Goal: Task Accomplishment & Management: Complete application form

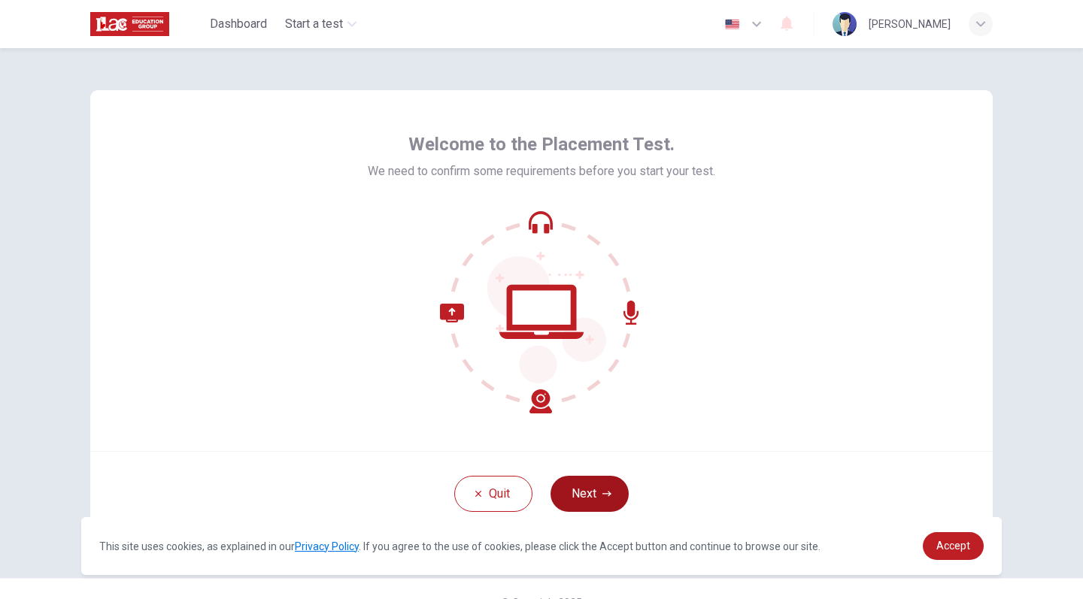
click at [618, 495] on button "Next" at bounding box center [589, 494] width 78 height 36
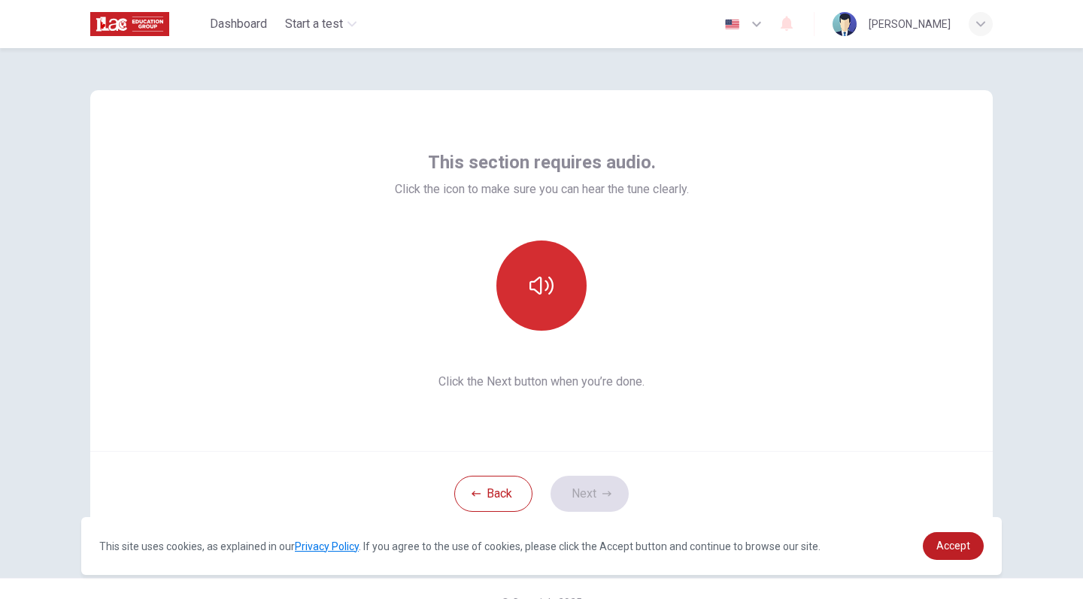
click at [541, 313] on button "button" at bounding box center [541, 286] width 90 height 90
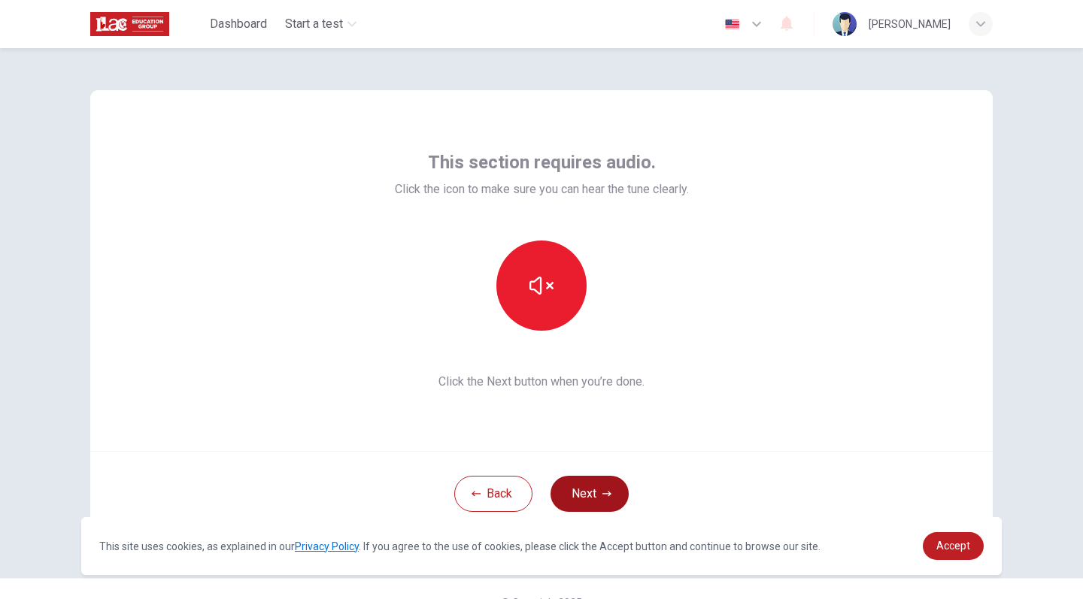
click at [573, 494] on button "Next" at bounding box center [589, 494] width 78 height 36
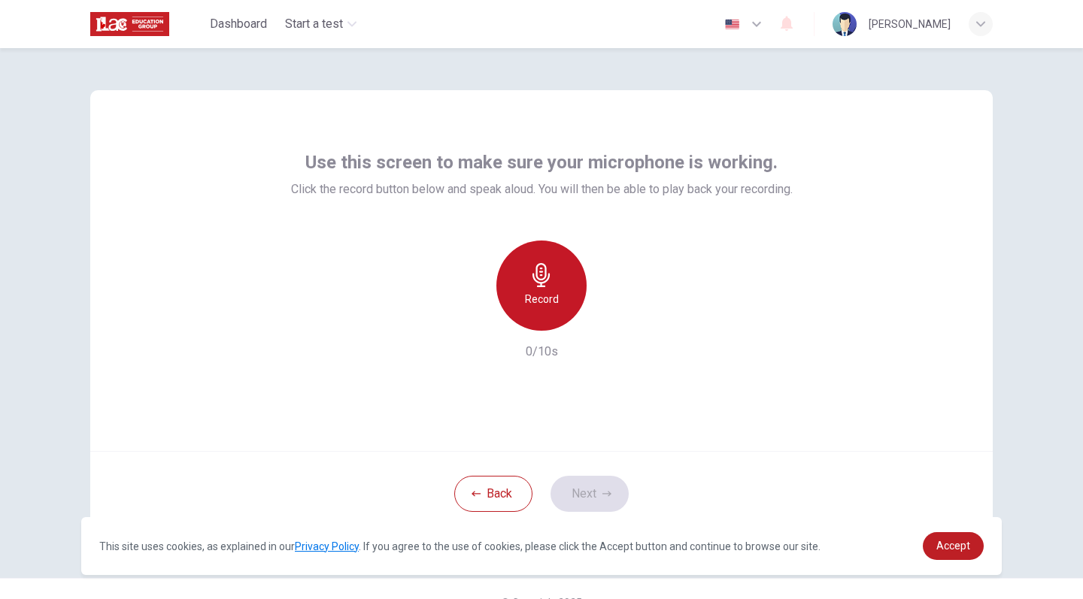
click at [538, 279] on icon "button" at bounding box center [540, 275] width 17 height 24
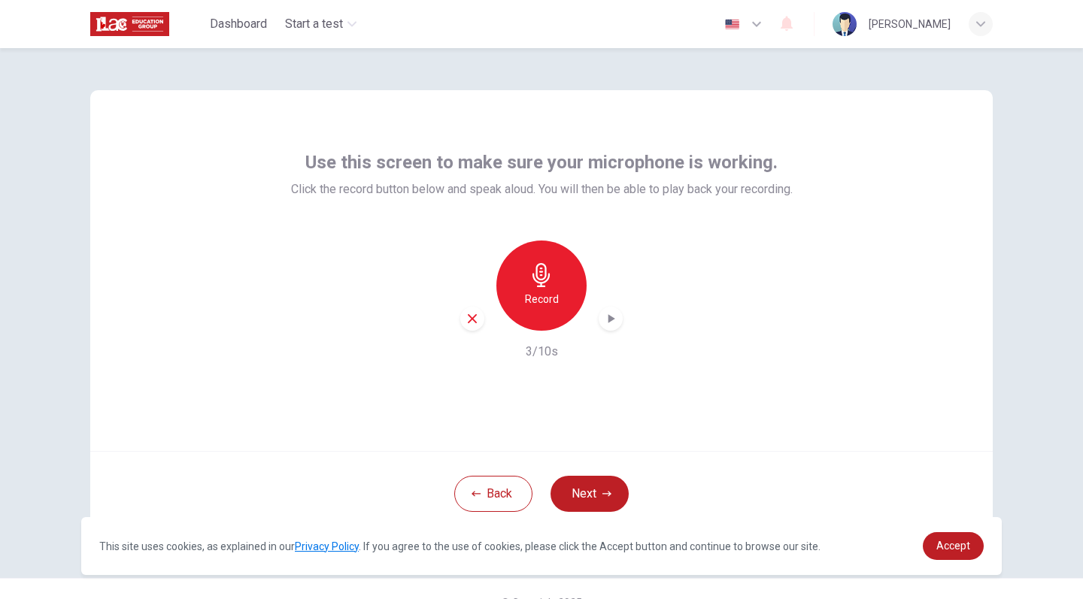
click at [604, 319] on icon "button" at bounding box center [610, 318] width 15 height 15
click at [468, 314] on icon "button" at bounding box center [472, 319] width 14 height 14
click at [586, 480] on button "Next" at bounding box center [589, 494] width 78 height 36
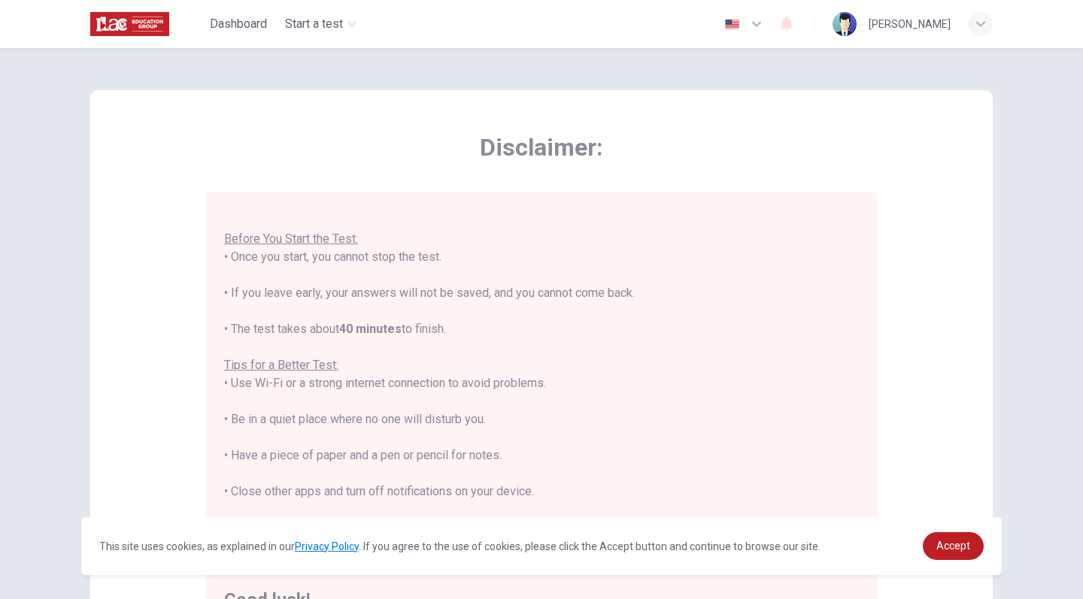
scroll to position [16, 0]
click at [953, 543] on span "Accept" at bounding box center [953, 546] width 34 height 12
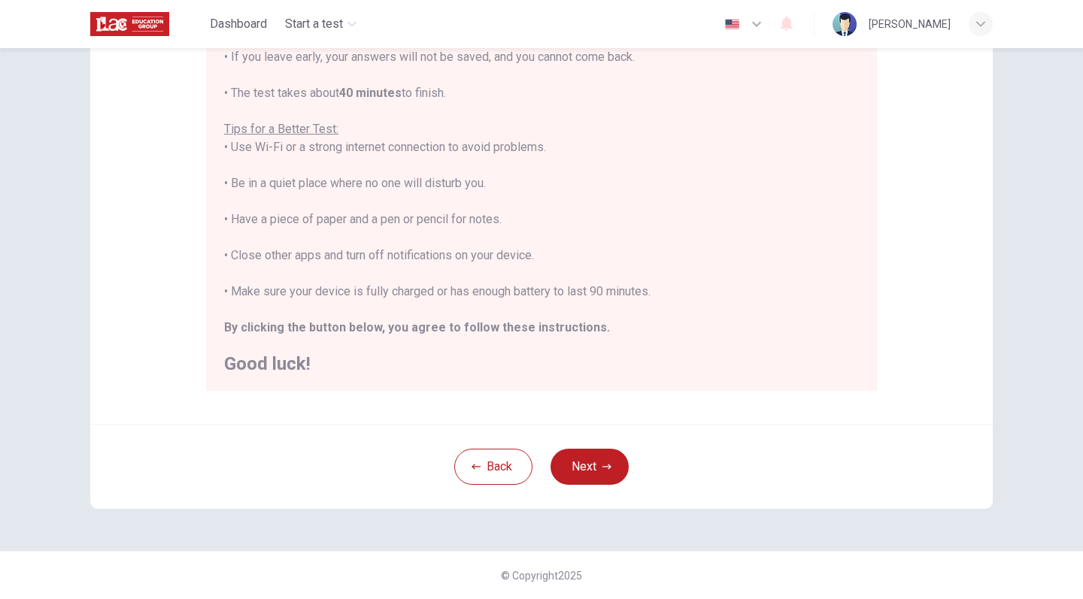
scroll to position [237, 0]
click at [577, 477] on button "Next" at bounding box center [589, 467] width 78 height 36
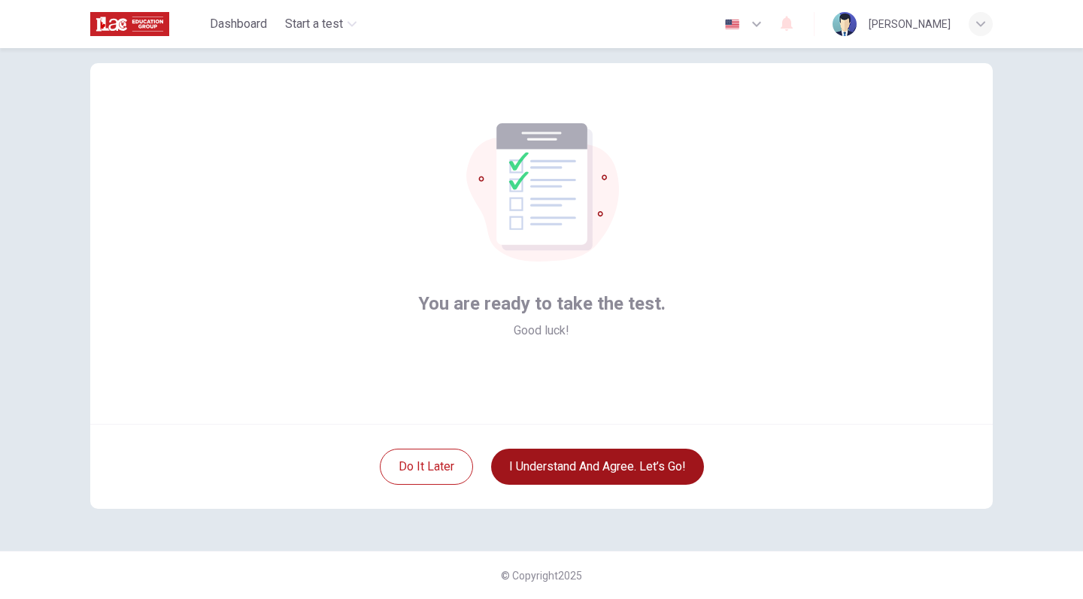
scroll to position [27, 0]
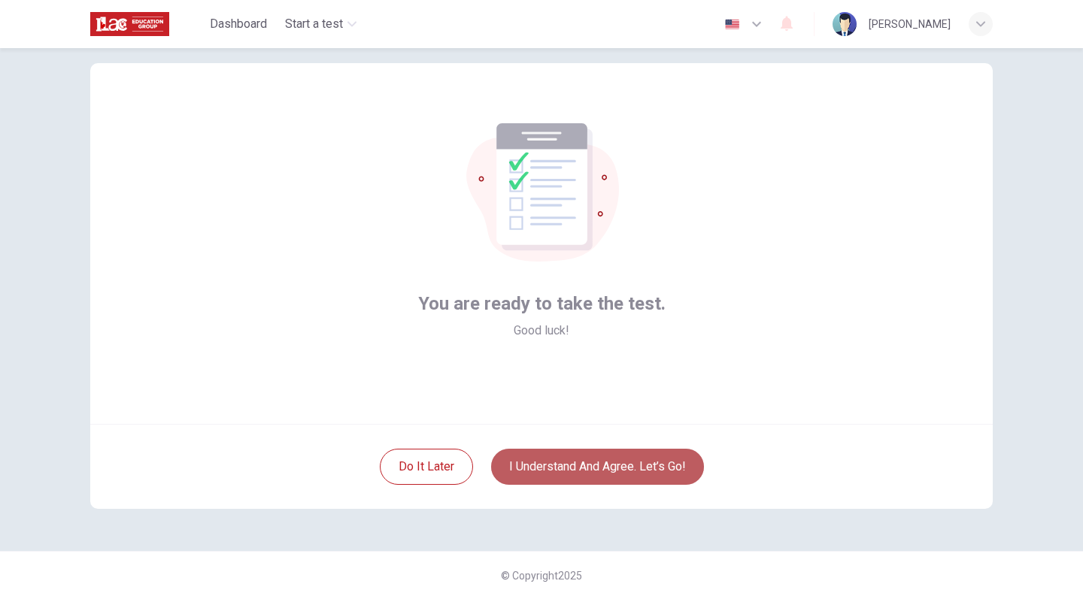
click at [584, 460] on button "I understand and agree. Let’s go!" at bounding box center [597, 467] width 213 height 36
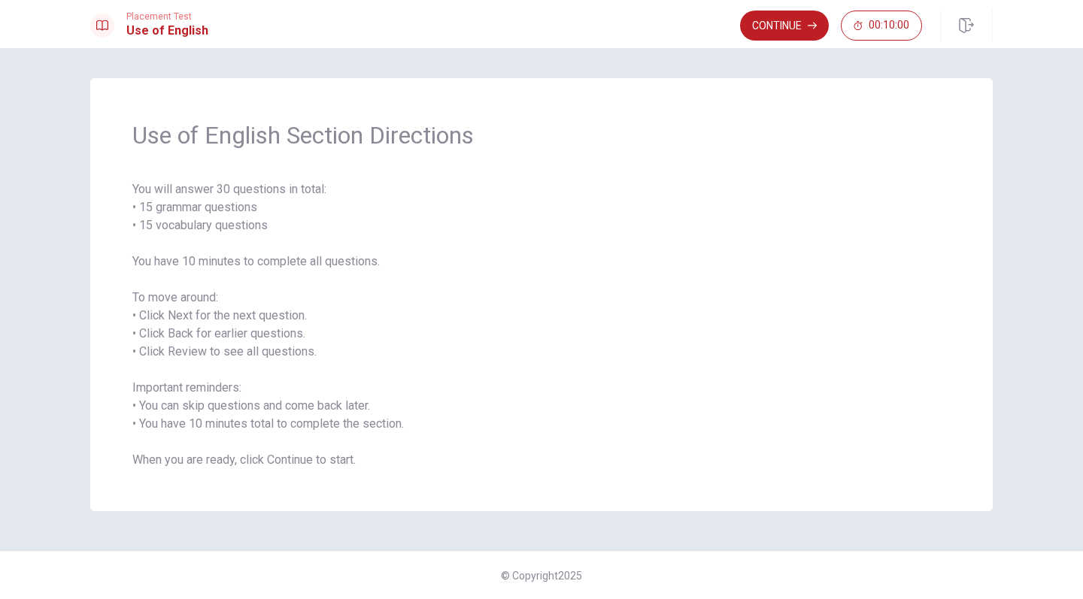
click at [761, 22] on button "Continue" at bounding box center [784, 26] width 89 height 30
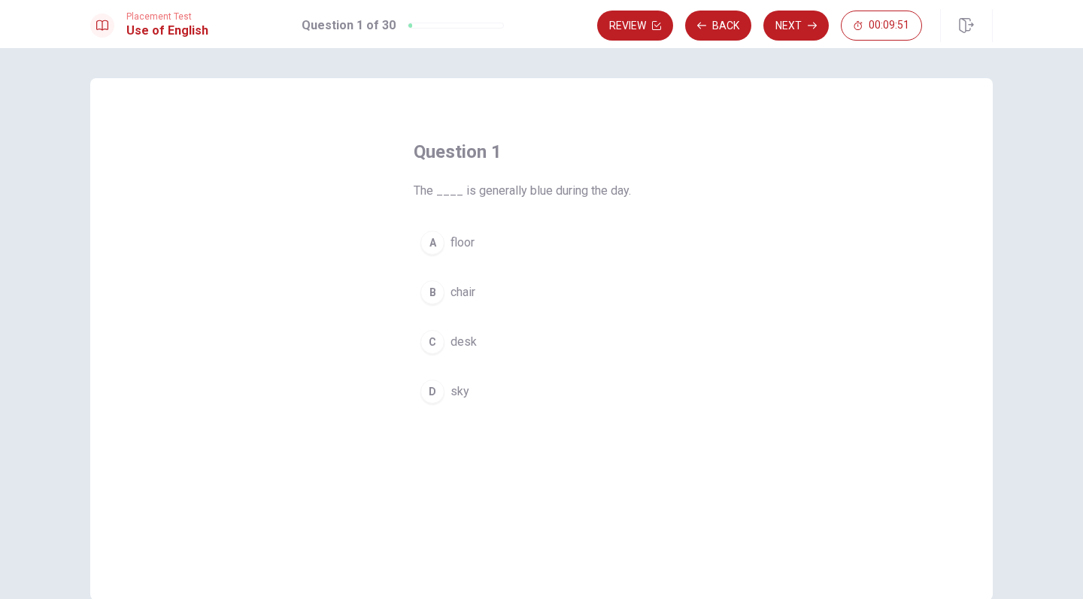
click at [450, 395] on span "sky" at bounding box center [459, 392] width 19 height 18
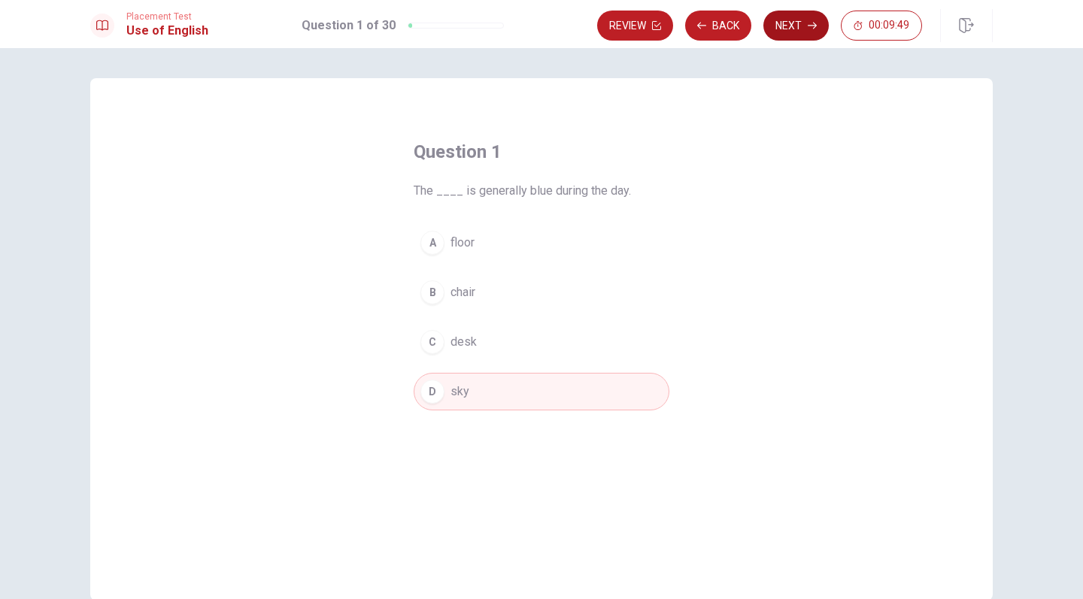
click at [802, 36] on button "Next" at bounding box center [795, 26] width 65 height 30
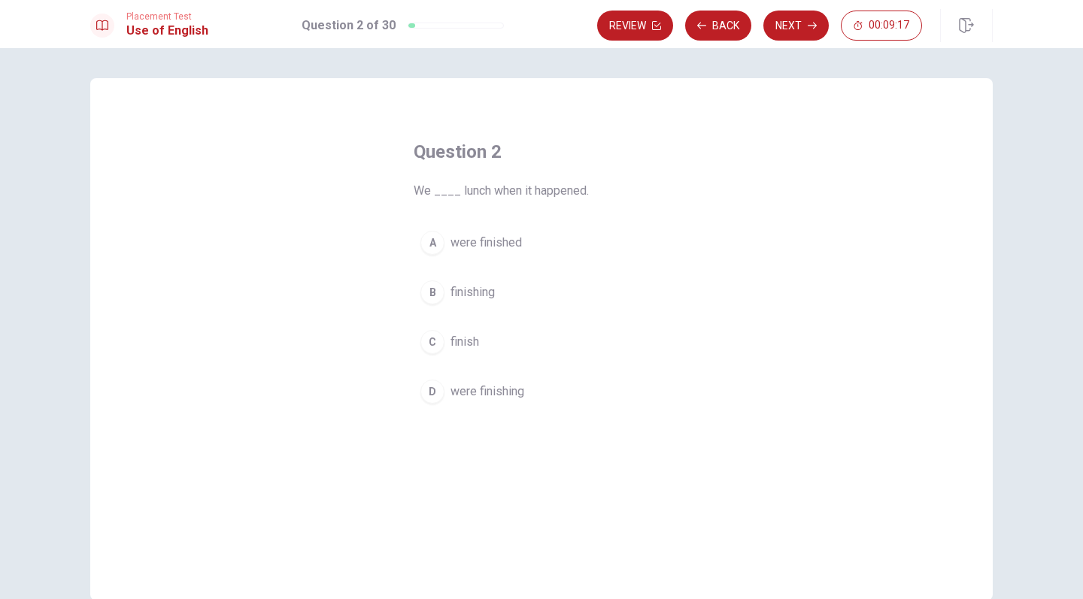
click at [492, 401] on button "D were finishing" at bounding box center [542, 392] width 256 height 38
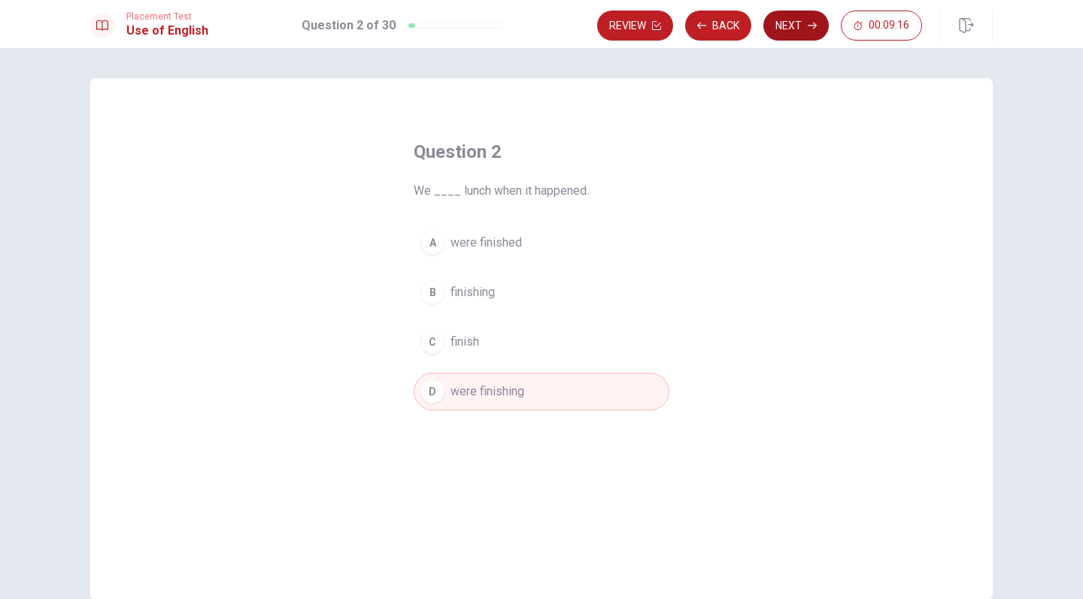
click at [783, 25] on button "Next" at bounding box center [795, 26] width 65 height 30
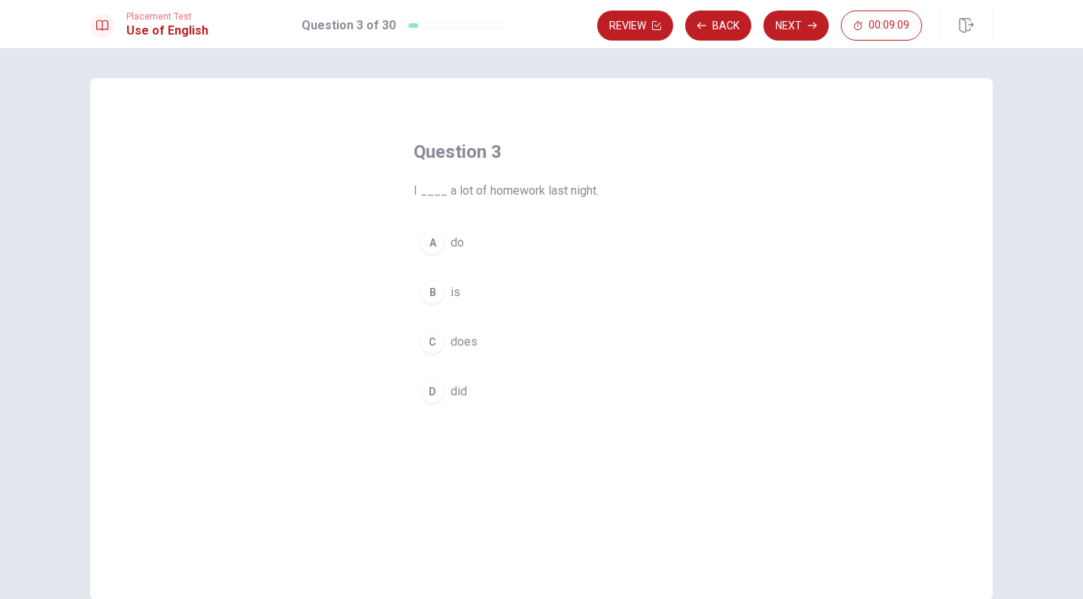
click at [462, 386] on span "did" at bounding box center [458, 392] width 17 height 18
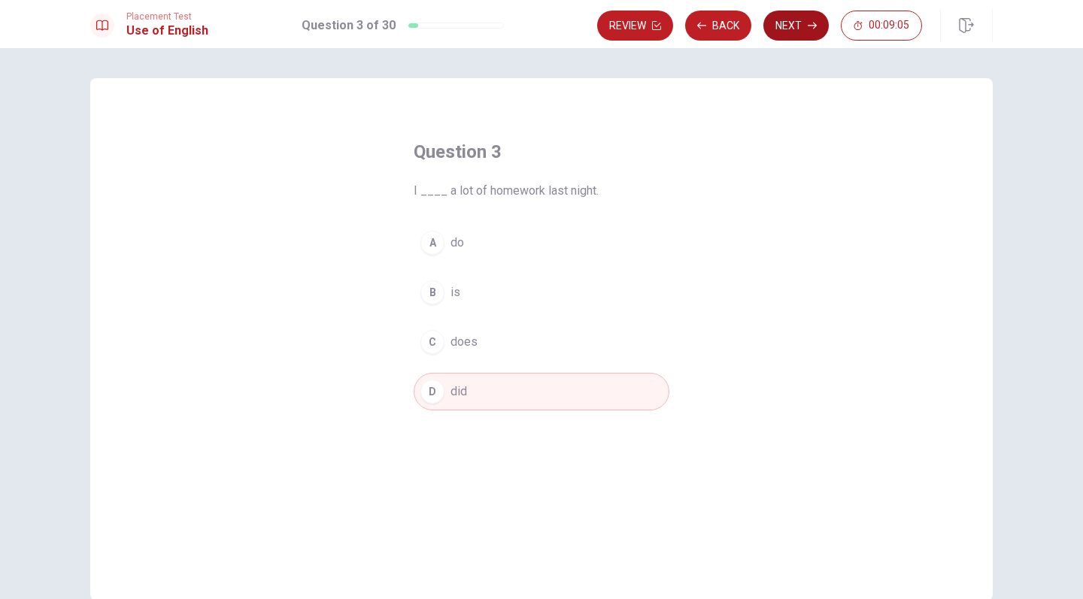
click at [796, 20] on button "Next" at bounding box center [795, 26] width 65 height 30
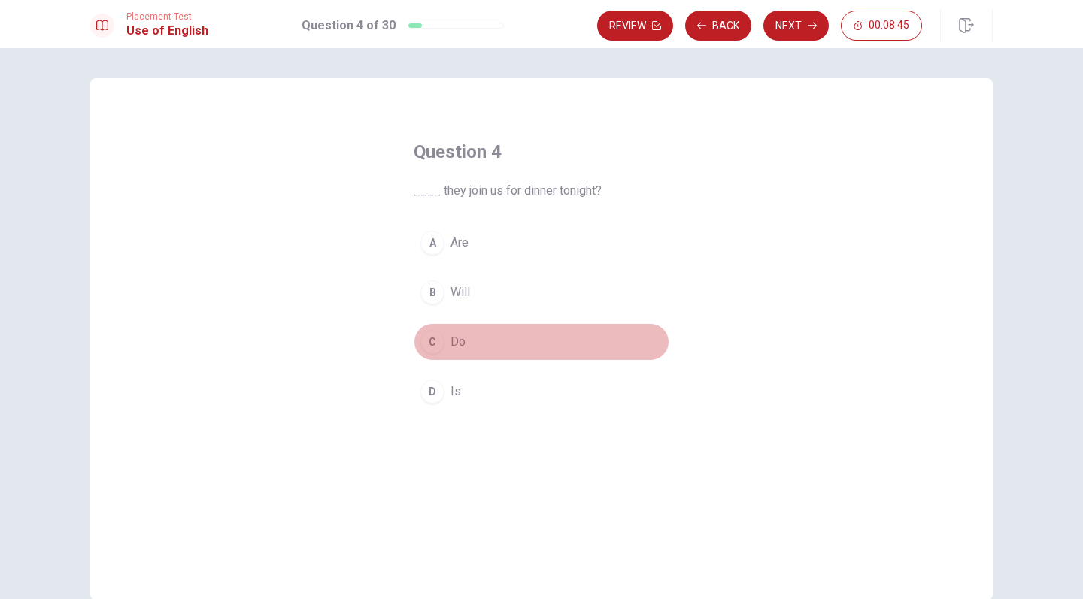
click at [462, 345] on span "Do" at bounding box center [457, 342] width 15 height 18
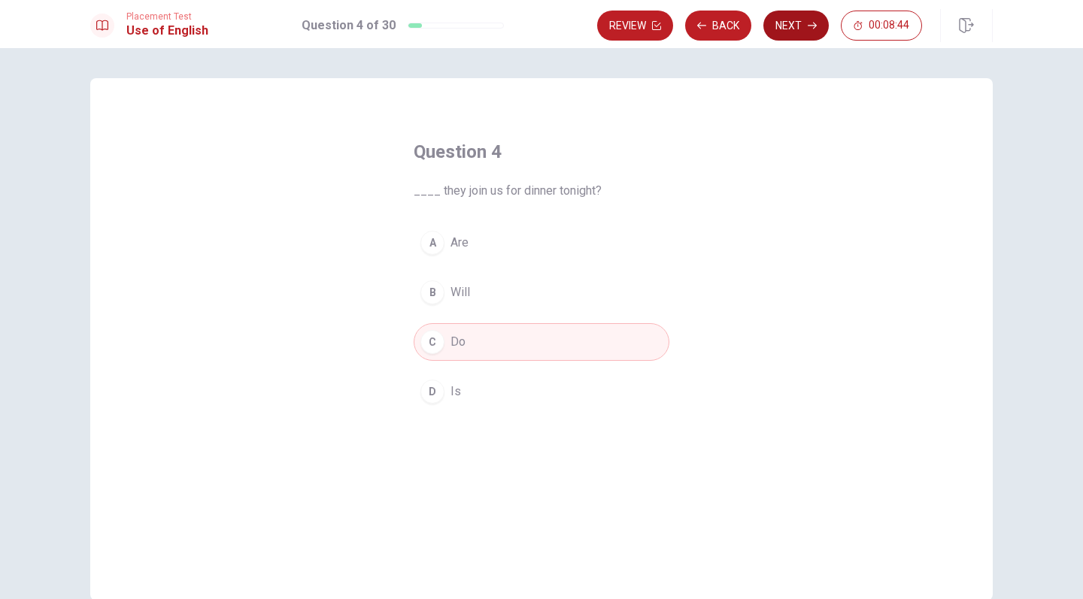
click at [815, 14] on button "Next" at bounding box center [795, 26] width 65 height 30
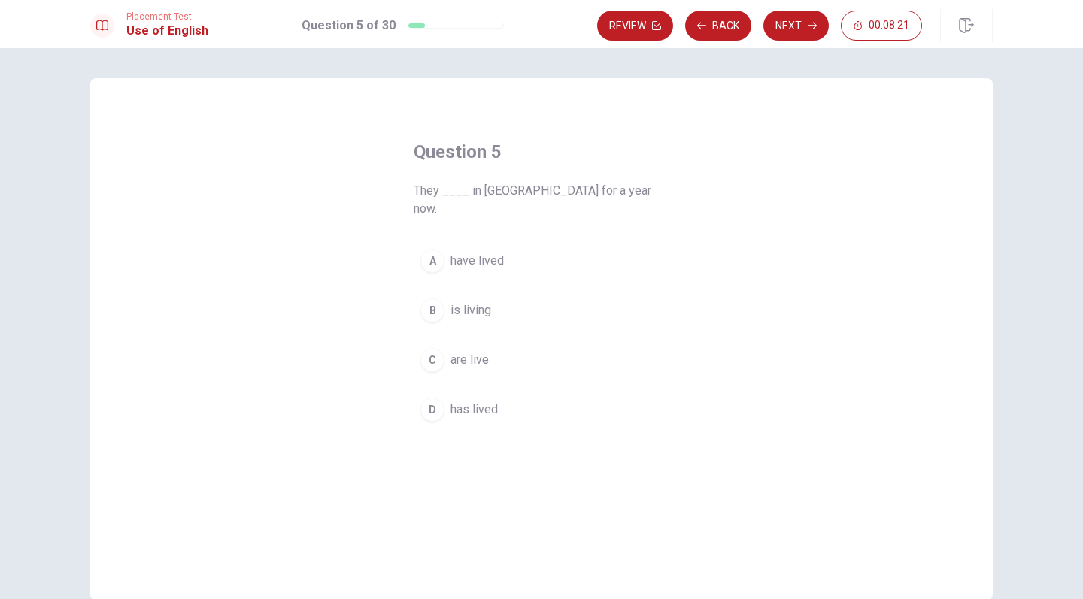
click at [483, 351] on span "are live" at bounding box center [469, 360] width 38 height 18
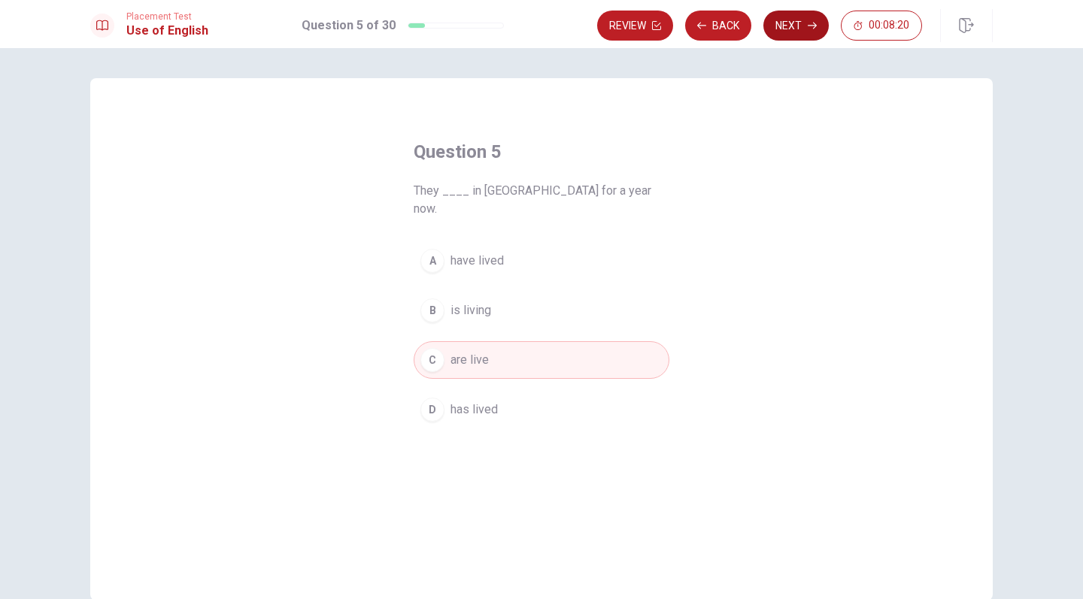
click at [798, 26] on button "Next" at bounding box center [795, 26] width 65 height 30
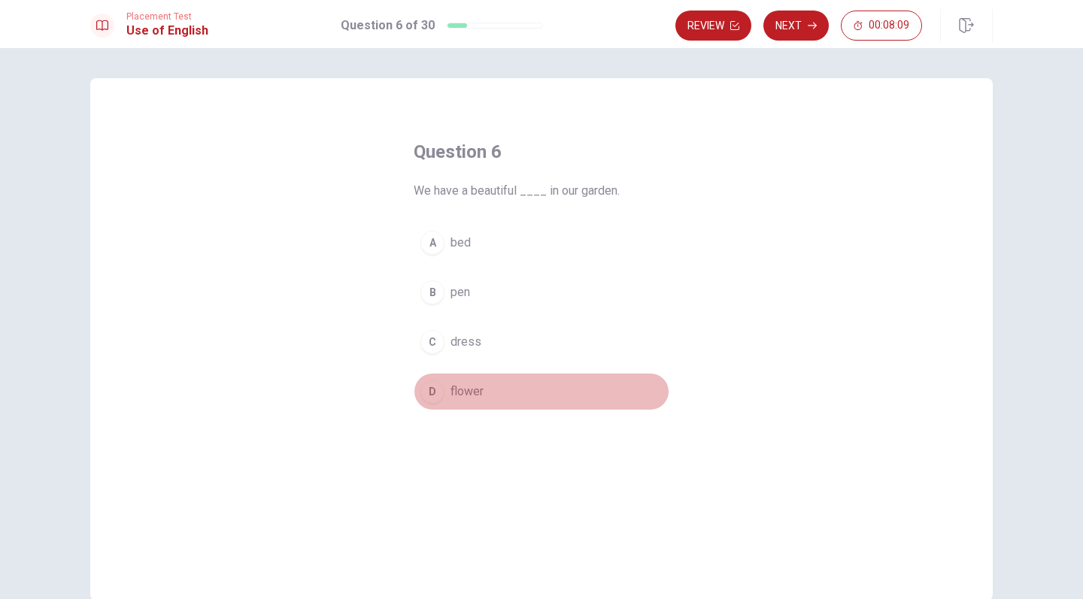
click at [450, 395] on span "flower" at bounding box center [466, 392] width 33 height 18
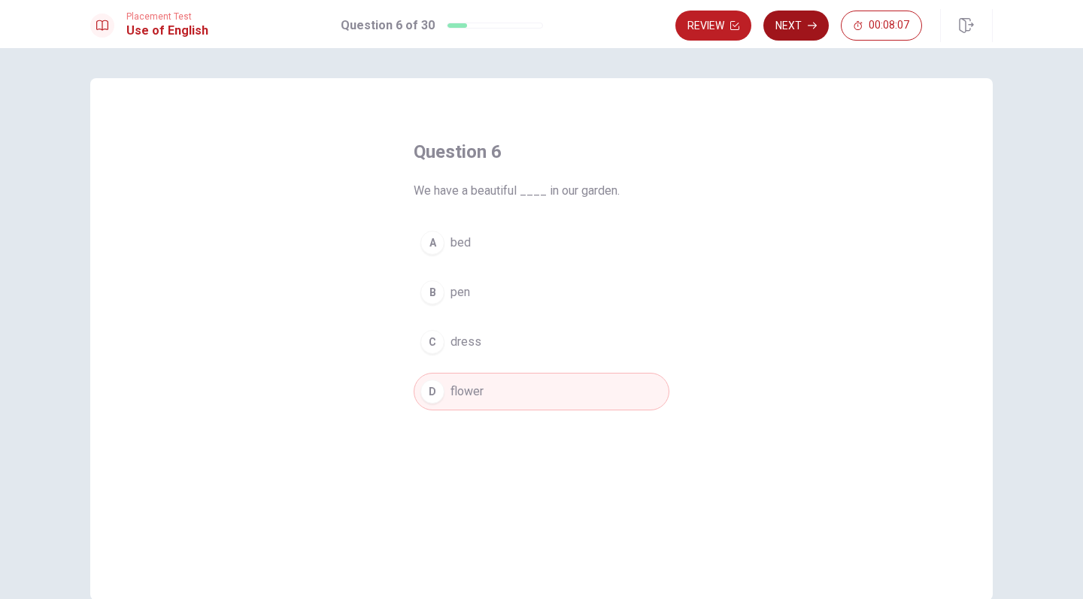
click at [784, 31] on button "Next" at bounding box center [795, 26] width 65 height 30
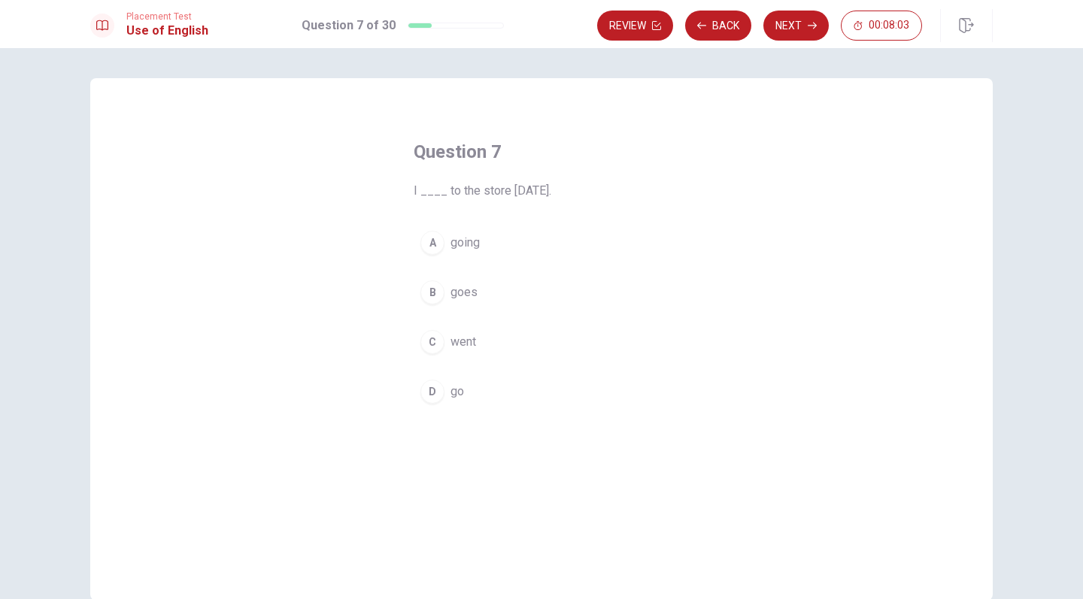
click at [462, 350] on span "went" at bounding box center [463, 342] width 26 height 18
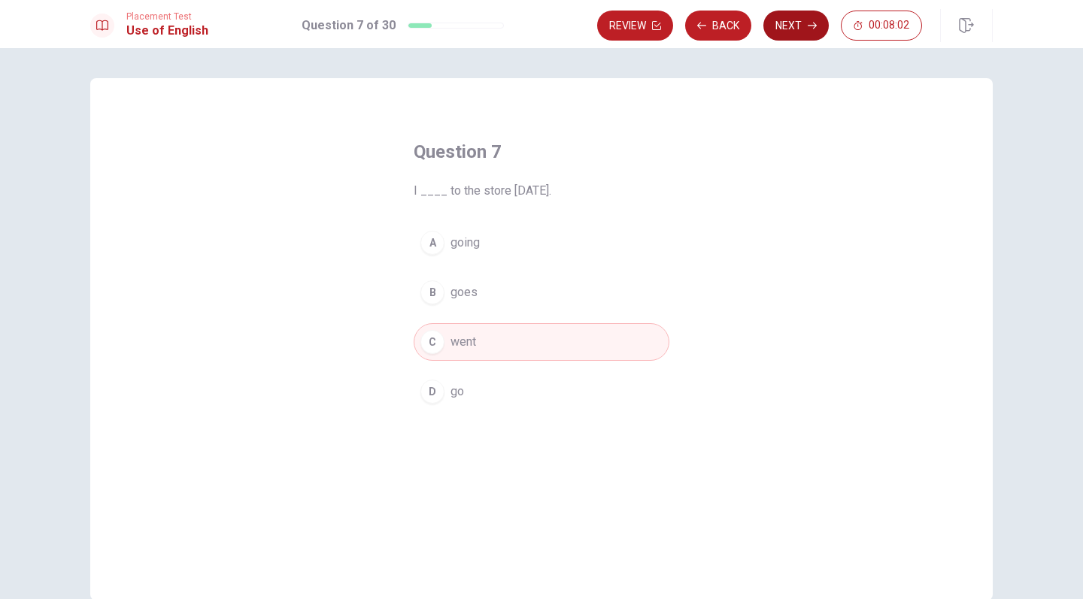
click at [813, 24] on icon "button" at bounding box center [811, 25] width 9 height 9
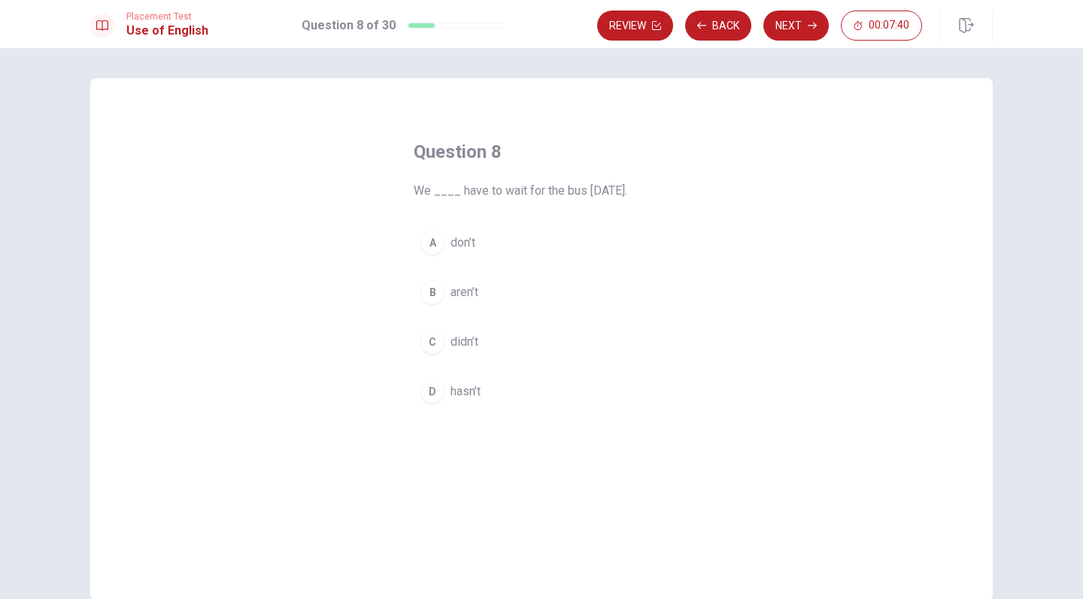
click at [459, 233] on button "A don’t" at bounding box center [542, 243] width 256 height 38
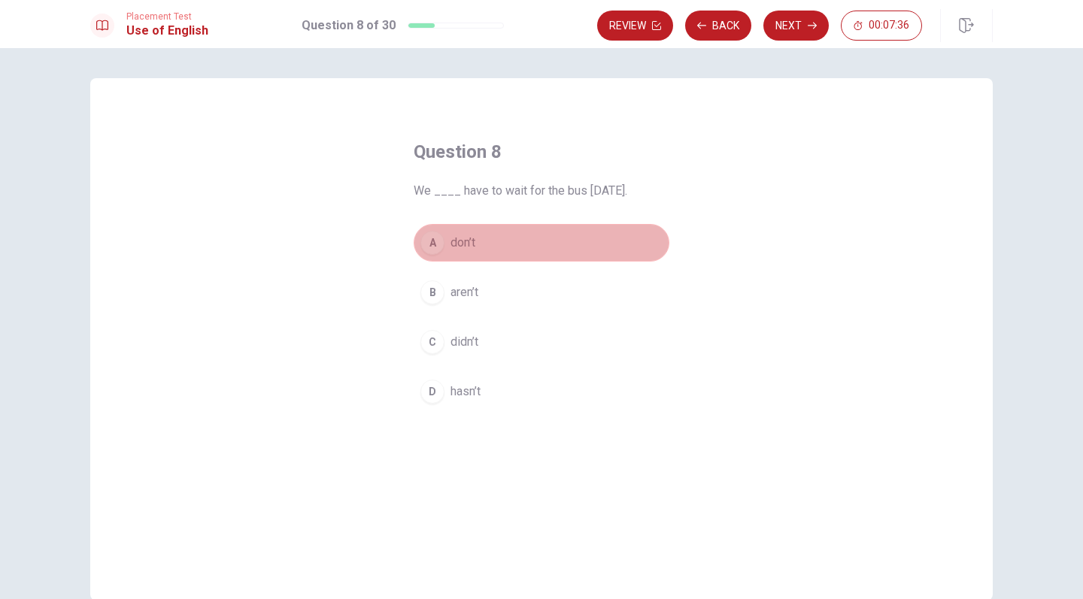
click at [617, 256] on button "A don’t" at bounding box center [542, 243] width 256 height 38
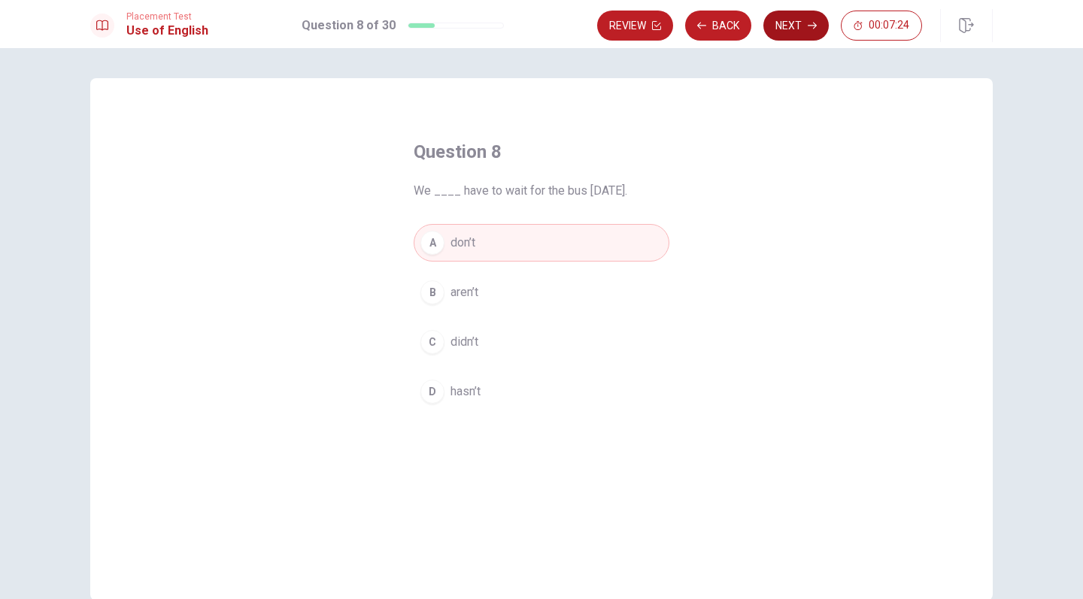
click at [804, 25] on button "Next" at bounding box center [795, 26] width 65 height 30
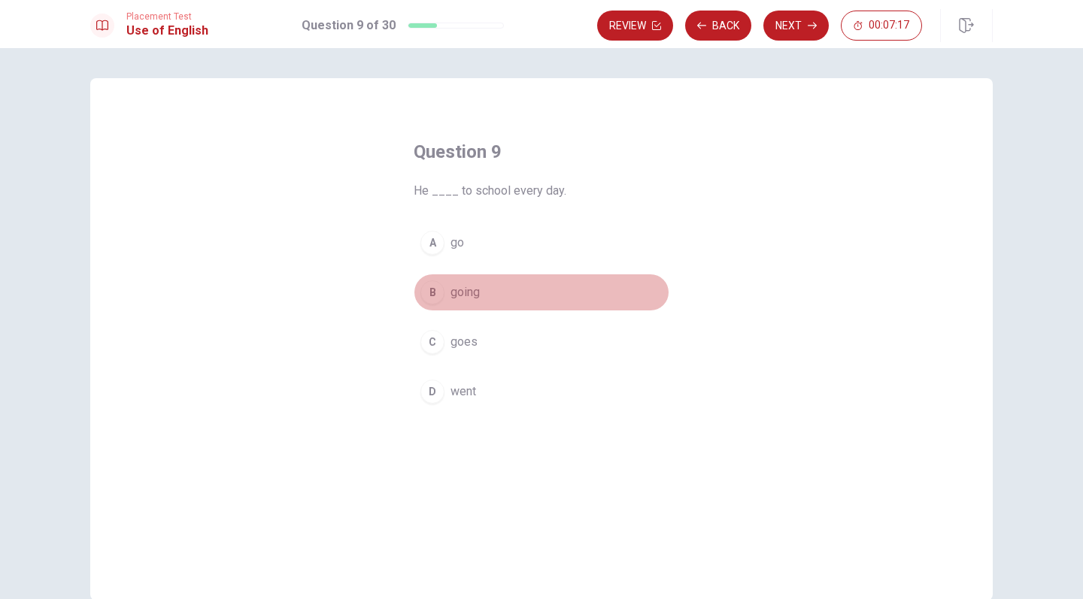
click at [477, 295] on span "going" at bounding box center [464, 292] width 29 height 18
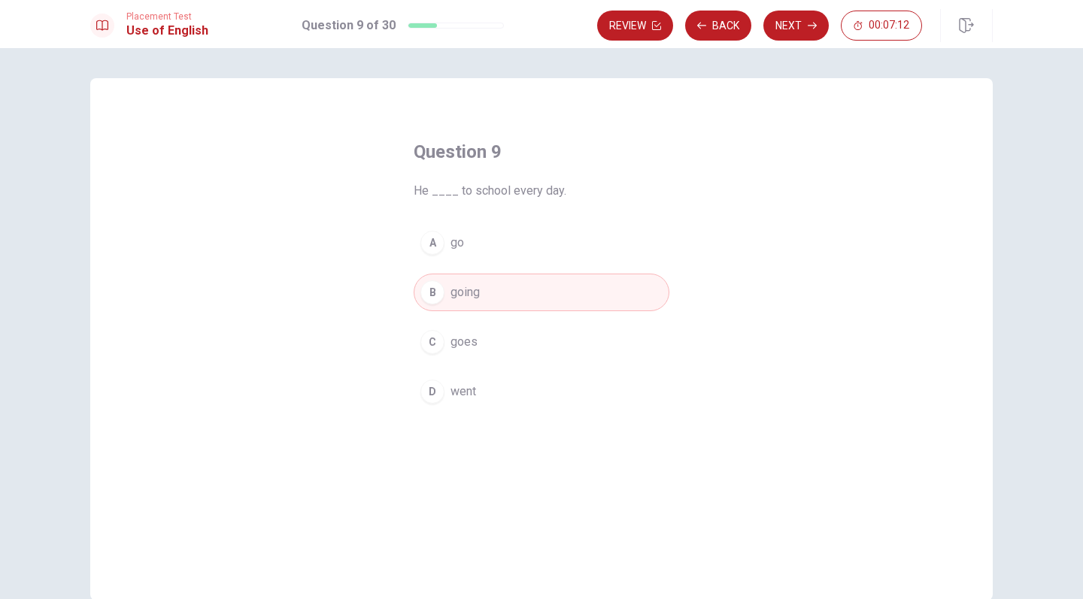
click at [470, 250] on button "A go" at bounding box center [542, 243] width 256 height 38
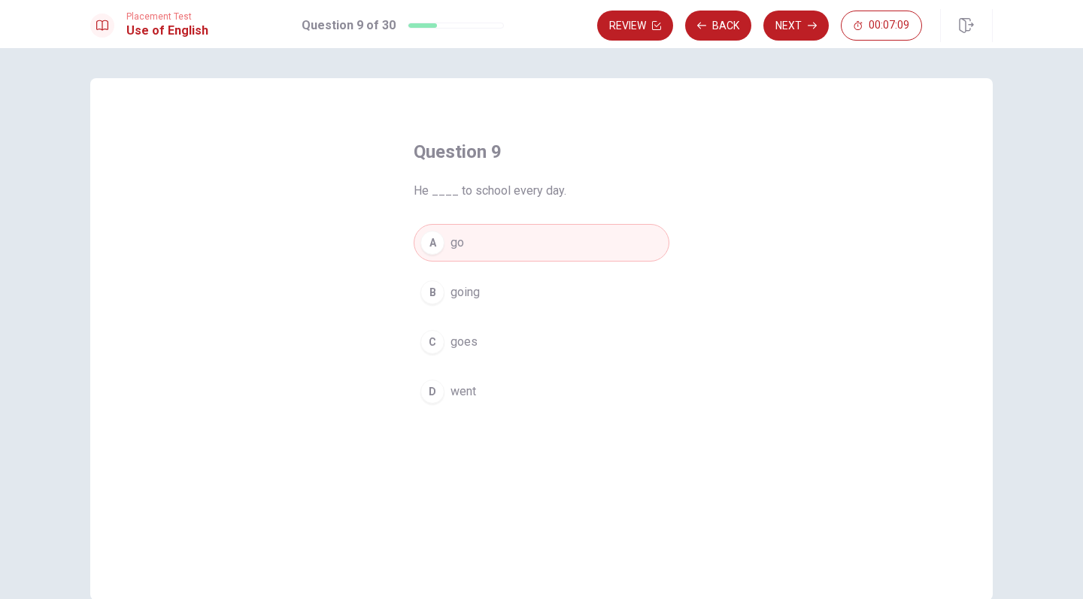
click at [786, 26] on button "Next" at bounding box center [795, 26] width 65 height 30
click at [465, 248] on span "ring" at bounding box center [460, 243] width 20 height 18
click at [786, 27] on button "Next" at bounding box center [795, 26] width 65 height 30
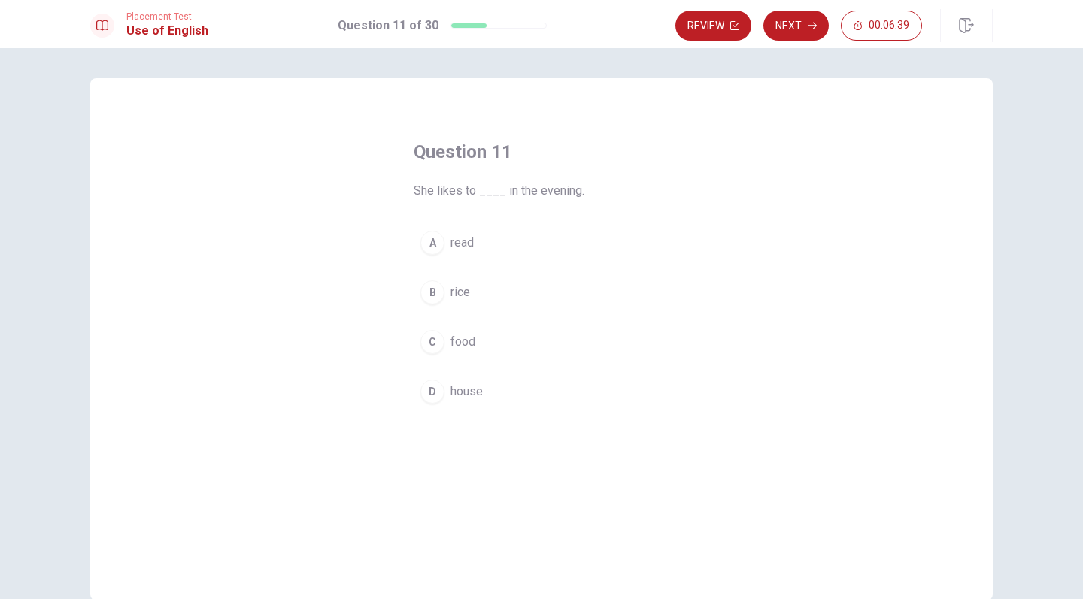
click at [470, 243] on span "read" at bounding box center [461, 243] width 23 height 18
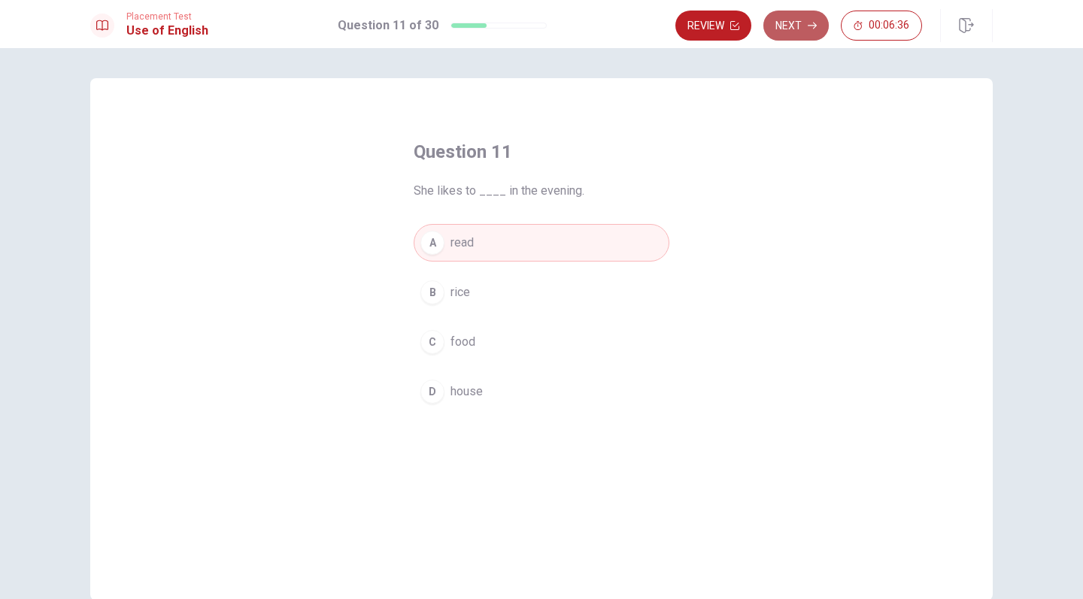
click at [784, 17] on button "Next" at bounding box center [795, 26] width 65 height 30
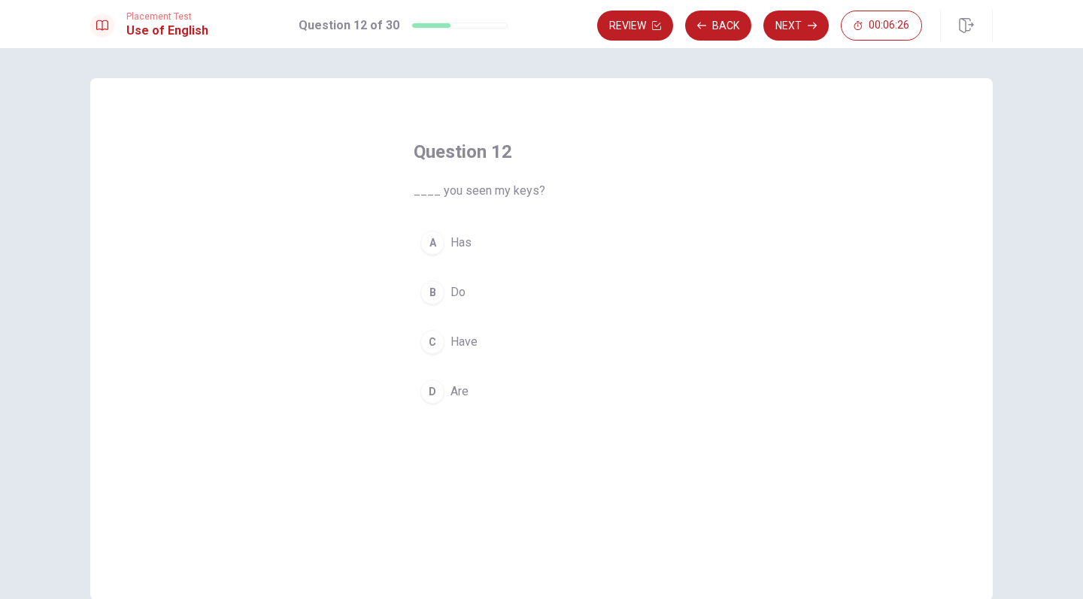
click at [464, 341] on span "Have" at bounding box center [463, 342] width 27 height 18
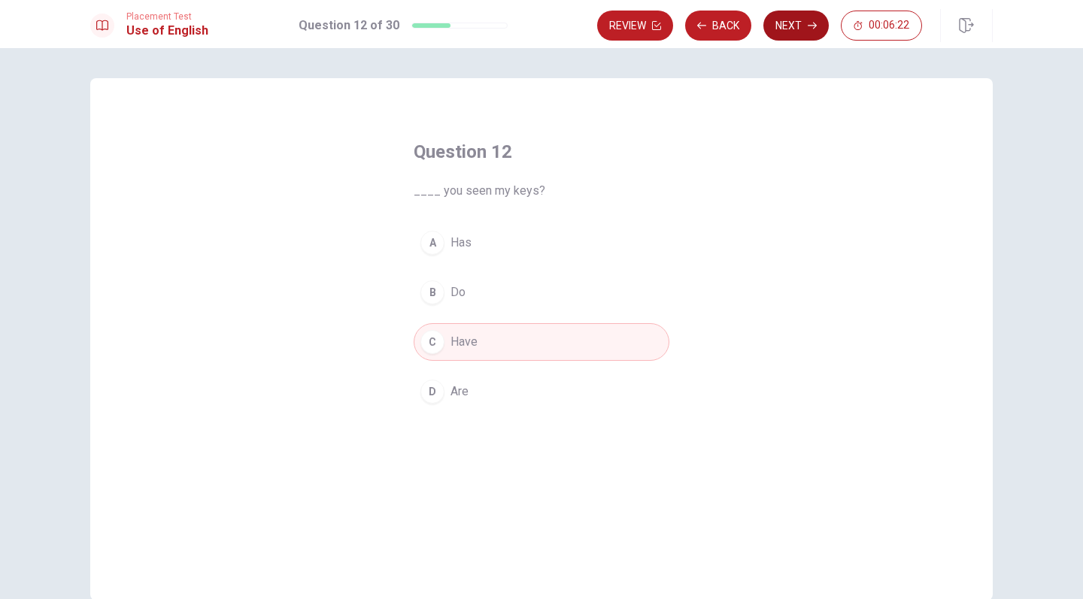
click at [809, 31] on button "Next" at bounding box center [795, 26] width 65 height 30
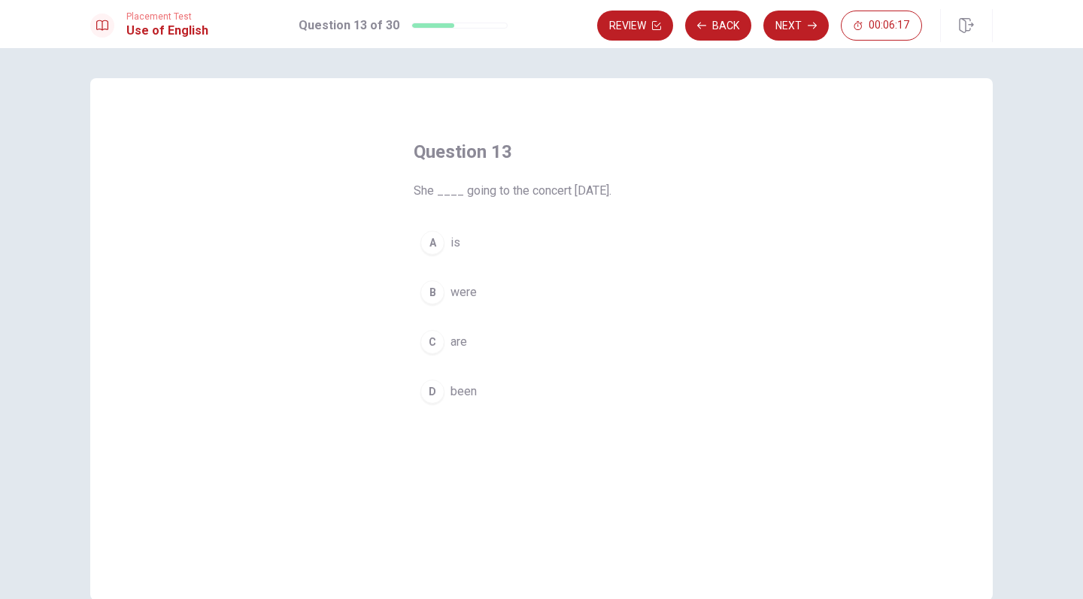
click at [450, 247] on span "is" at bounding box center [455, 243] width 10 height 18
click at [801, 53] on div "Question 13 She ____ going to the concert [DATE]. A is B were C are D been © Co…" at bounding box center [541, 323] width 1083 height 551
click at [793, 14] on button "Next" at bounding box center [795, 26] width 65 height 30
click at [465, 388] on span "the bus" at bounding box center [469, 392] width 39 height 18
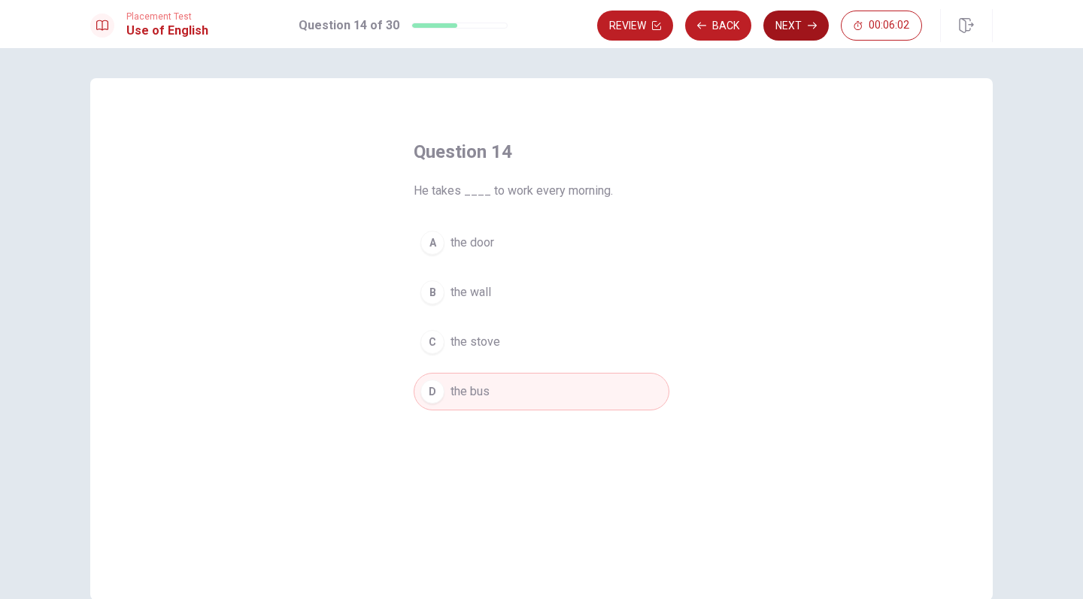
click at [778, 31] on button "Next" at bounding box center [795, 26] width 65 height 30
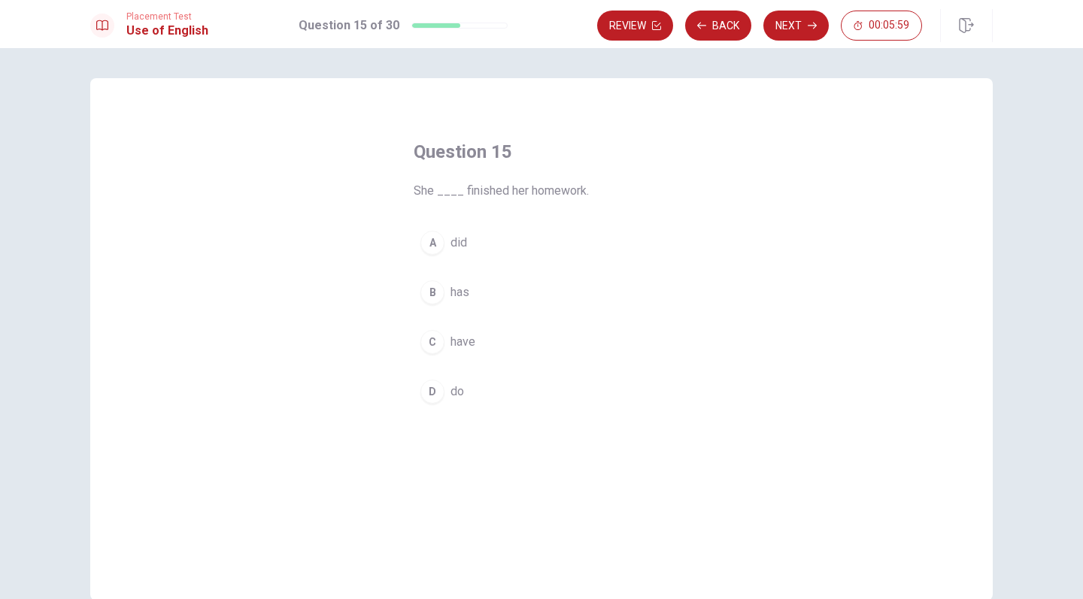
click at [435, 242] on div "A" at bounding box center [432, 243] width 24 height 24
click at [483, 288] on button "B has" at bounding box center [542, 293] width 256 height 38
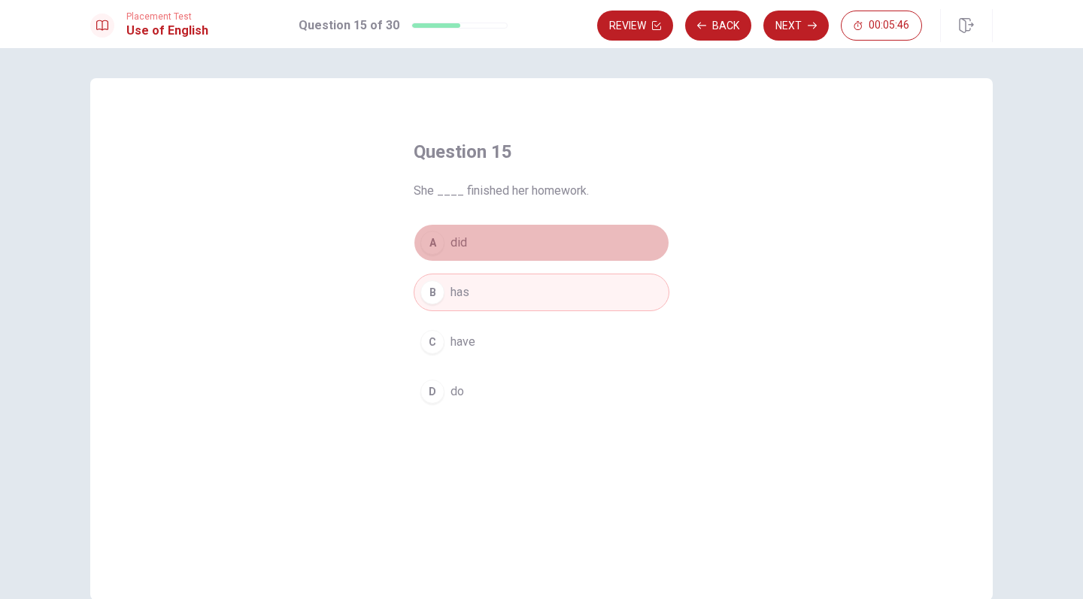
click at [540, 238] on button "A did" at bounding box center [542, 243] width 256 height 38
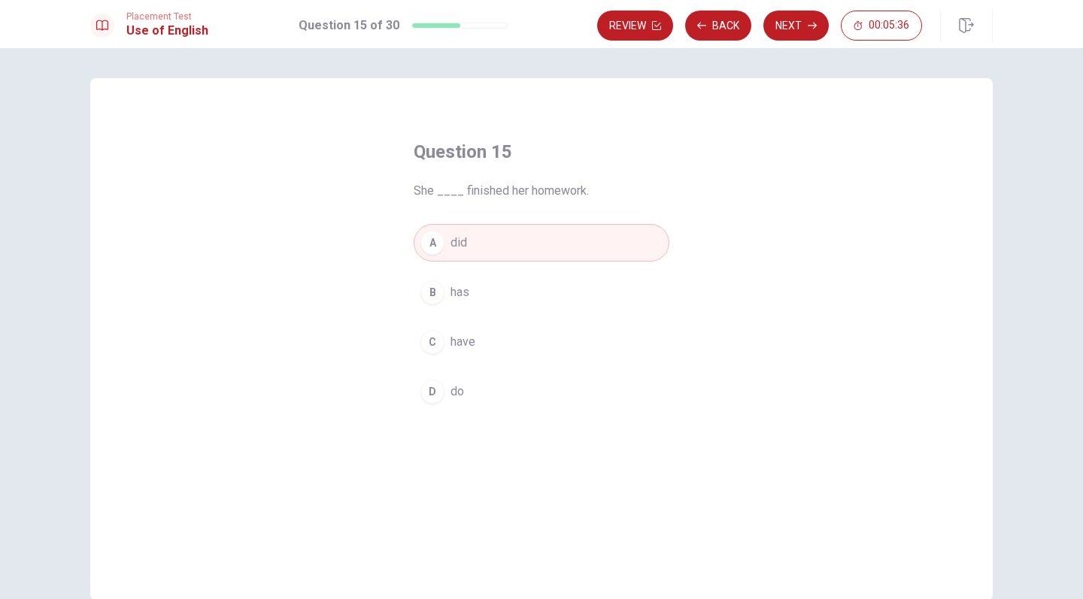
click at [532, 306] on button "B has" at bounding box center [542, 293] width 256 height 38
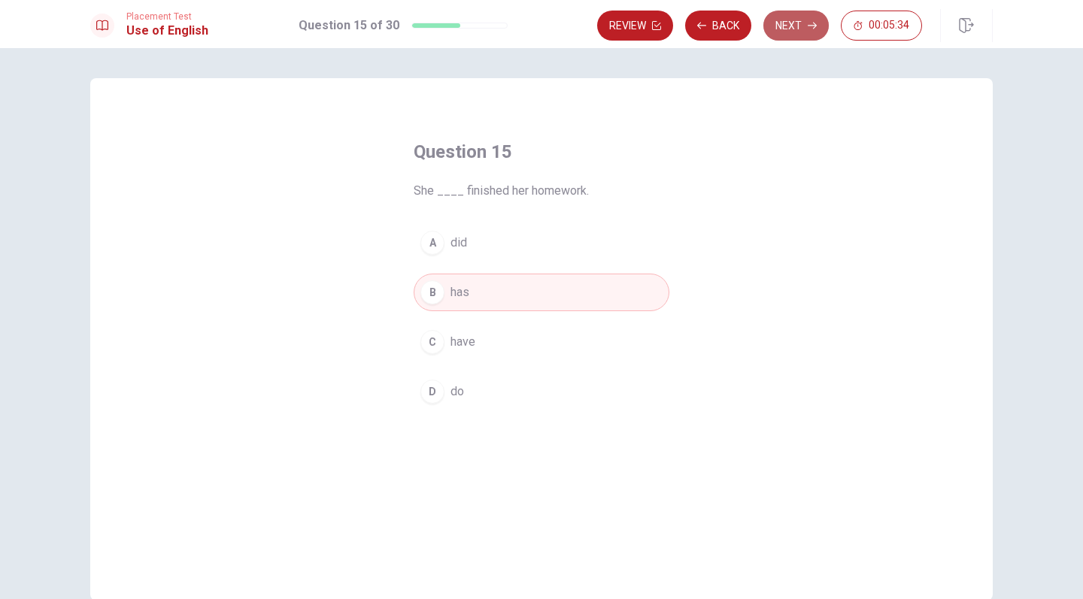
click at [806, 20] on button "Next" at bounding box center [795, 26] width 65 height 30
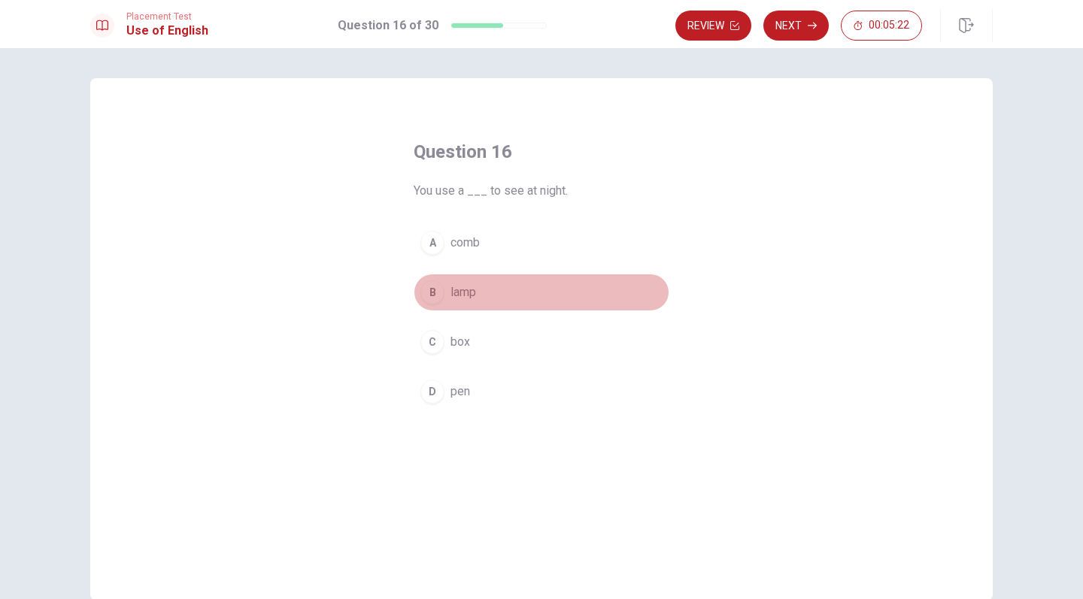
click at [441, 294] on div "B" at bounding box center [432, 292] width 24 height 24
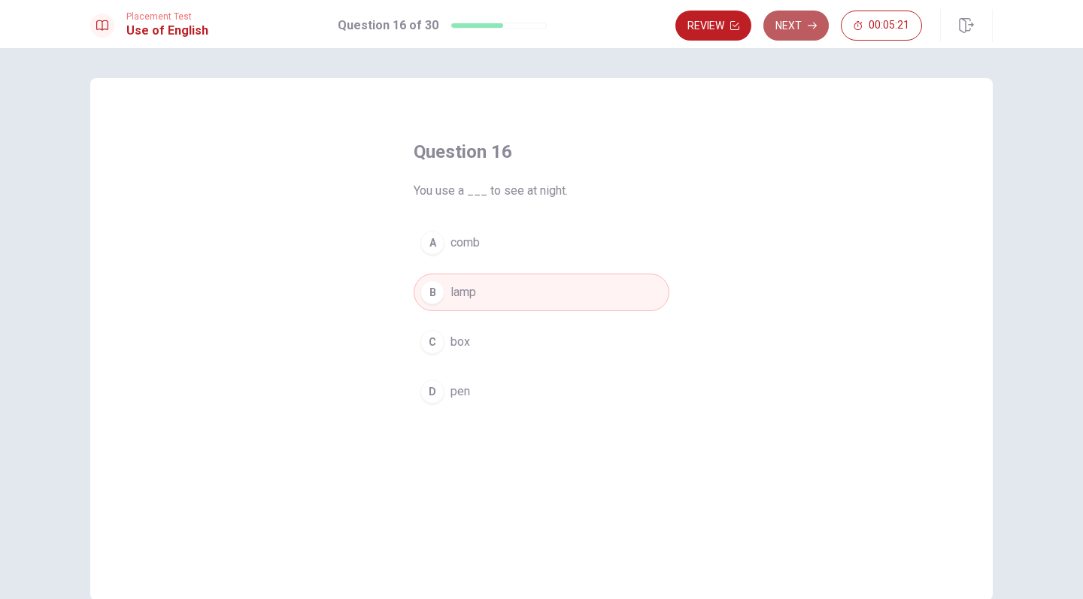
click at [809, 14] on button "Next" at bounding box center [795, 26] width 65 height 30
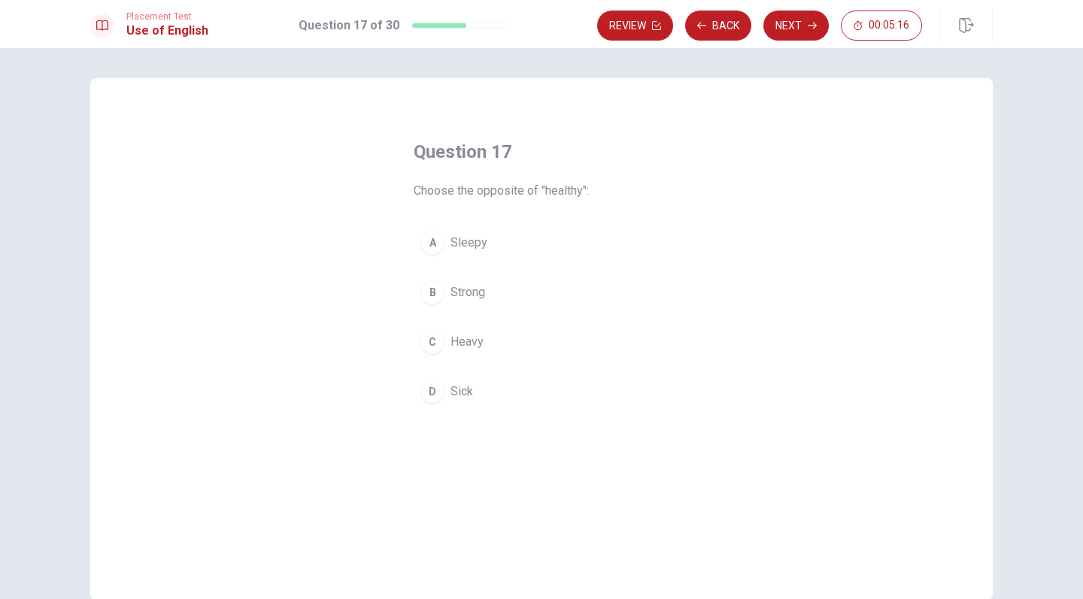
click at [465, 386] on span "Sick" at bounding box center [461, 392] width 23 height 18
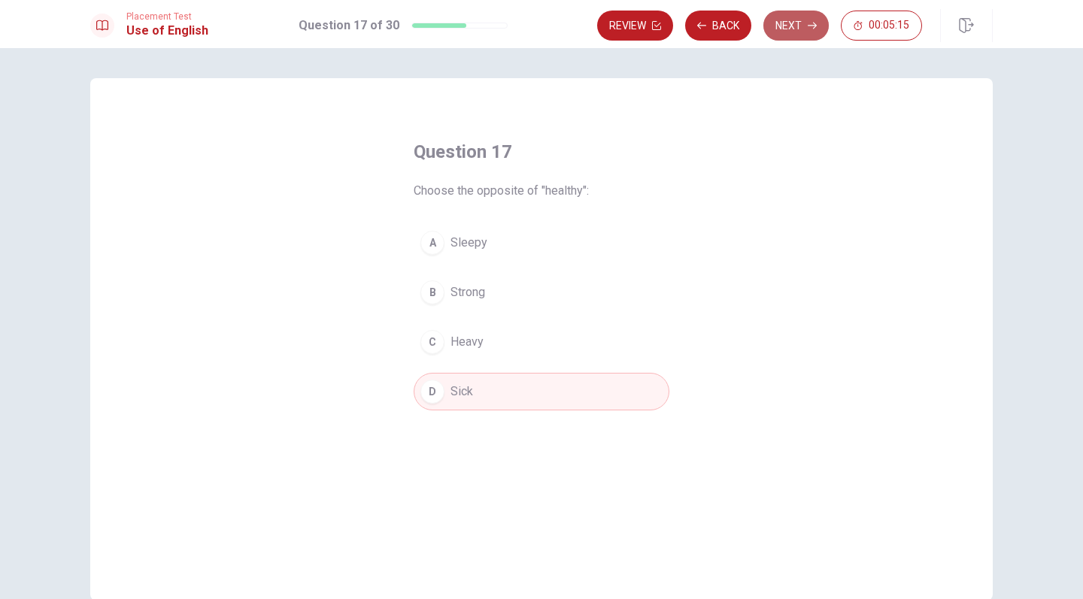
click at [788, 30] on button "Next" at bounding box center [795, 26] width 65 height 30
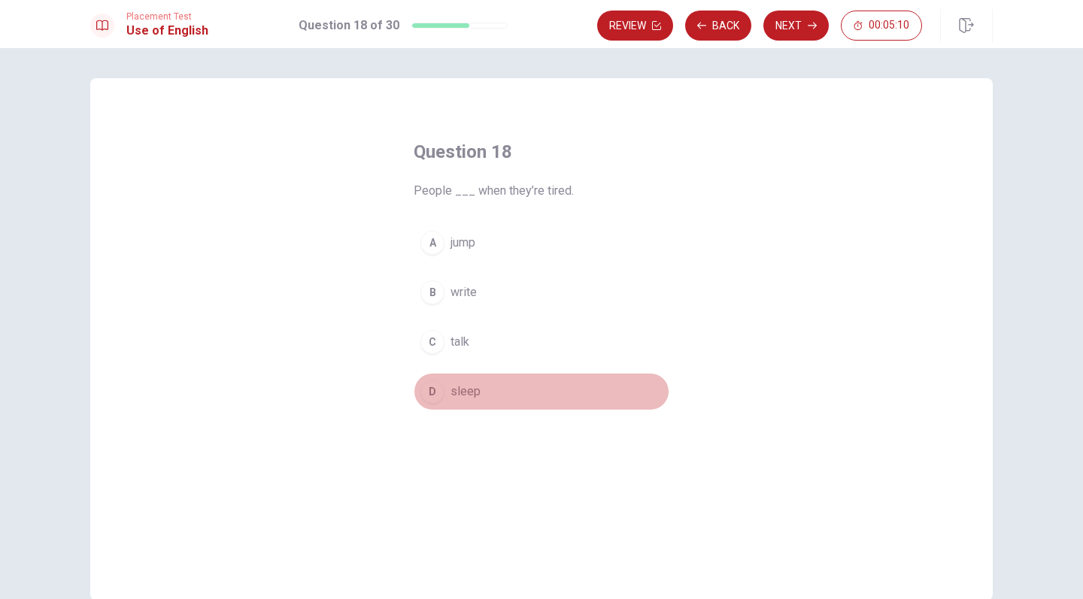
click at [475, 392] on span "sleep" at bounding box center [465, 392] width 30 height 18
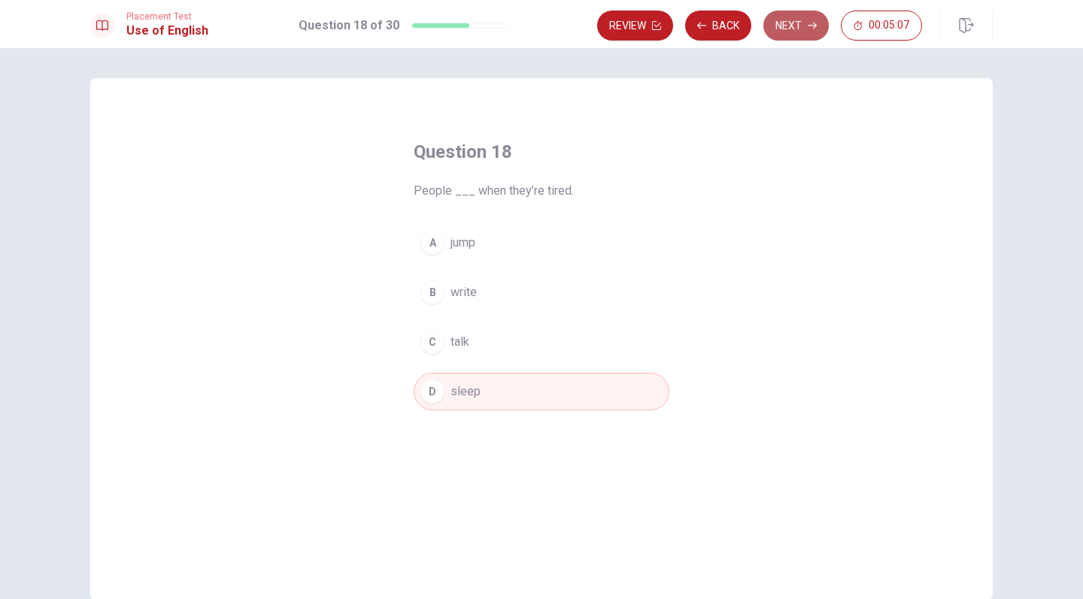
click at [786, 32] on button "Next" at bounding box center [795, 26] width 65 height 30
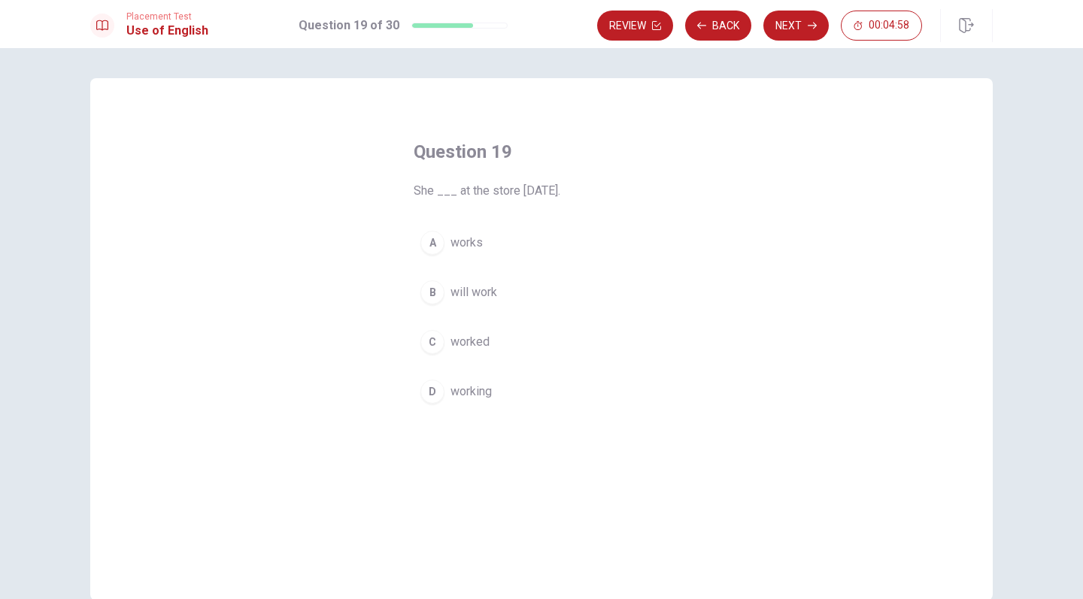
click at [485, 341] on span "worked" at bounding box center [469, 342] width 39 height 18
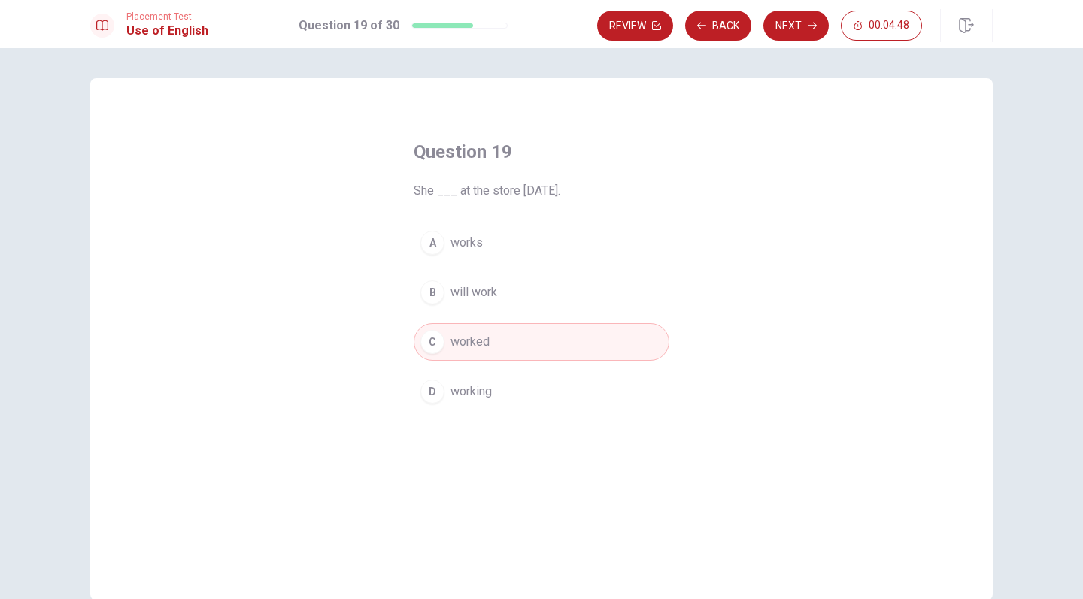
click at [780, 41] on div "Review Back Next 00:04:48" at bounding box center [794, 25] width 395 height 33
click at [785, 27] on button "Next" at bounding box center [795, 26] width 65 height 30
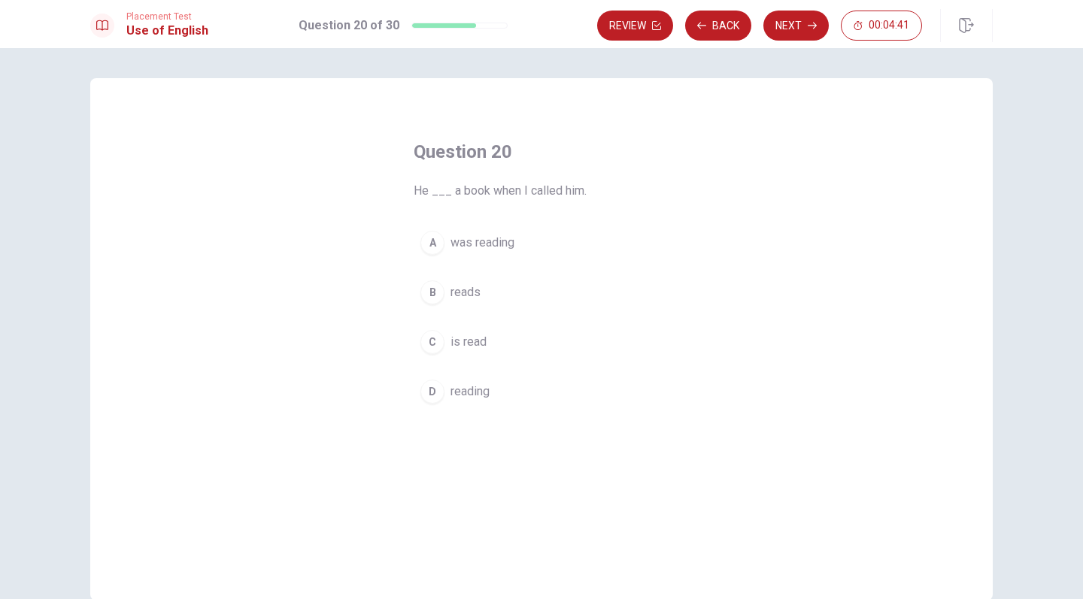
click at [472, 299] on span "reads" at bounding box center [465, 292] width 30 height 18
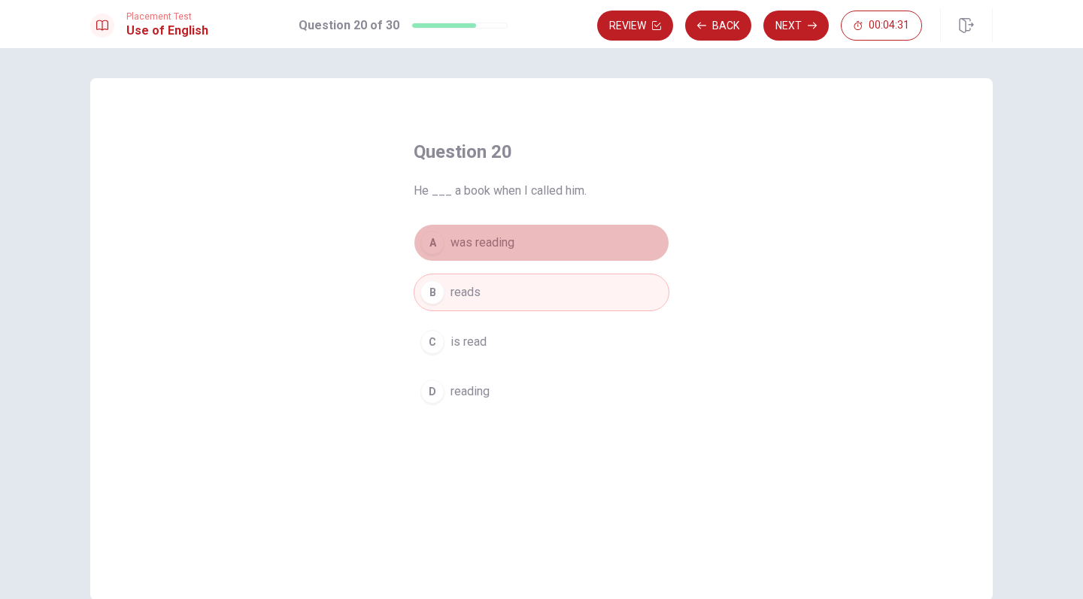
click at [526, 245] on button "A was reading" at bounding box center [542, 243] width 256 height 38
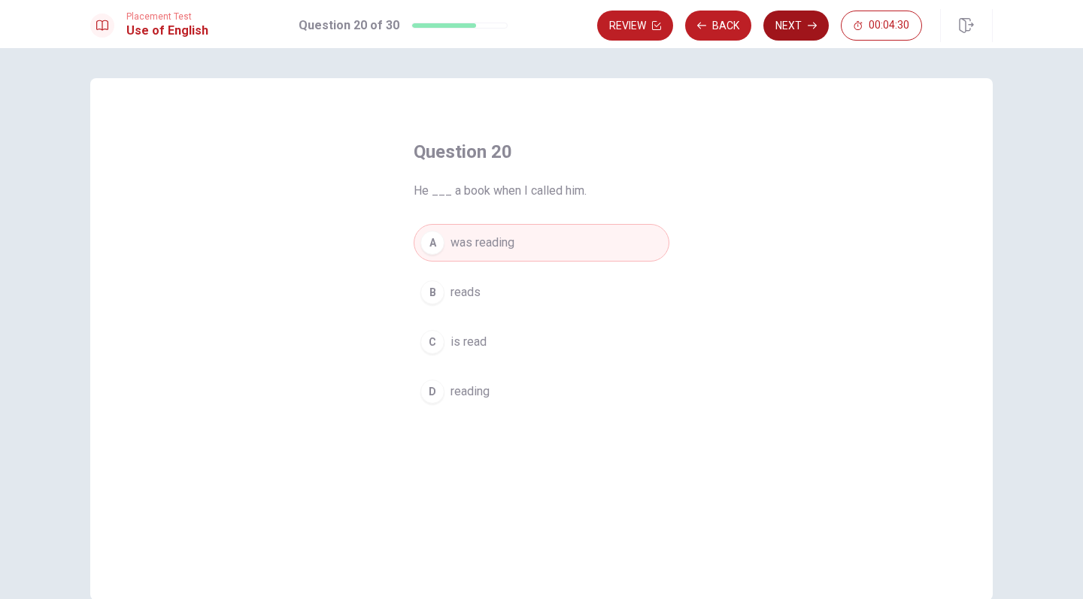
click at [783, 32] on button "Next" at bounding box center [795, 26] width 65 height 30
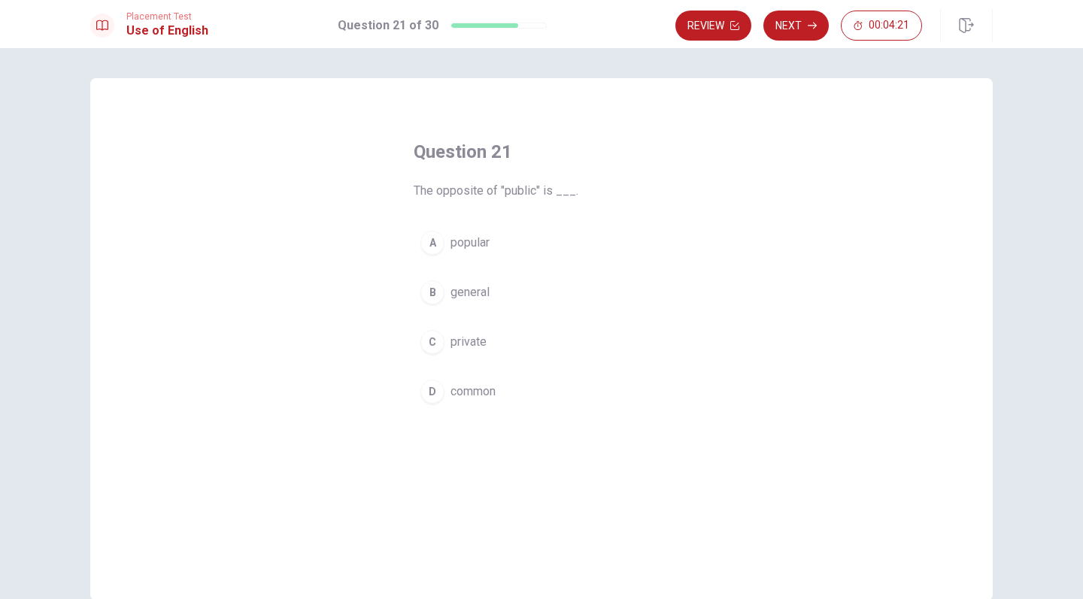
click at [467, 333] on span "private" at bounding box center [468, 342] width 36 height 18
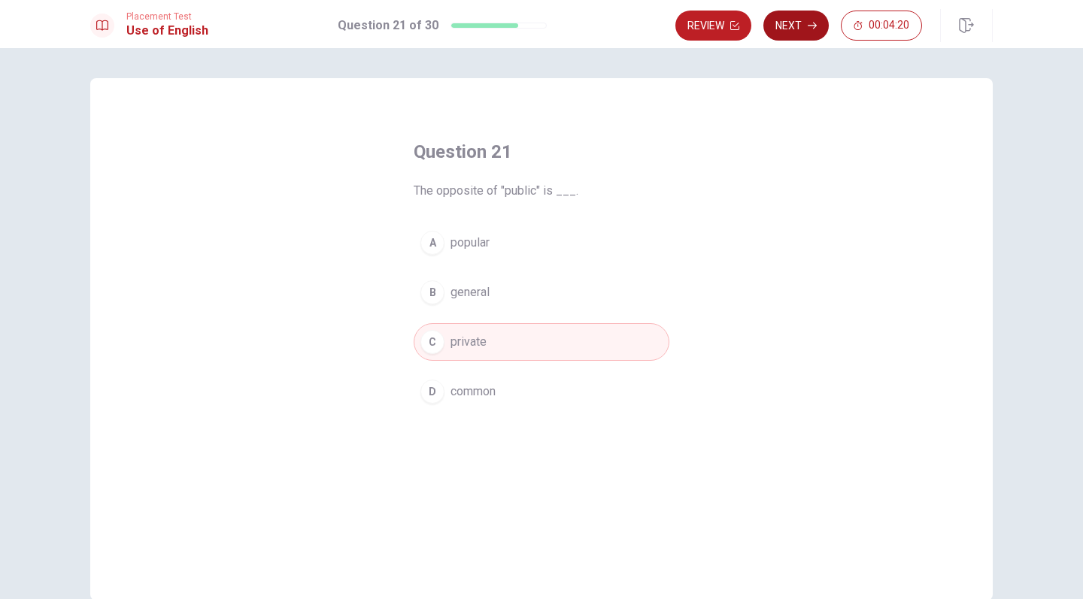
click at [792, 36] on button "Next" at bounding box center [795, 26] width 65 height 30
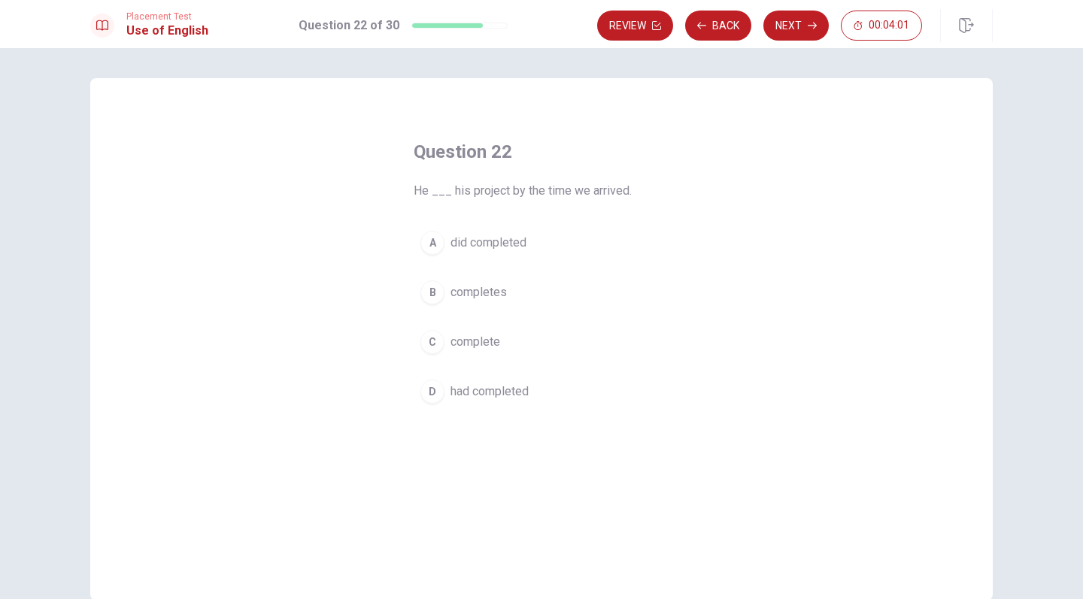
click at [498, 294] on span "completes" at bounding box center [478, 292] width 56 height 18
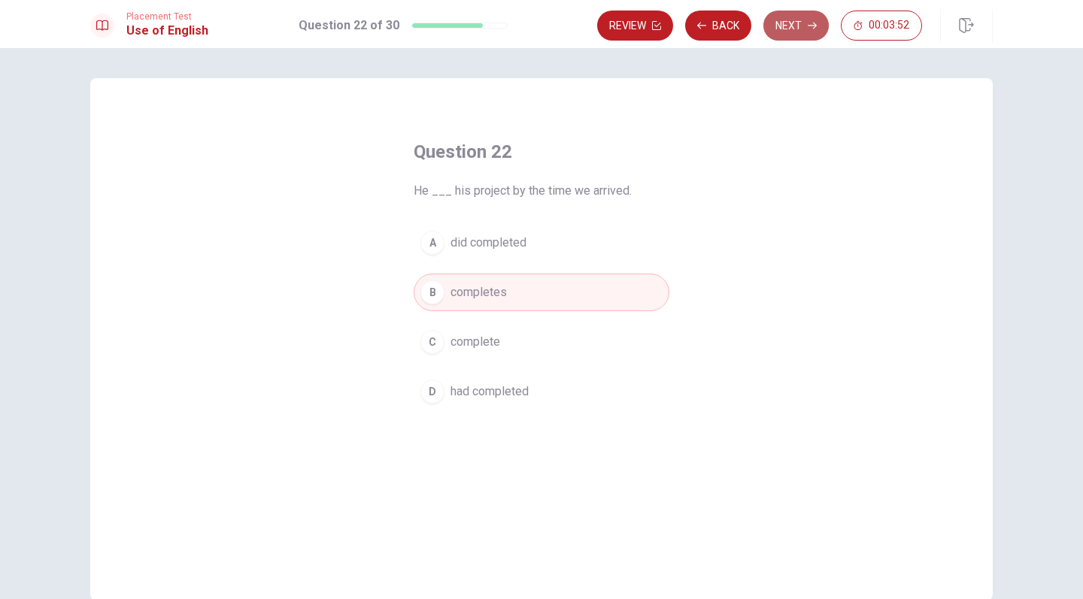
click at [786, 32] on button "Next" at bounding box center [795, 26] width 65 height 30
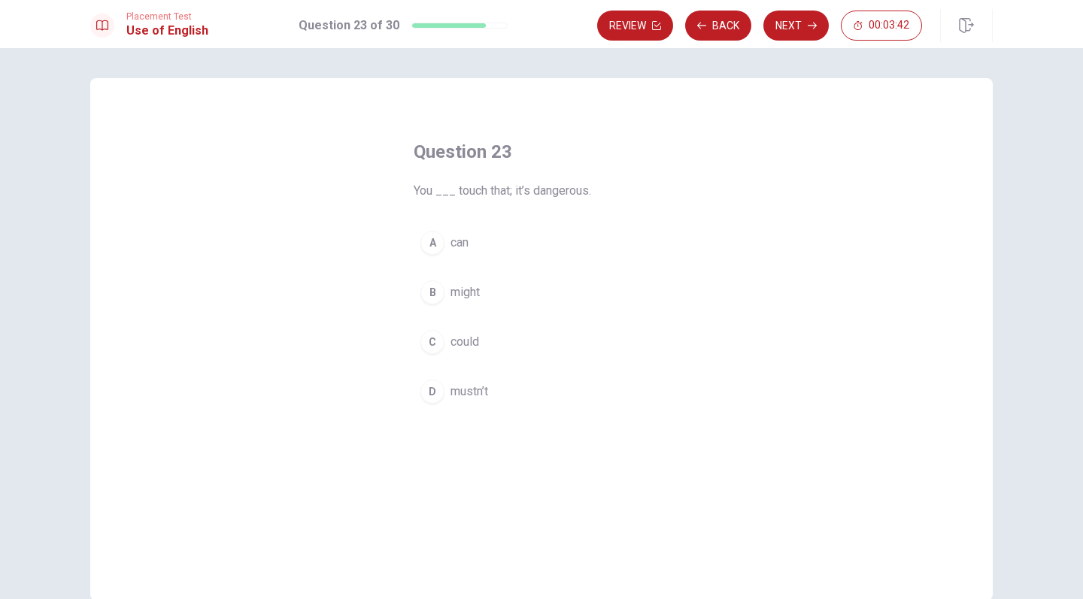
click at [483, 391] on span "mustn’t" at bounding box center [469, 392] width 38 height 18
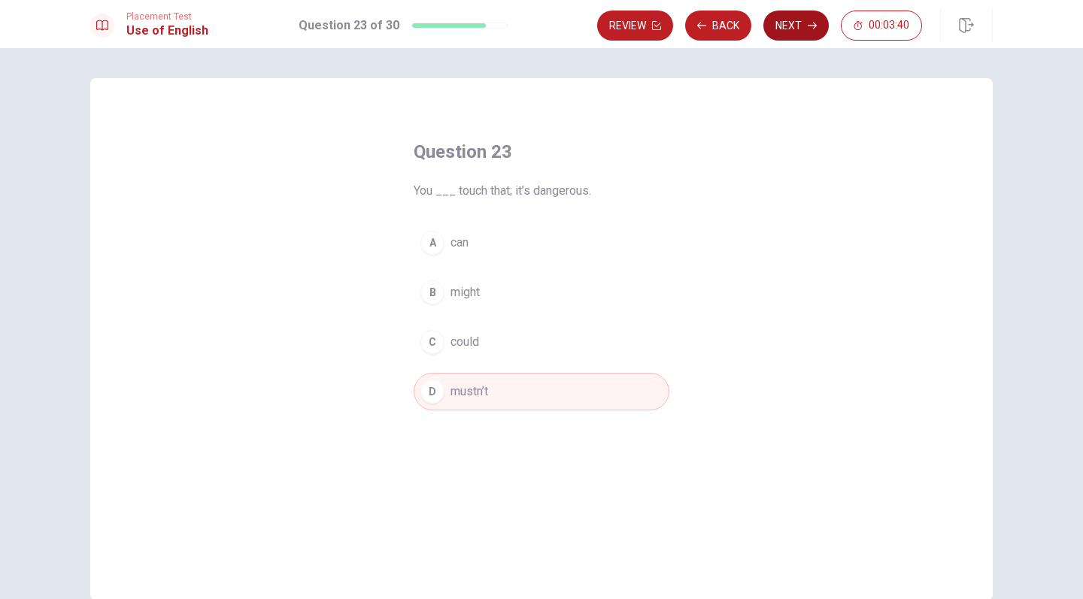
click at [786, 27] on button "Next" at bounding box center [795, 26] width 65 height 30
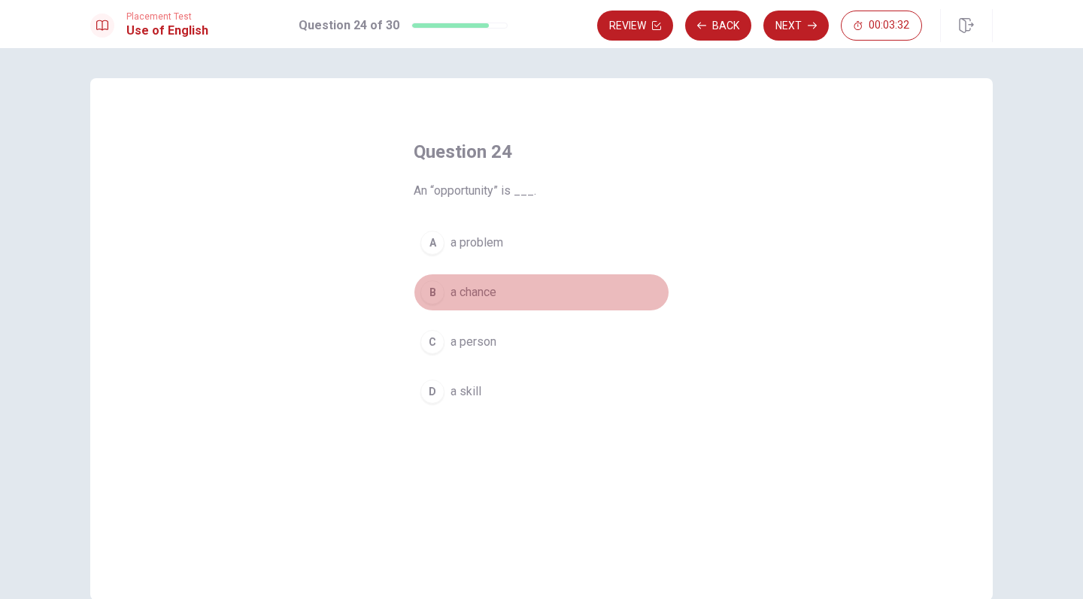
click at [482, 289] on span "a chance" at bounding box center [473, 292] width 46 height 18
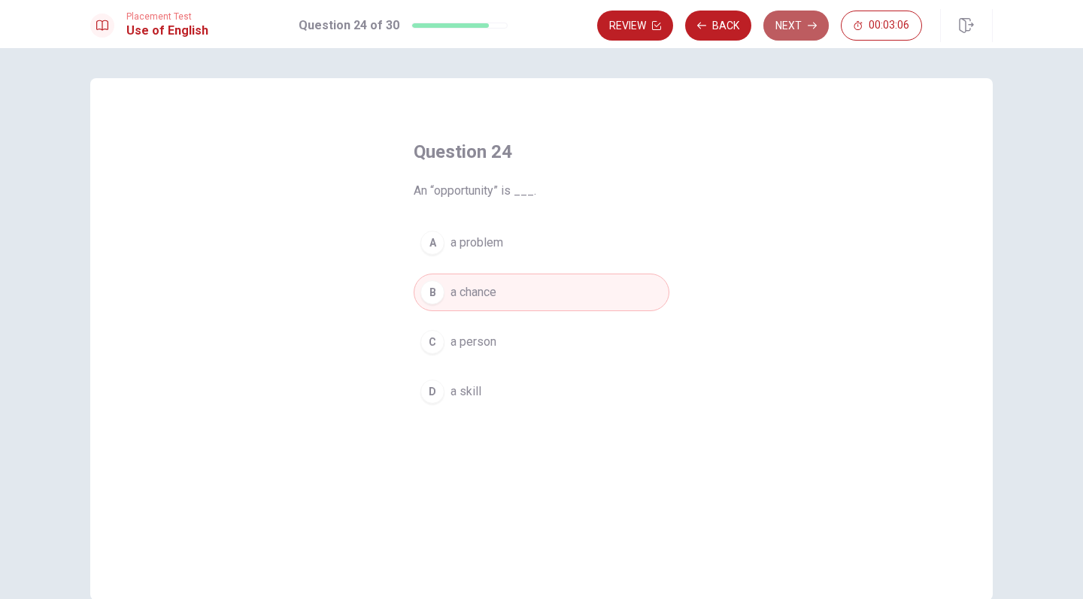
click at [792, 38] on button "Next" at bounding box center [795, 26] width 65 height 30
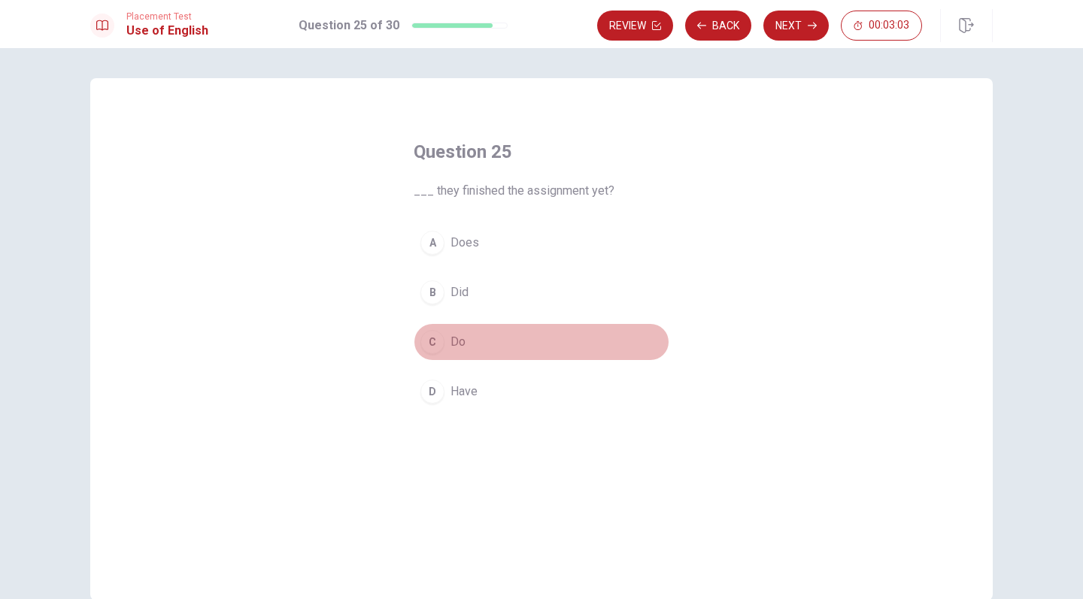
click at [447, 338] on button "C Do" at bounding box center [542, 342] width 256 height 38
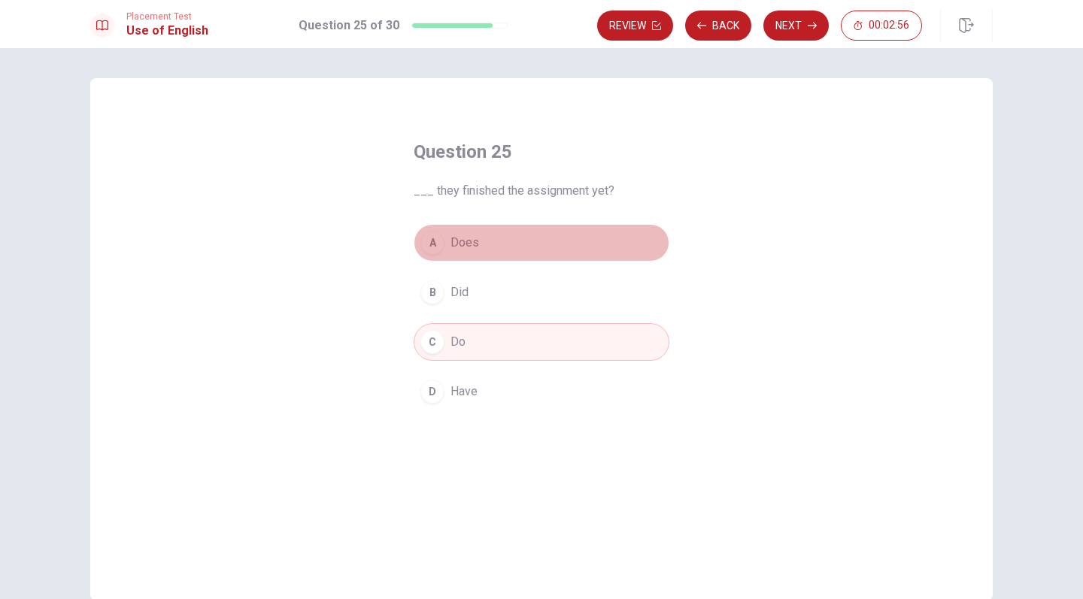
click at [499, 244] on button "A Does" at bounding box center [542, 243] width 256 height 38
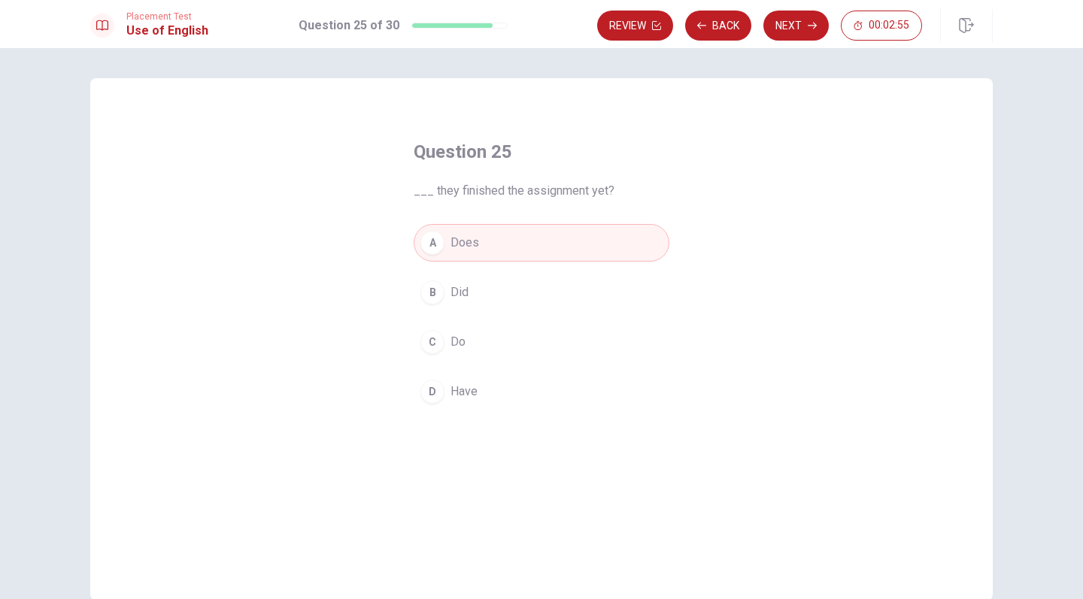
click at [507, 298] on button "B Did" at bounding box center [542, 293] width 256 height 38
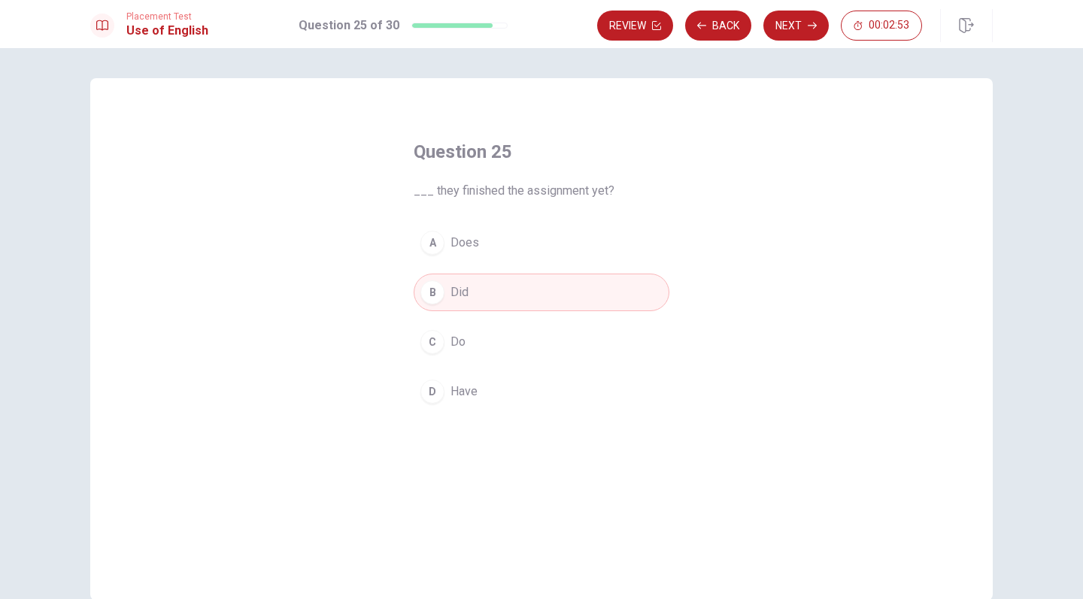
click at [786, 9] on div "Review Back Next 00:02:53" at bounding box center [794, 25] width 395 height 33
click at [786, 18] on button "Next" at bounding box center [795, 26] width 65 height 30
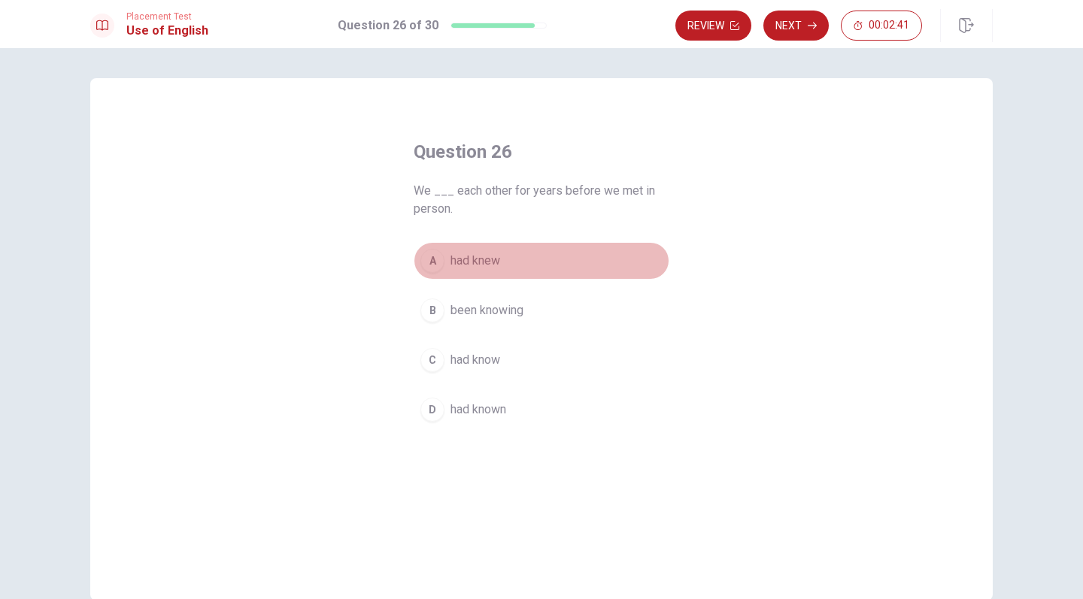
click at [479, 255] on span "had knew" at bounding box center [475, 261] width 50 height 18
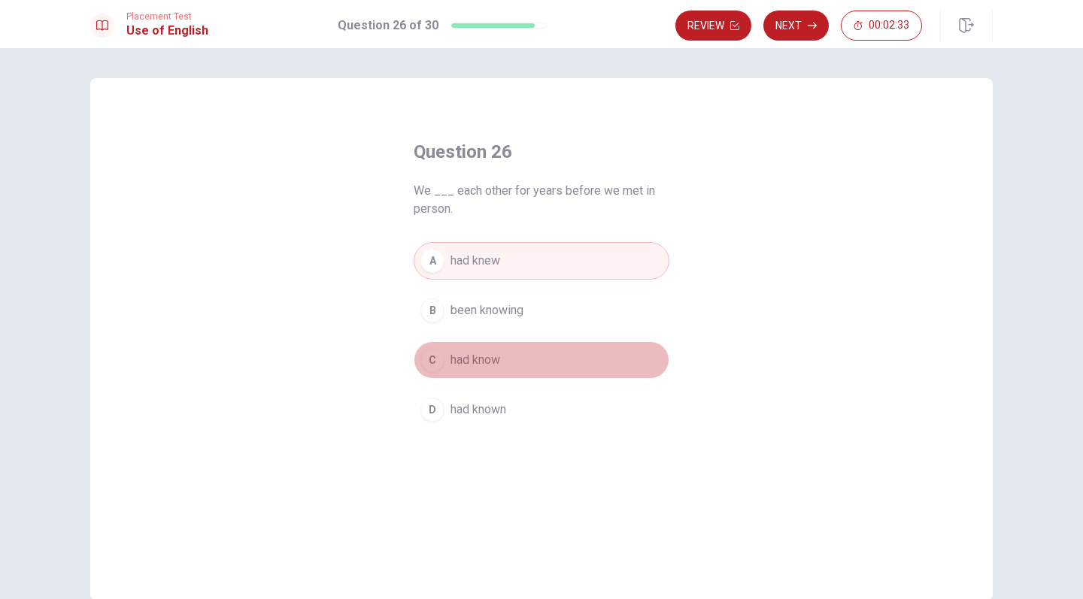
click at [489, 366] on span "had know" at bounding box center [475, 360] width 50 height 18
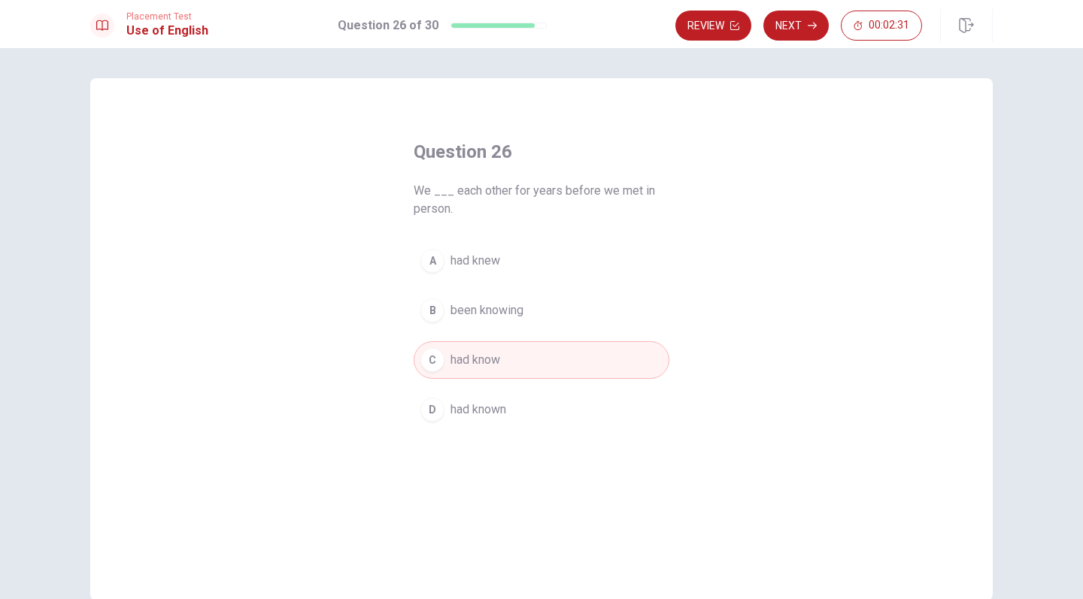
click at [495, 408] on span "had known" at bounding box center [478, 410] width 56 height 18
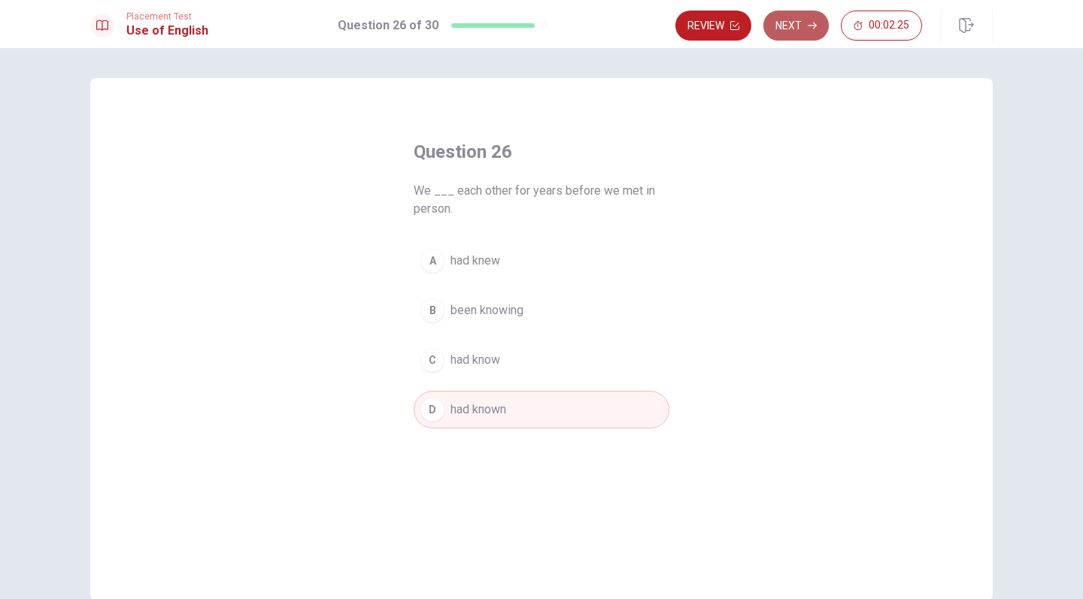
click at [789, 26] on button "Next" at bounding box center [795, 26] width 65 height 30
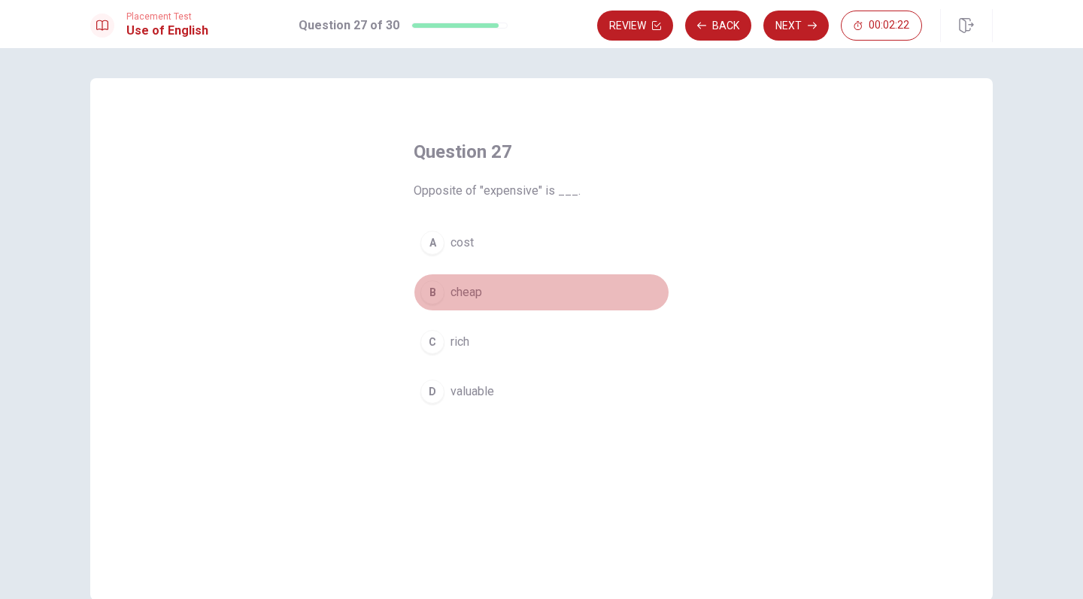
click at [461, 298] on span "cheap" at bounding box center [466, 292] width 32 height 18
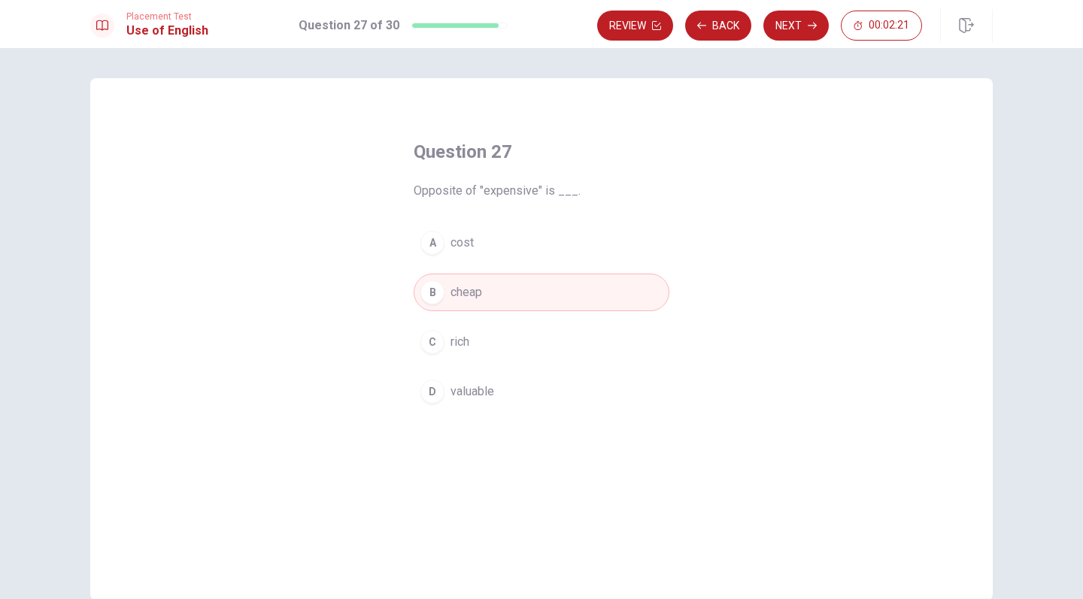
click at [798, 29] on button "Next" at bounding box center [795, 26] width 65 height 30
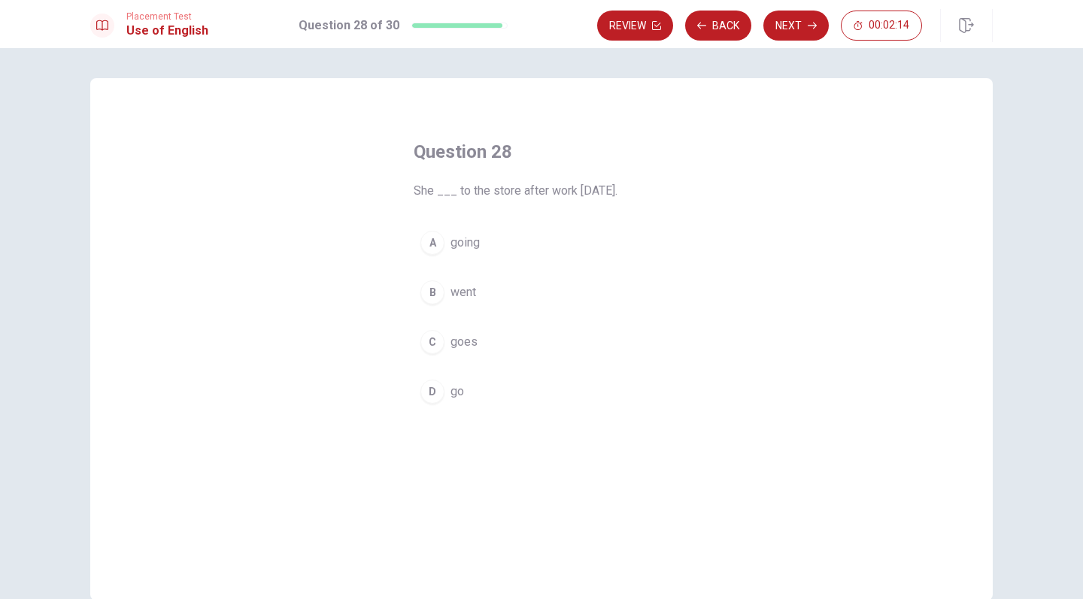
click at [462, 294] on span "went" at bounding box center [463, 292] width 26 height 18
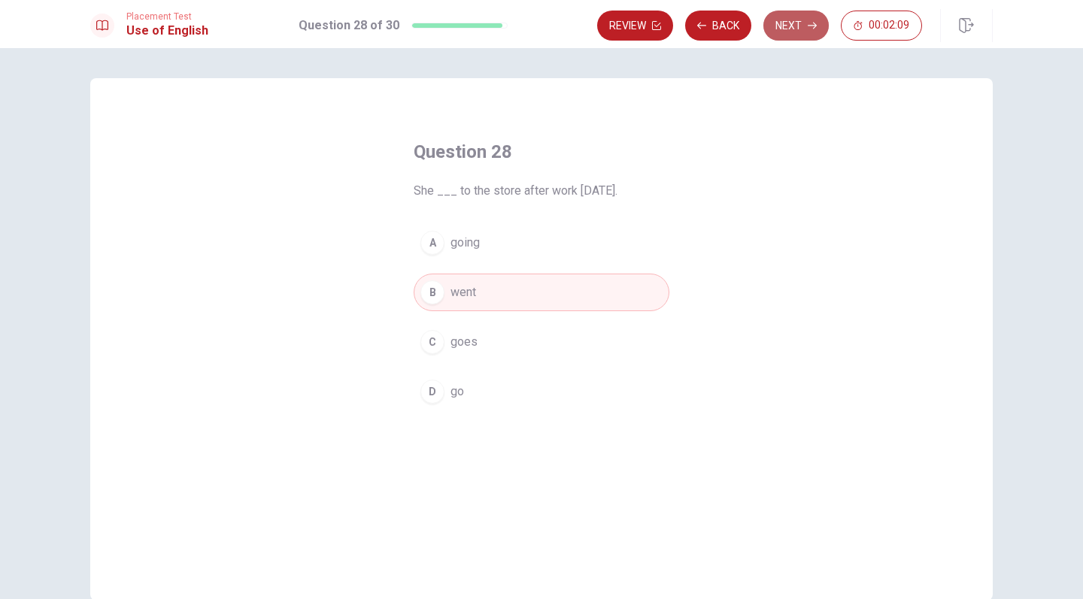
click at [805, 33] on button "Next" at bounding box center [795, 26] width 65 height 30
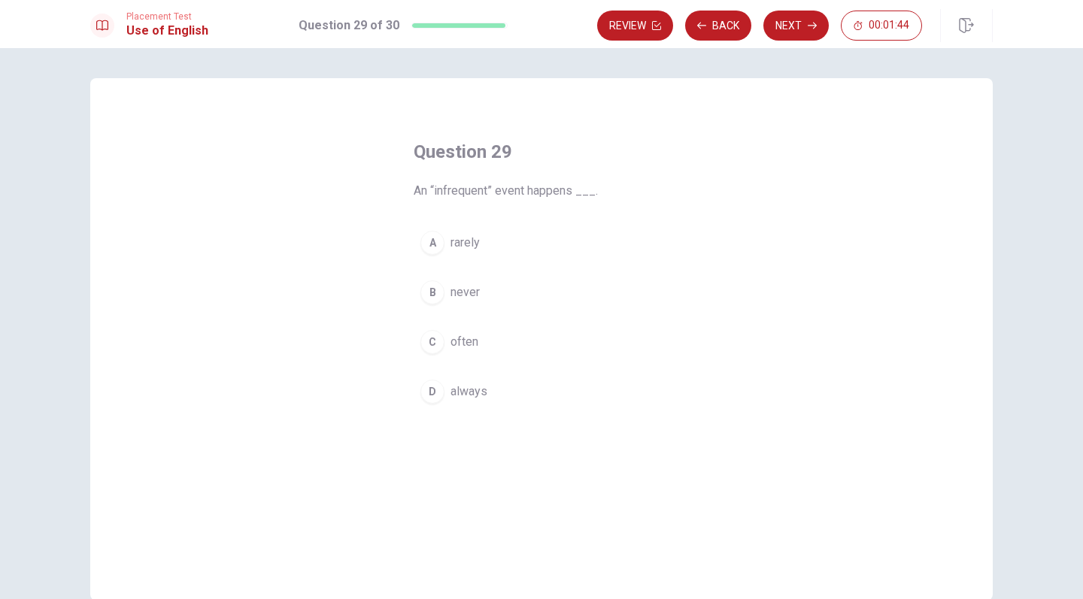
click at [478, 248] on button "A rarely" at bounding box center [542, 243] width 256 height 38
click at [788, 25] on button "Next" at bounding box center [795, 26] width 65 height 30
click at [532, 293] on span "explaining something" at bounding box center [506, 292] width 112 height 18
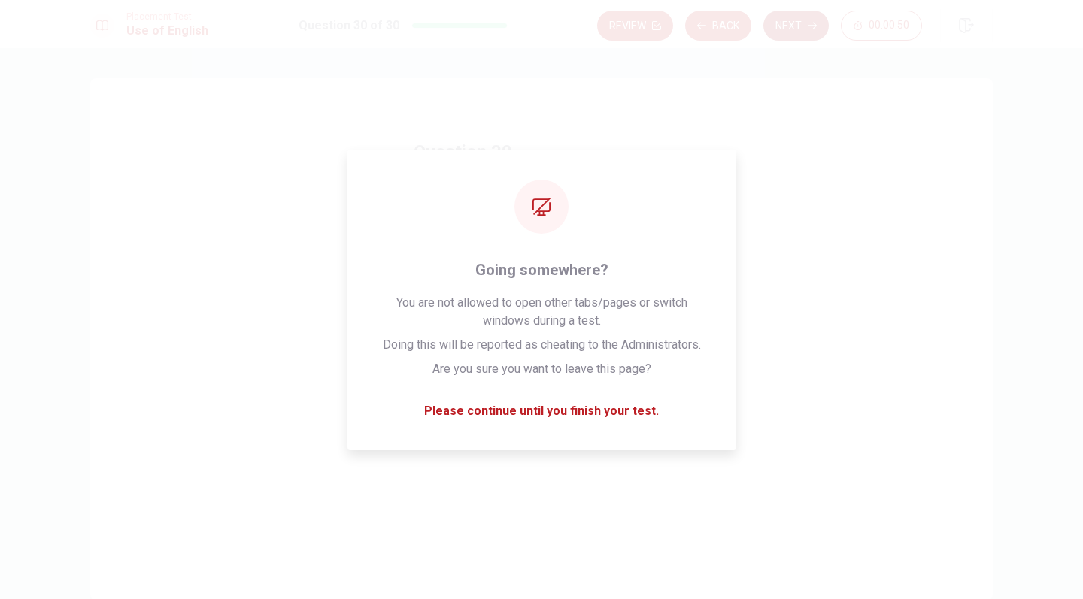
click at [801, 30] on button "Next" at bounding box center [795, 26] width 65 height 30
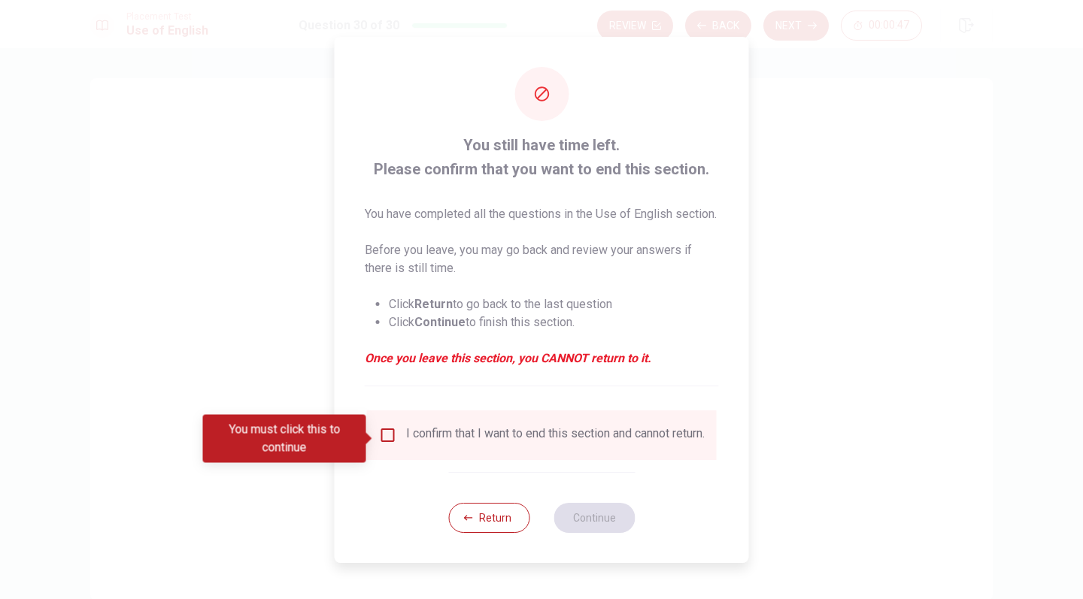
click at [388, 441] on input "You must click this to continue" at bounding box center [388, 435] width 18 height 18
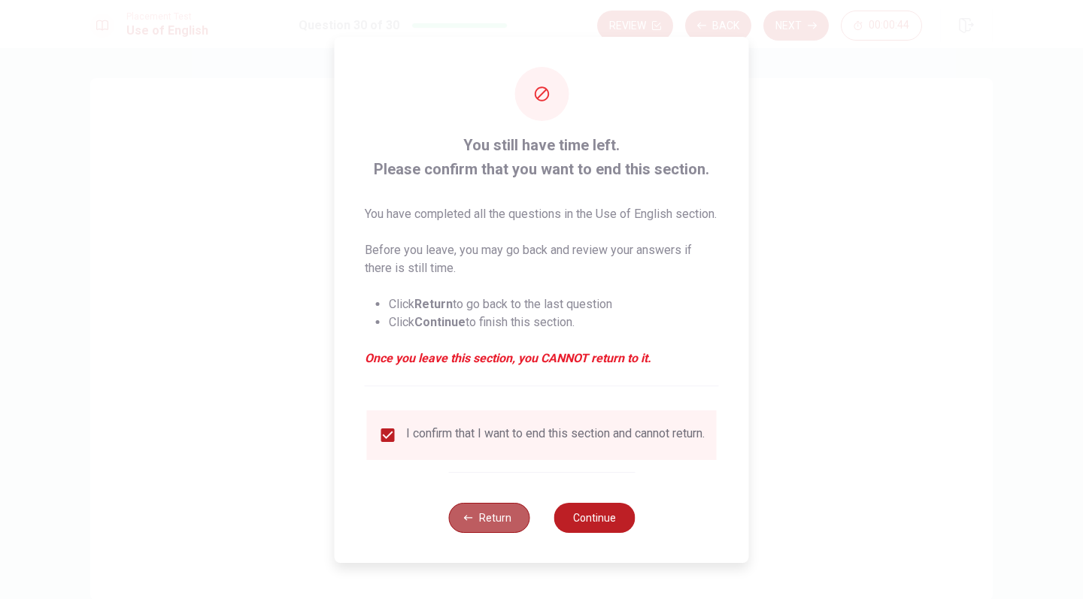
click at [481, 533] on button "Return" at bounding box center [488, 518] width 81 height 30
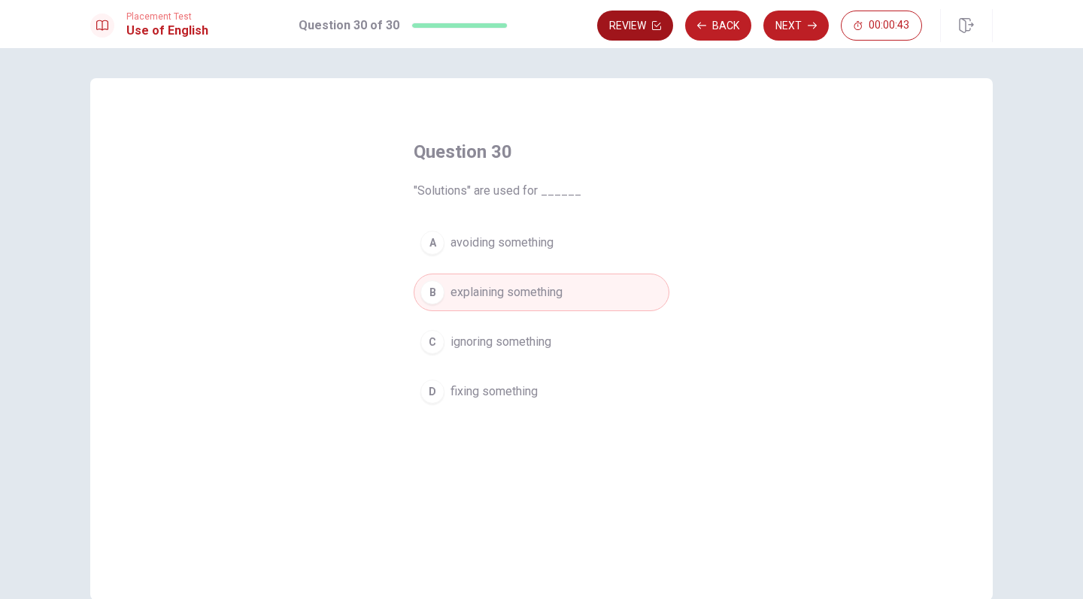
click at [638, 35] on button "Review" at bounding box center [635, 26] width 76 height 30
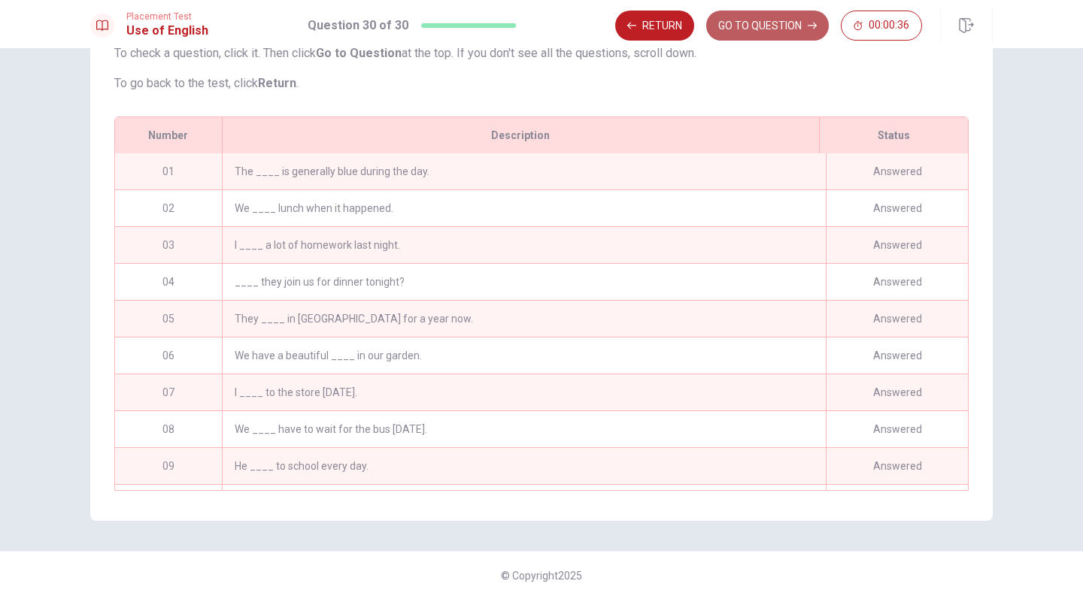
click at [715, 35] on button "GO TO QUESTION" at bounding box center [767, 26] width 123 height 30
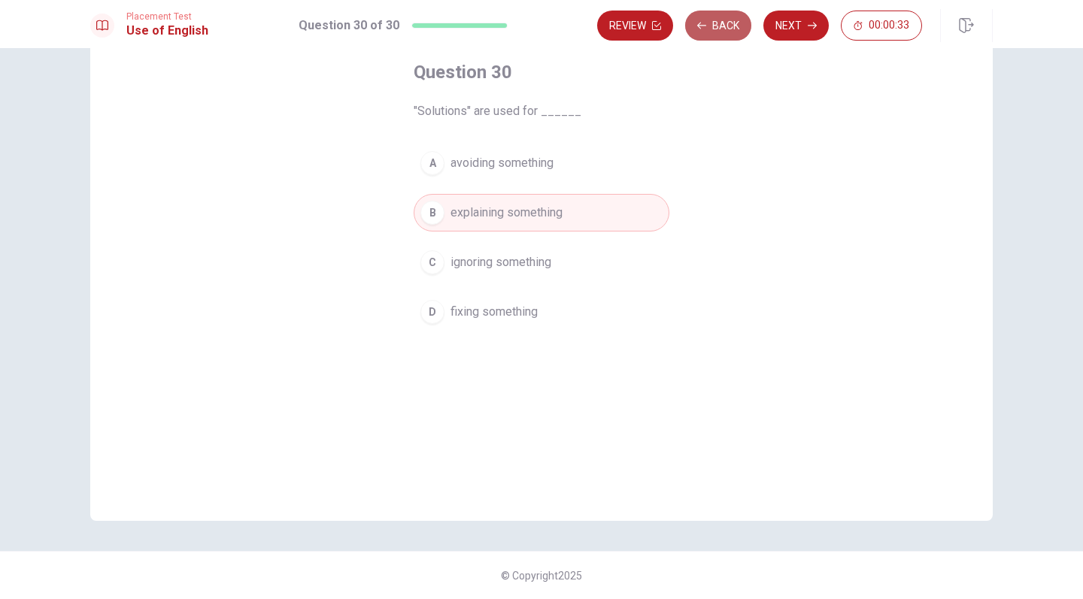
click at [709, 31] on button "Back" at bounding box center [718, 26] width 66 height 30
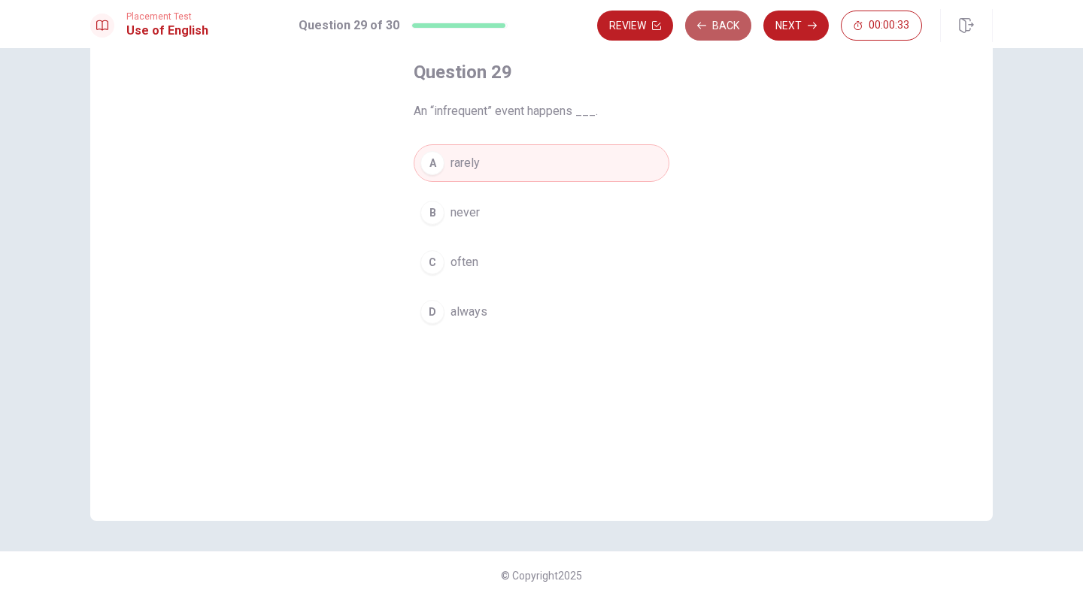
click at [709, 31] on button "Back" at bounding box center [718, 26] width 66 height 30
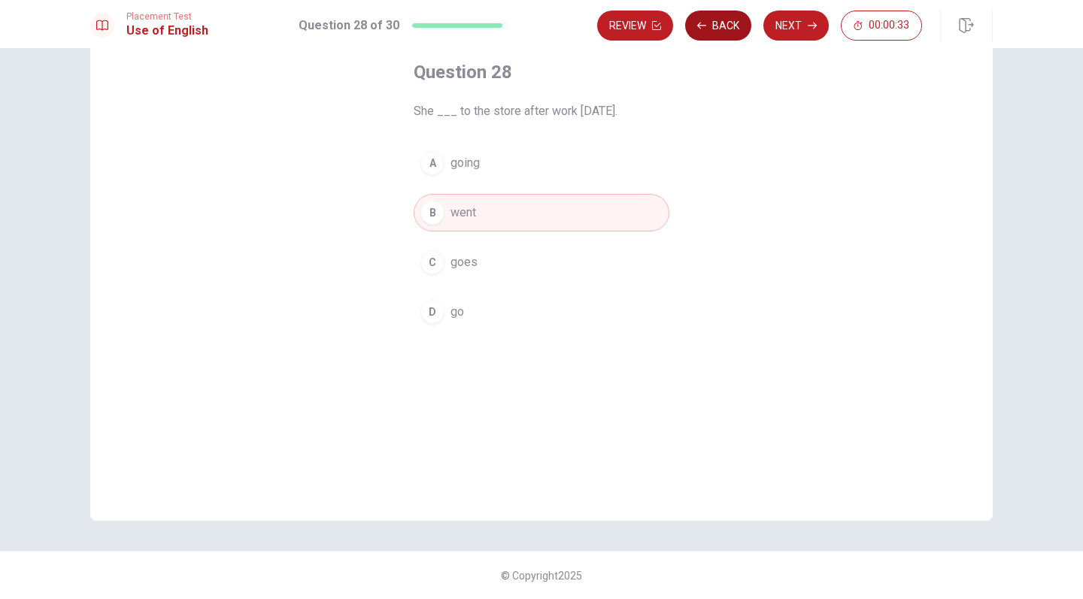
click at [709, 31] on button "Back" at bounding box center [718, 26] width 66 height 30
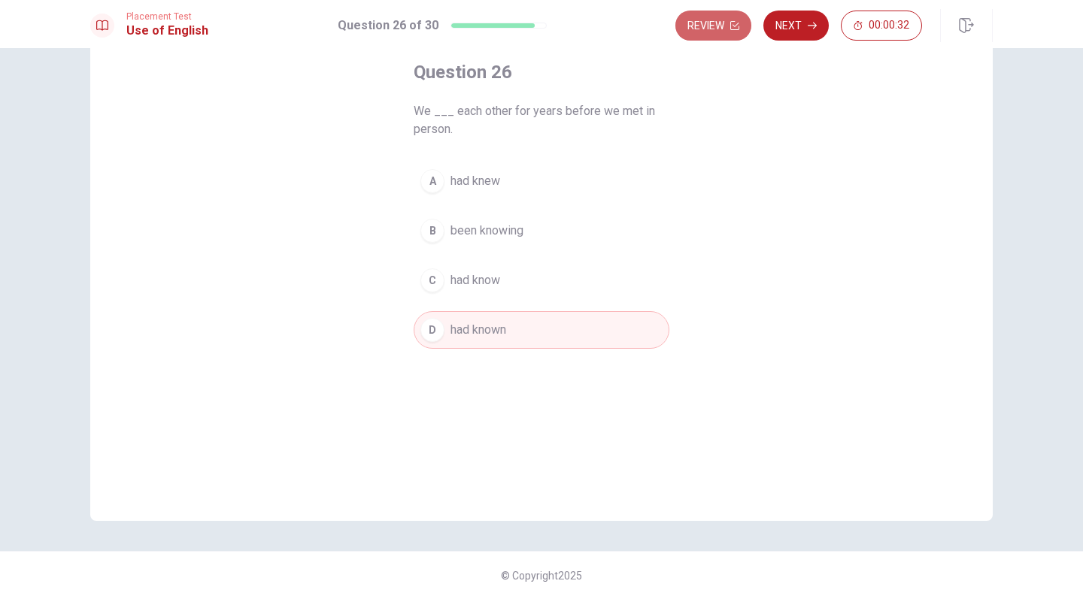
click at [709, 31] on button "Review" at bounding box center [713, 26] width 76 height 30
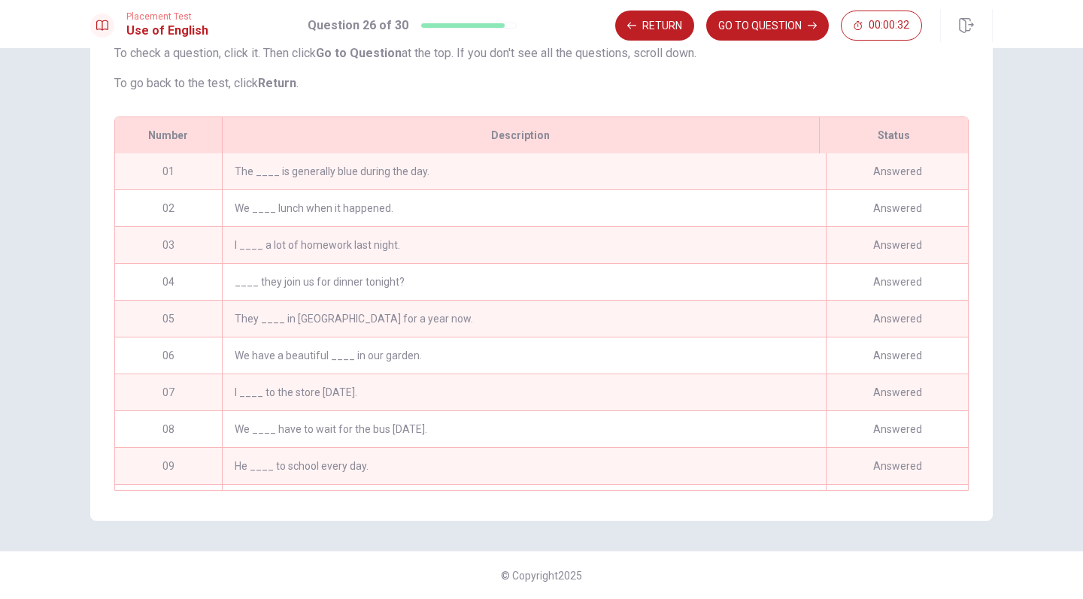
scroll to position [771, 0]
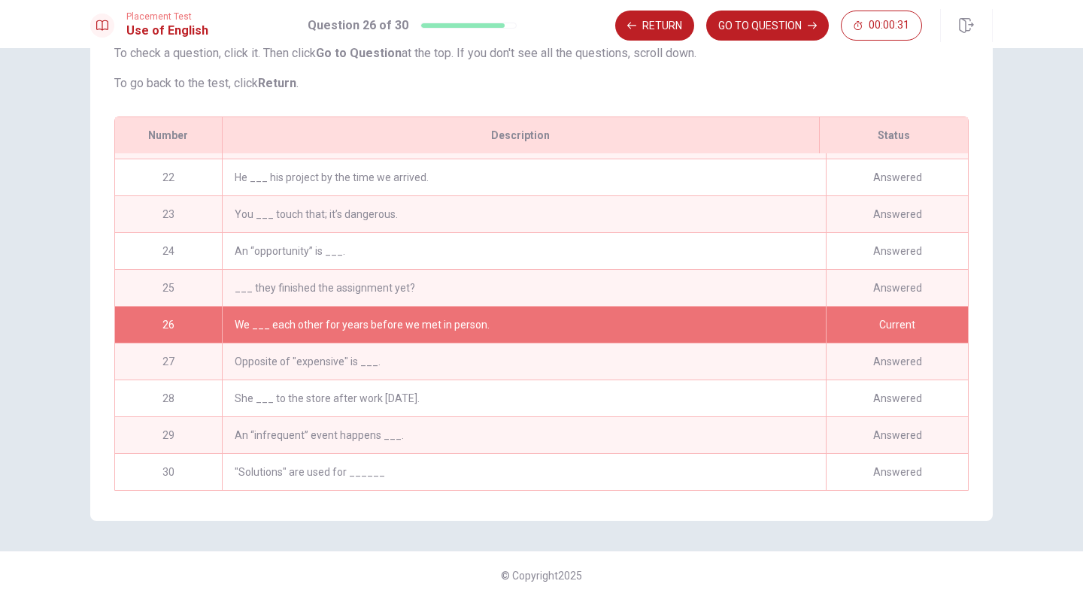
click at [709, 31] on button "GO TO QUESTION" at bounding box center [767, 26] width 123 height 30
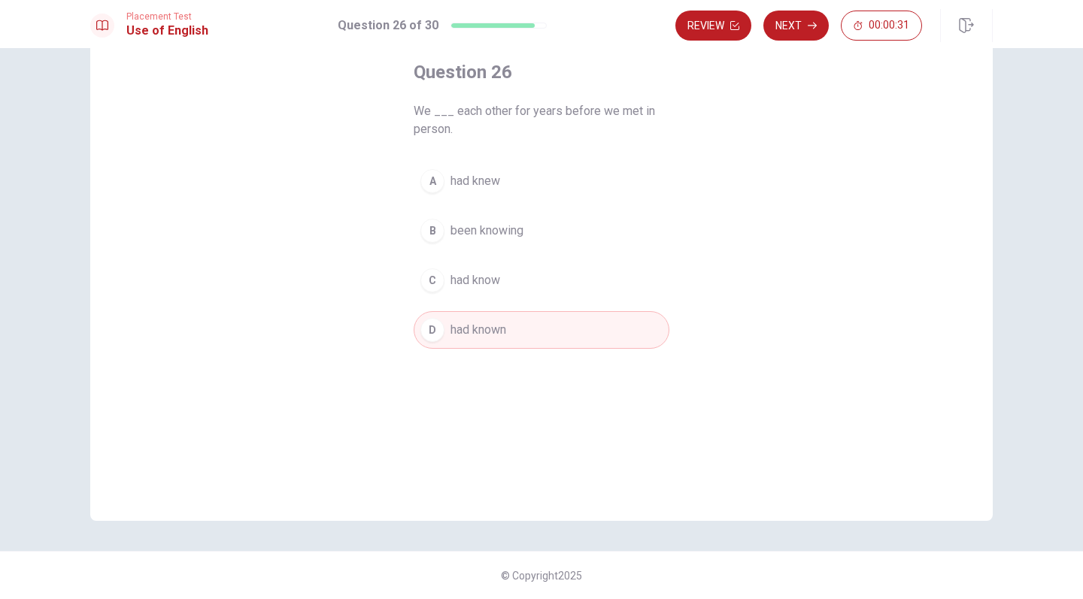
click at [709, 31] on button "Review" at bounding box center [713, 26] width 76 height 30
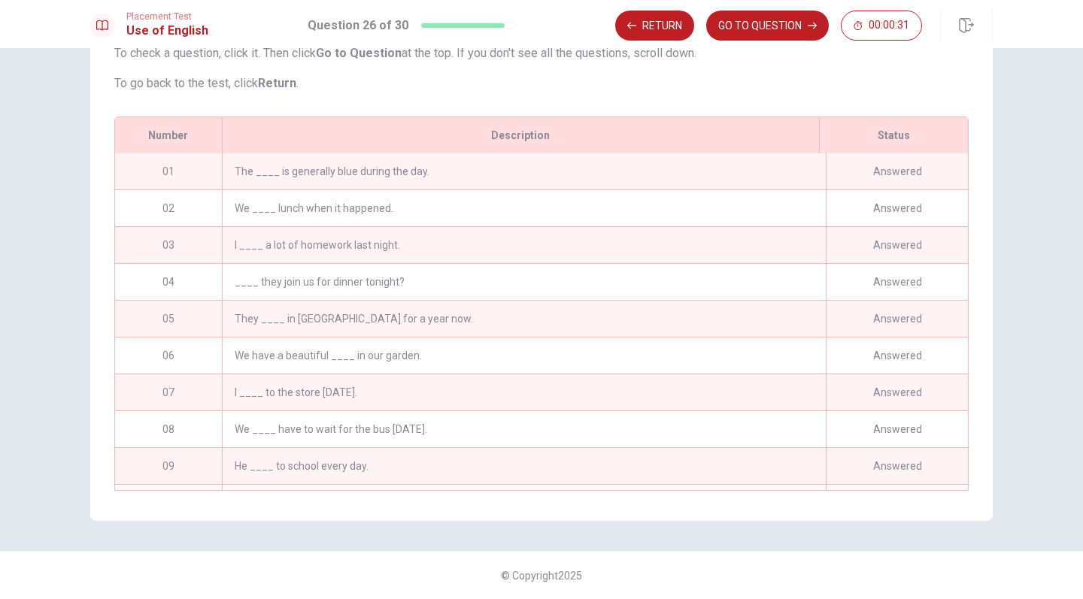
click at [709, 31] on button "GO TO QUESTION" at bounding box center [767, 26] width 123 height 30
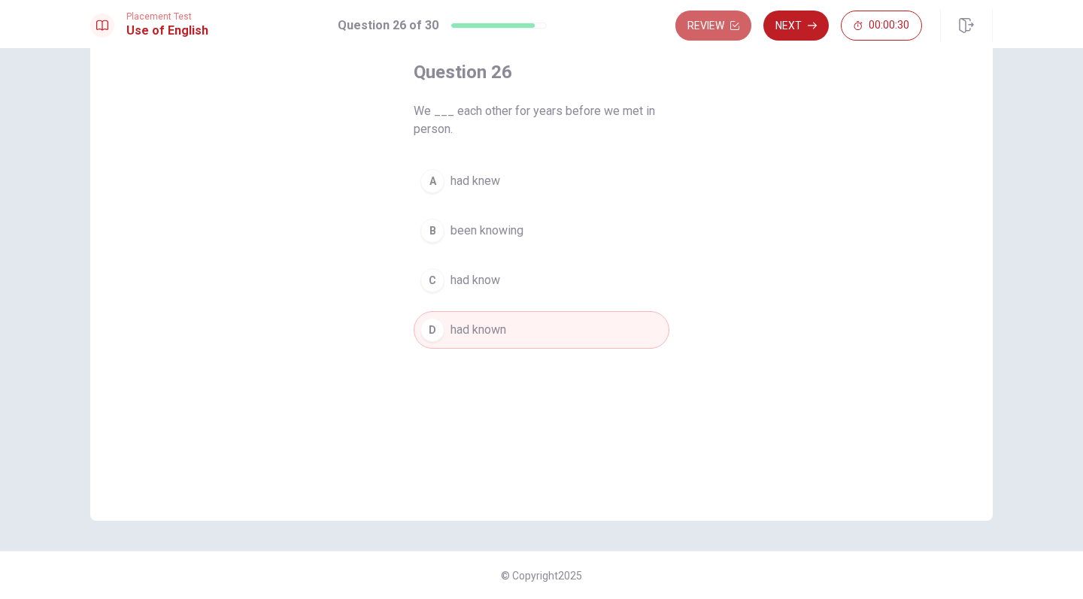
click at [709, 31] on button "Review" at bounding box center [713, 26] width 76 height 30
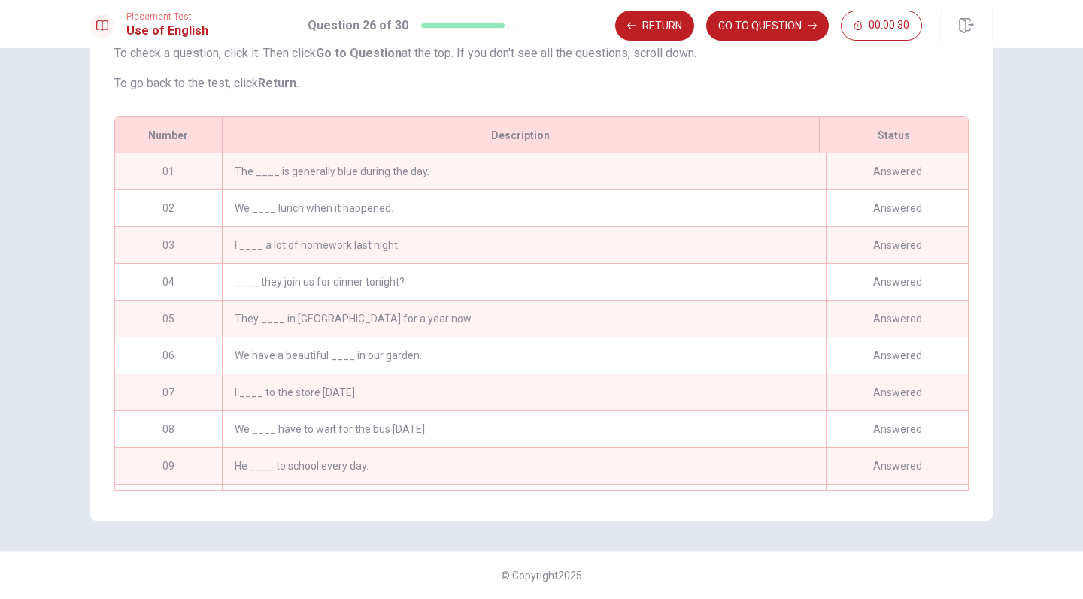
scroll to position [771, 0]
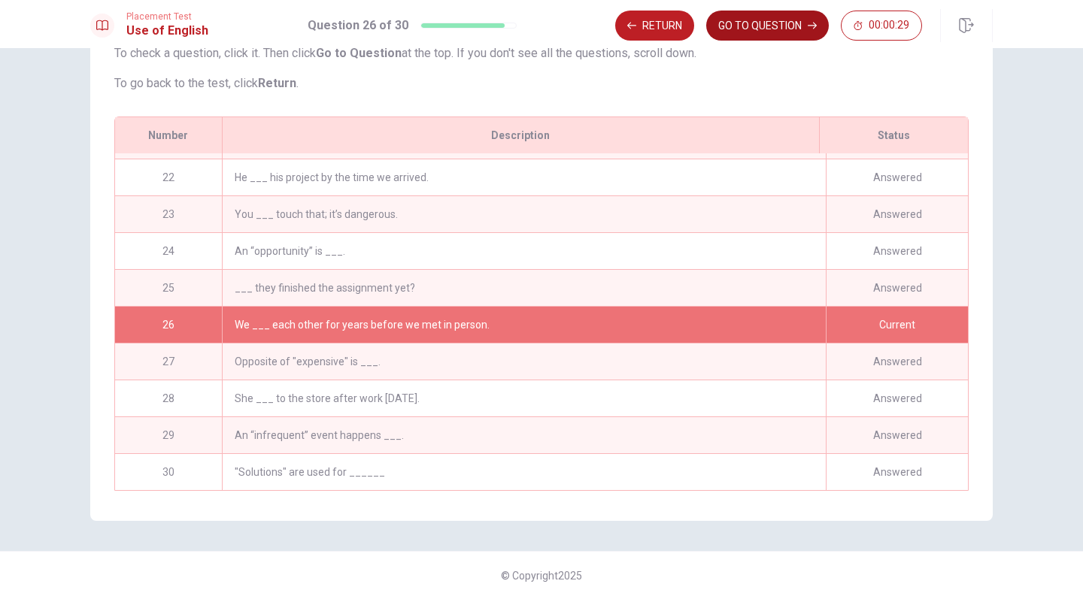
click at [709, 30] on button "GO TO QUESTION" at bounding box center [767, 26] width 123 height 30
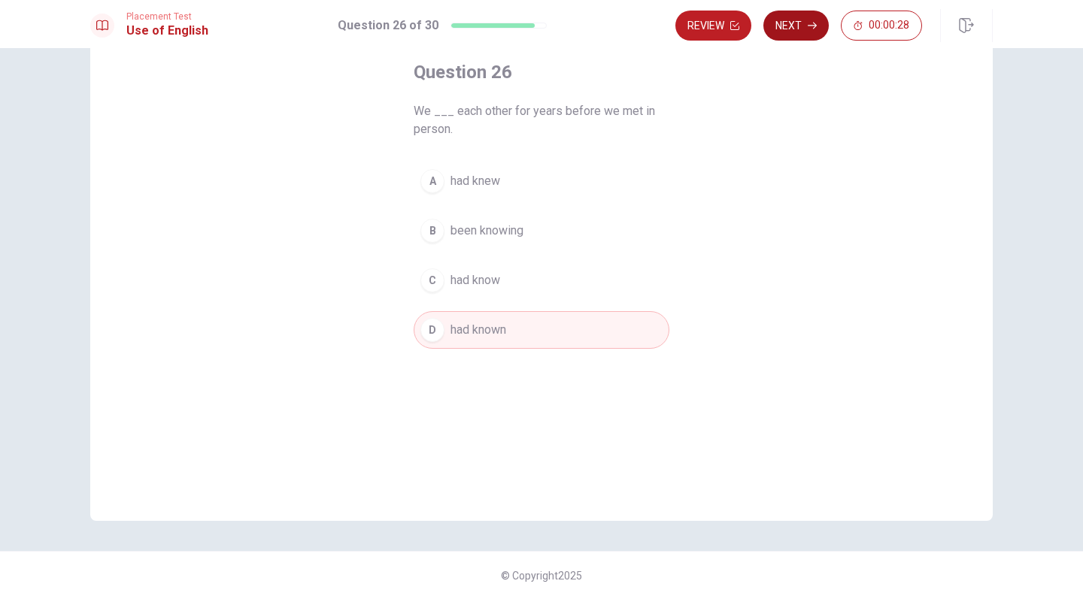
click at [813, 19] on button "Next" at bounding box center [795, 26] width 65 height 30
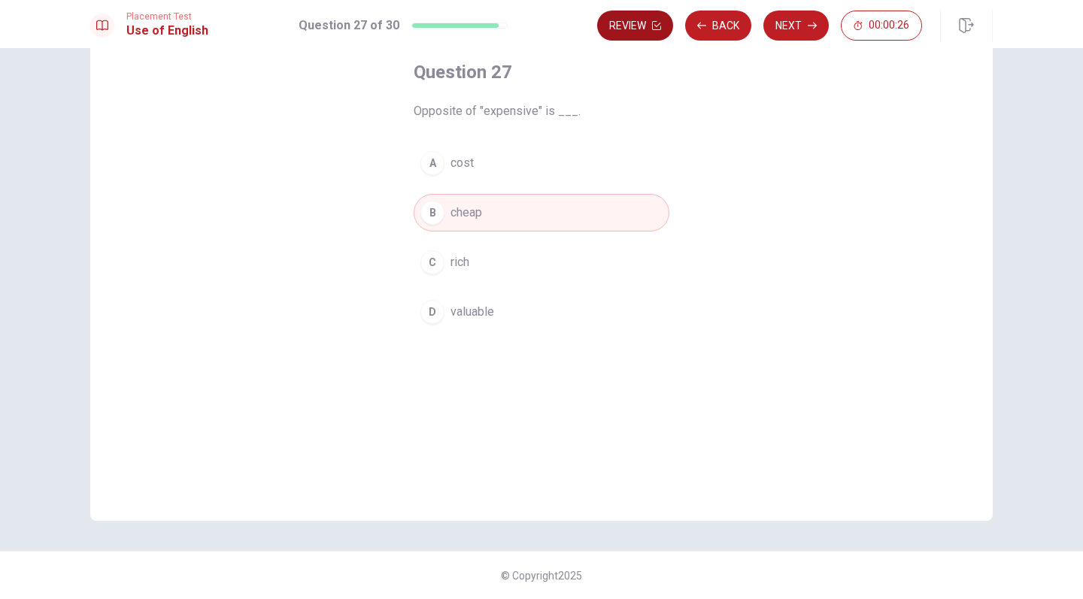
click at [635, 30] on button "Review" at bounding box center [635, 26] width 76 height 30
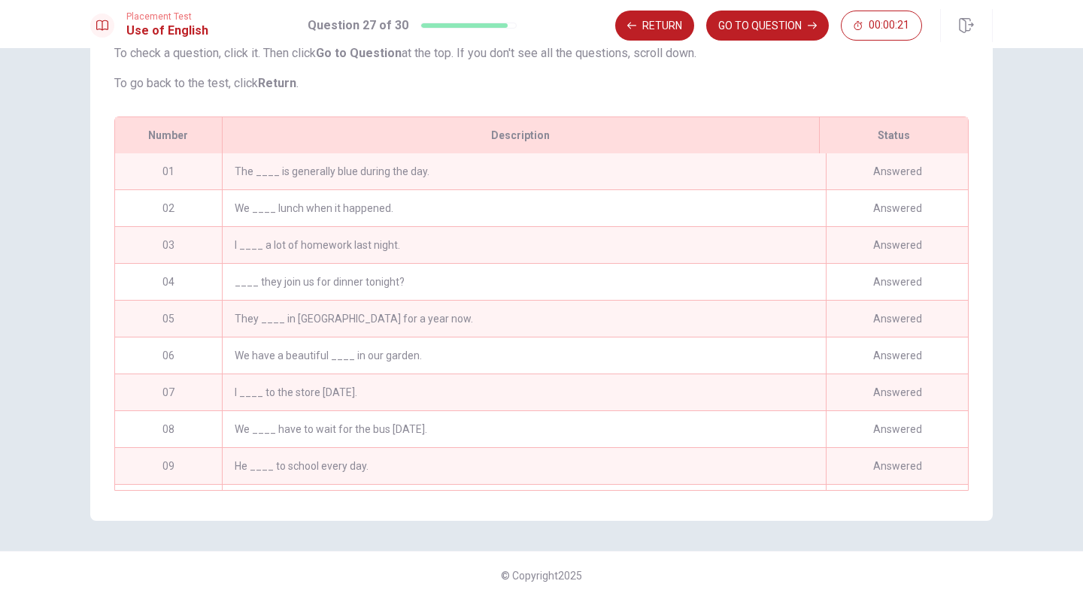
scroll to position [0, 0]
click at [685, 244] on div "I ____ a lot of homework last night." at bounding box center [524, 245] width 604 height 36
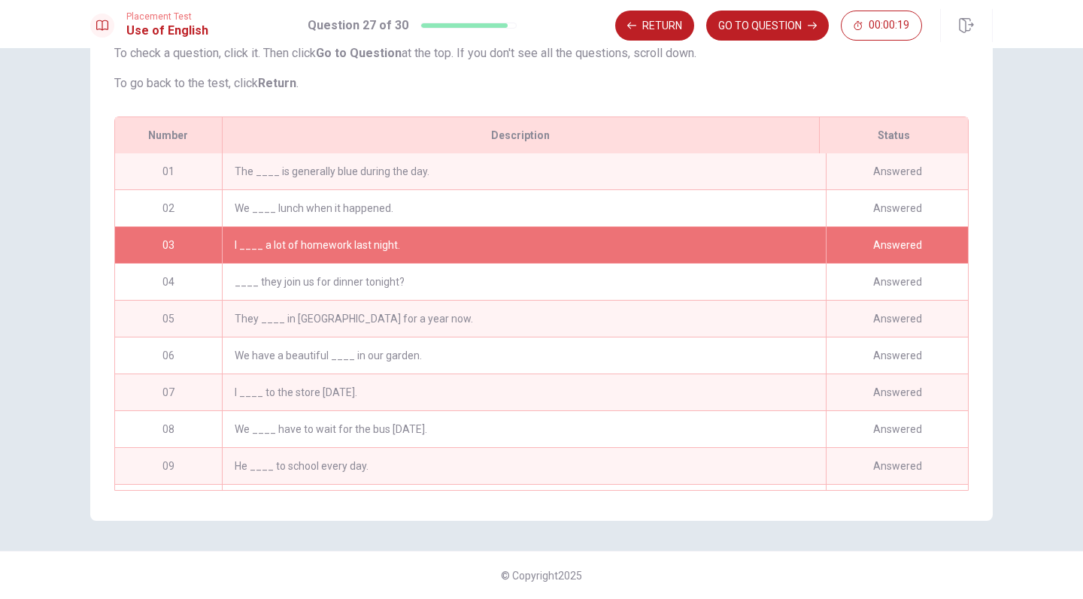
click at [904, 267] on div "Answered" at bounding box center [897, 282] width 142 height 36
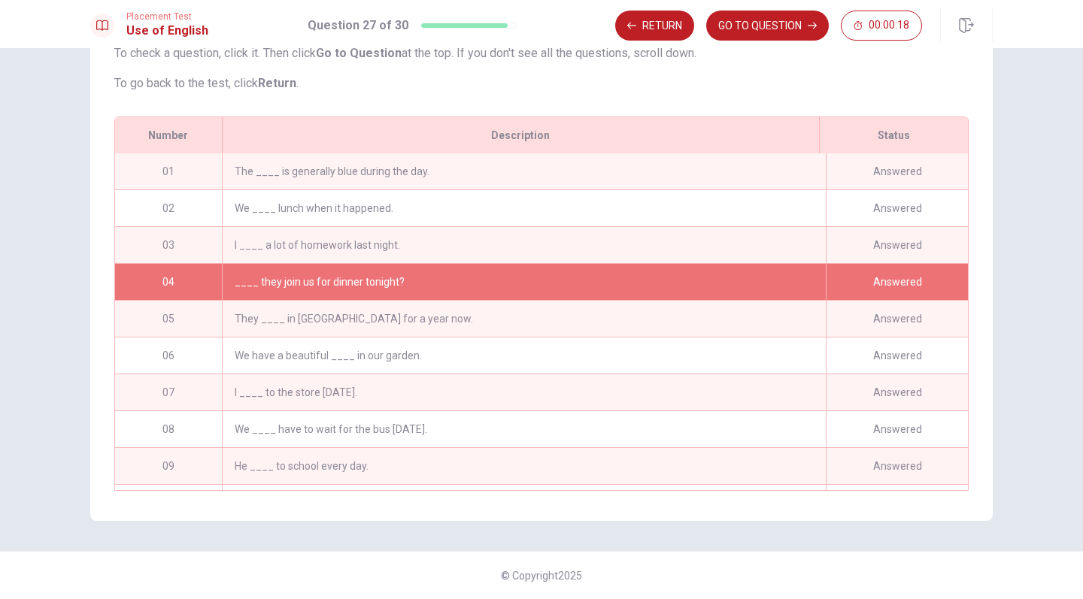
click at [898, 269] on div "Answered" at bounding box center [897, 282] width 142 height 36
click at [884, 234] on div "Answered" at bounding box center [897, 245] width 142 height 36
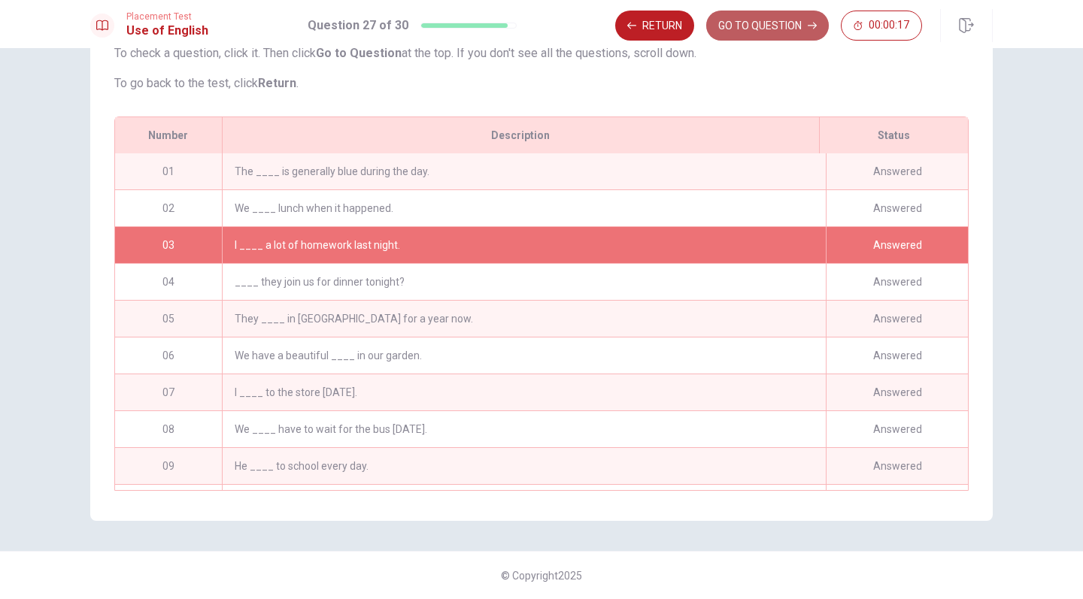
click at [753, 35] on button "GO TO QUESTION" at bounding box center [767, 26] width 123 height 30
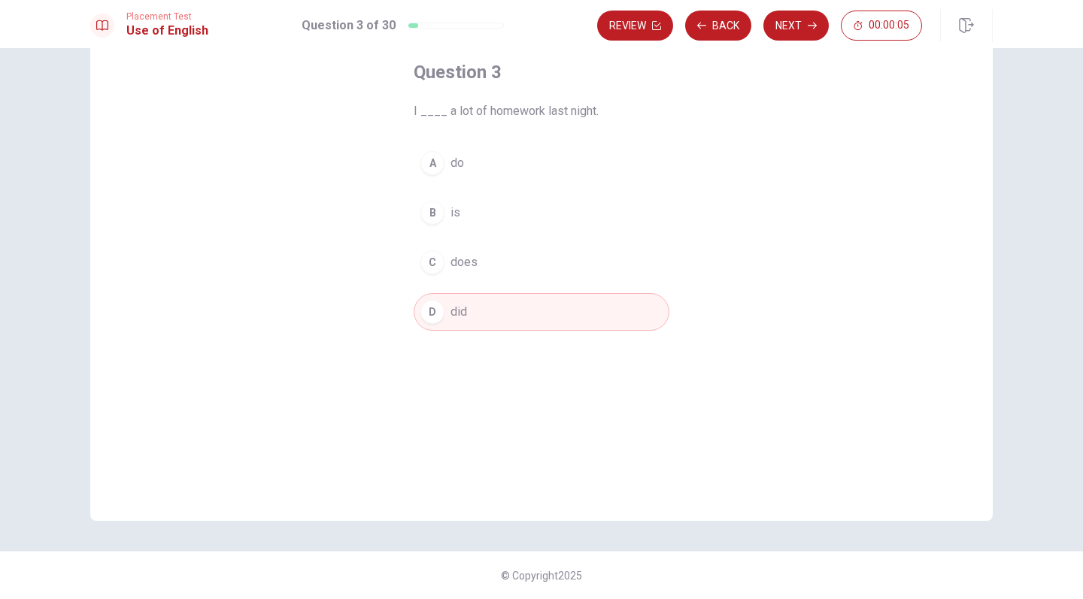
click at [473, 161] on button "A do" at bounding box center [542, 163] width 256 height 38
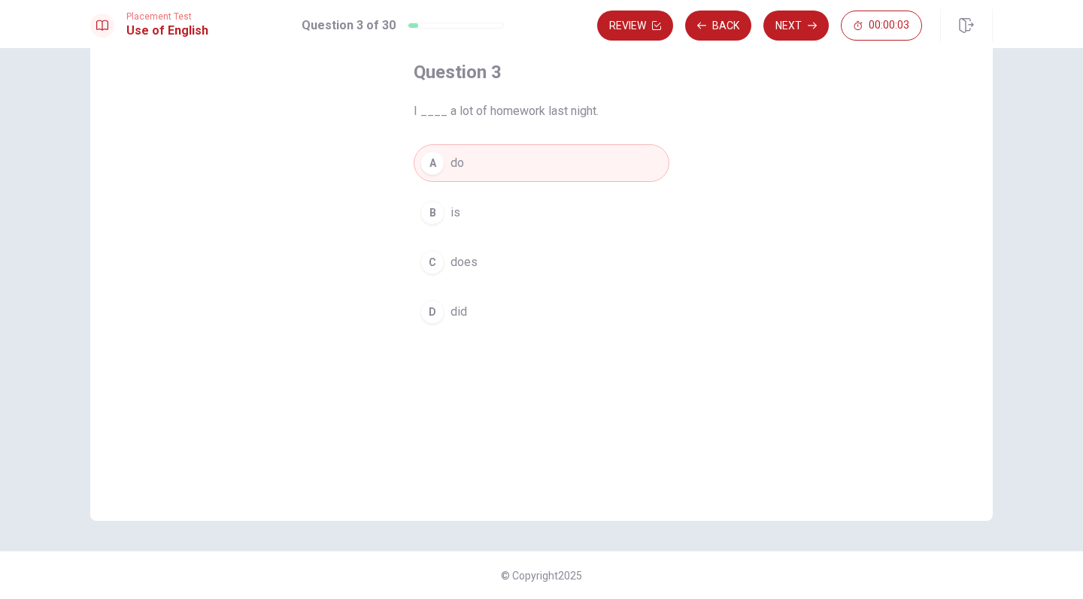
click at [523, 270] on button "C does" at bounding box center [542, 263] width 256 height 38
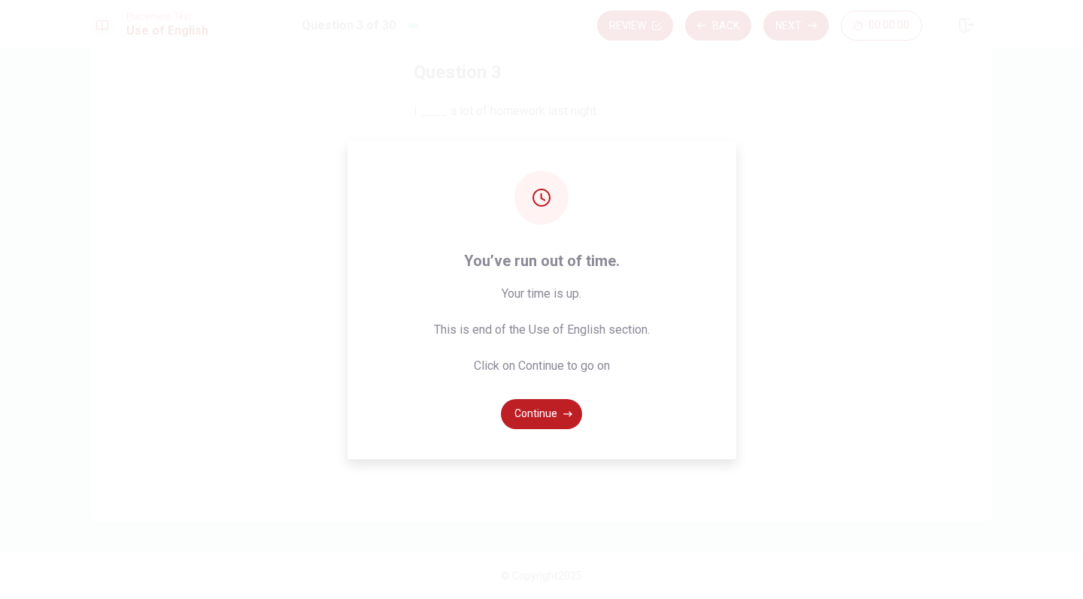
click at [532, 421] on button "Continue" at bounding box center [541, 414] width 81 height 30
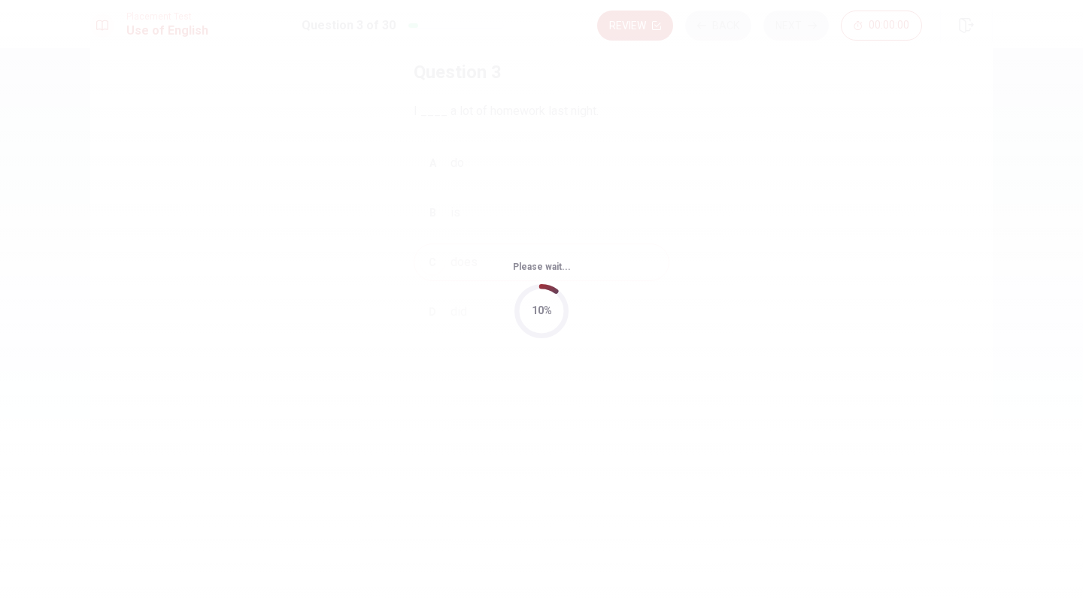
scroll to position [0, 0]
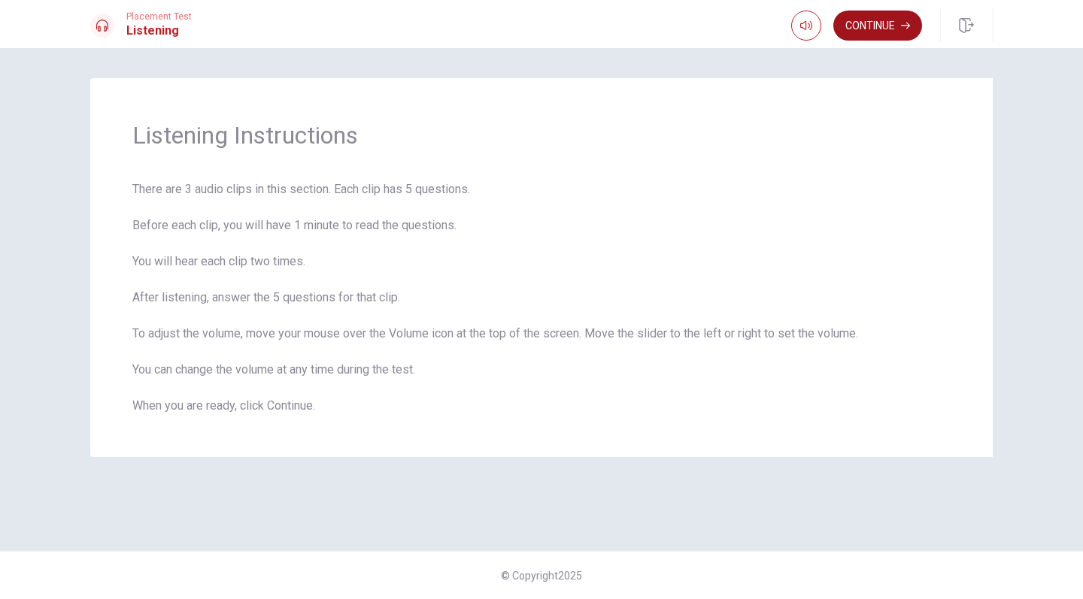
click at [865, 31] on button "Continue" at bounding box center [877, 26] width 89 height 30
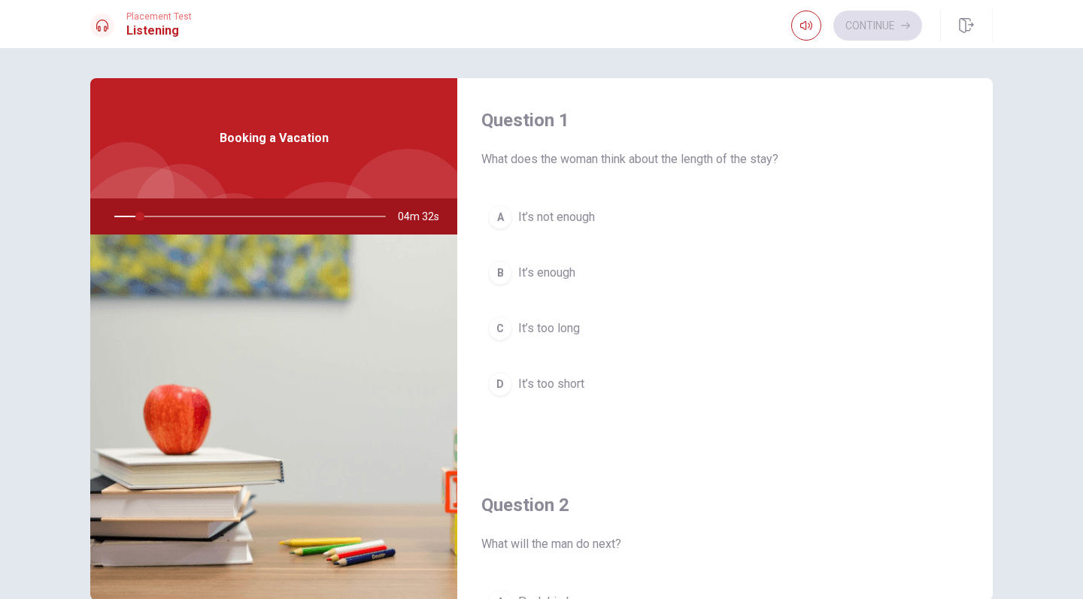
click at [229, 166] on div "Booking a Vacation" at bounding box center [273, 138] width 367 height 120
click at [591, 217] on span "It’s not enough" at bounding box center [556, 217] width 77 height 18
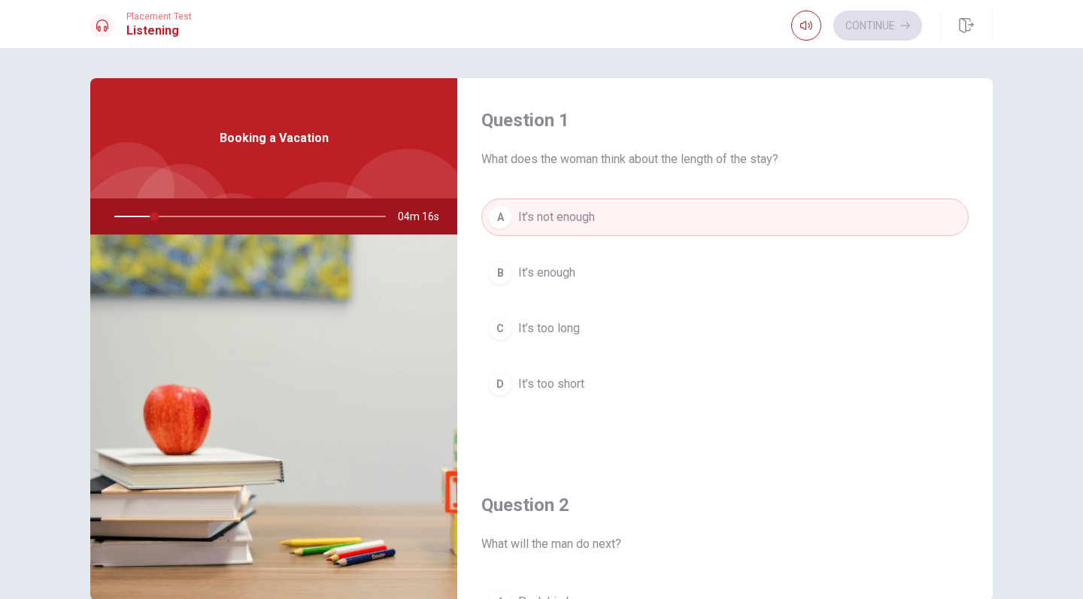
click at [234, 220] on div at bounding box center [246, 216] width 301 height 36
click at [218, 216] on div at bounding box center [246, 216] width 301 height 36
click at [141, 212] on div at bounding box center [246, 216] width 301 height 36
drag, startPoint x: 161, startPoint y: 218, endPoint x: 95, endPoint y: 220, distance: 66.2
click at [96, 220] on div at bounding box center [246, 216] width 301 height 36
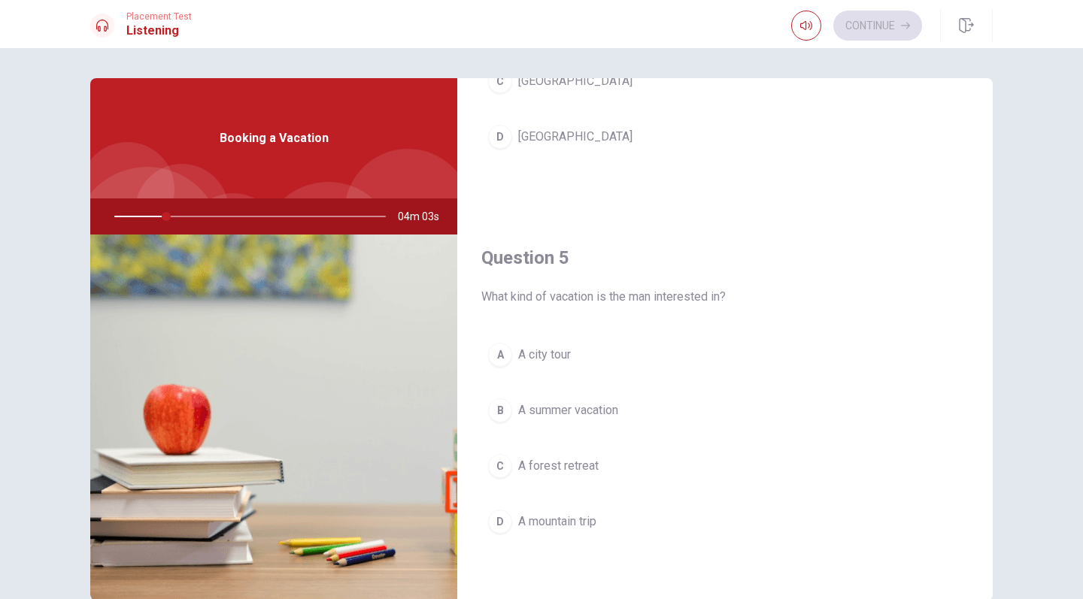
scroll to position [1402, 0]
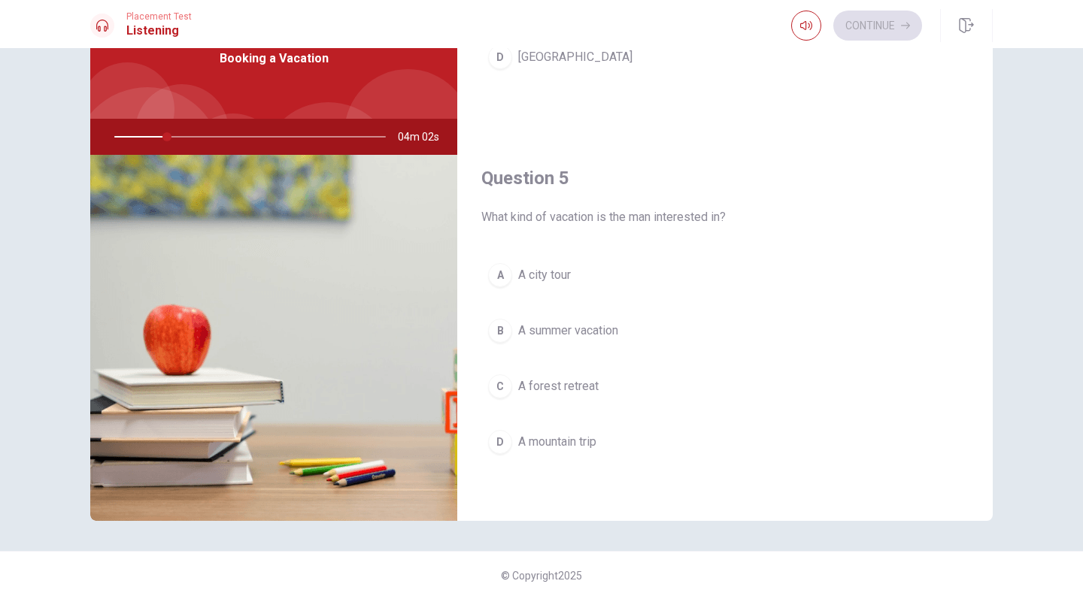
click at [301, 256] on img at bounding box center [273, 338] width 367 height 366
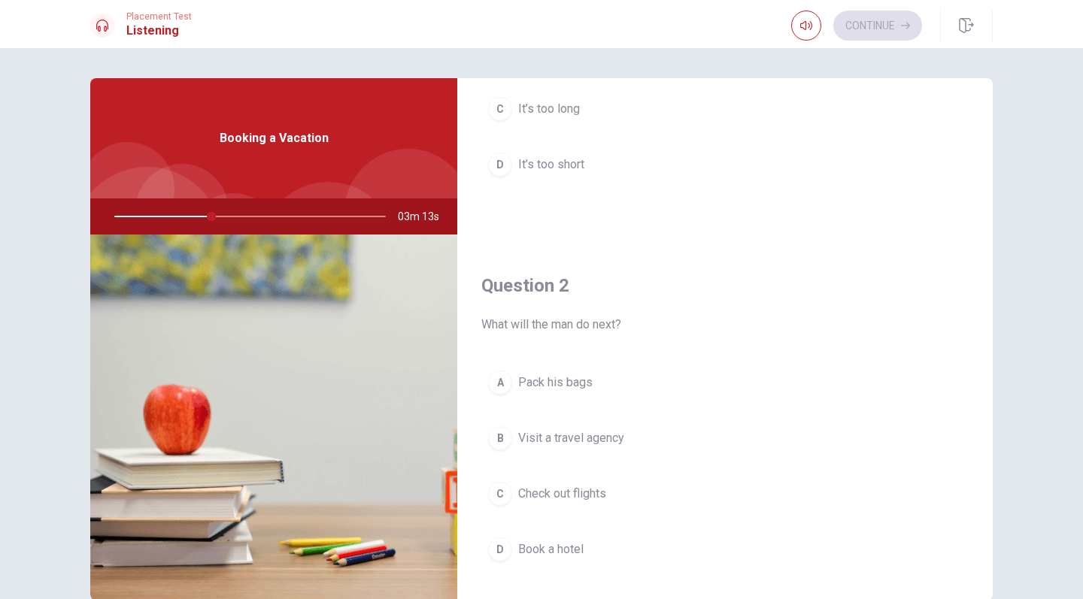
scroll to position [232, 0]
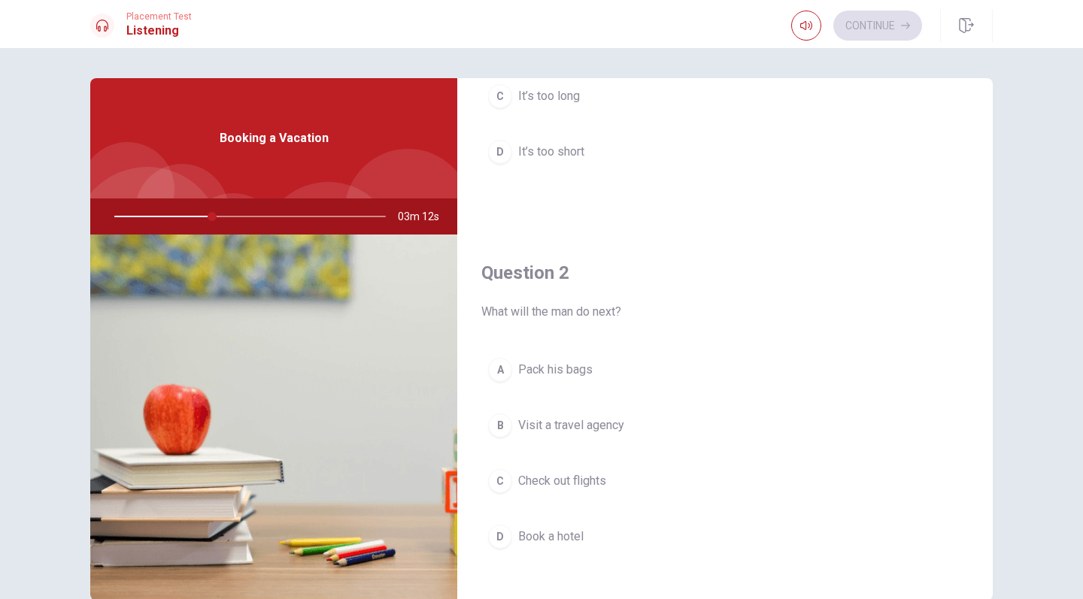
click at [534, 483] on span "Check out flights" at bounding box center [562, 481] width 88 height 18
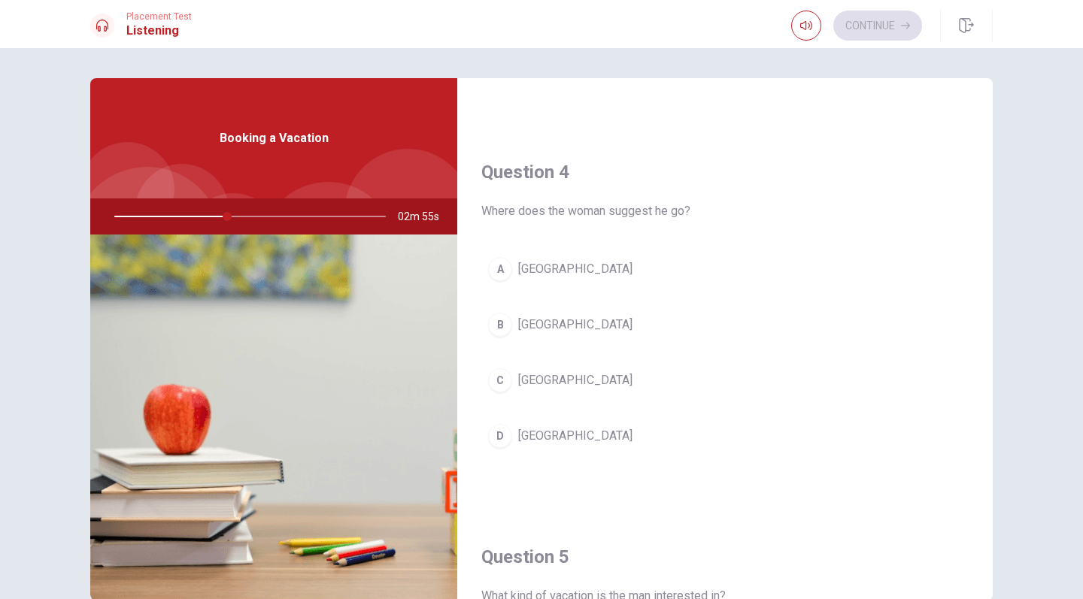
scroll to position [1099, 0]
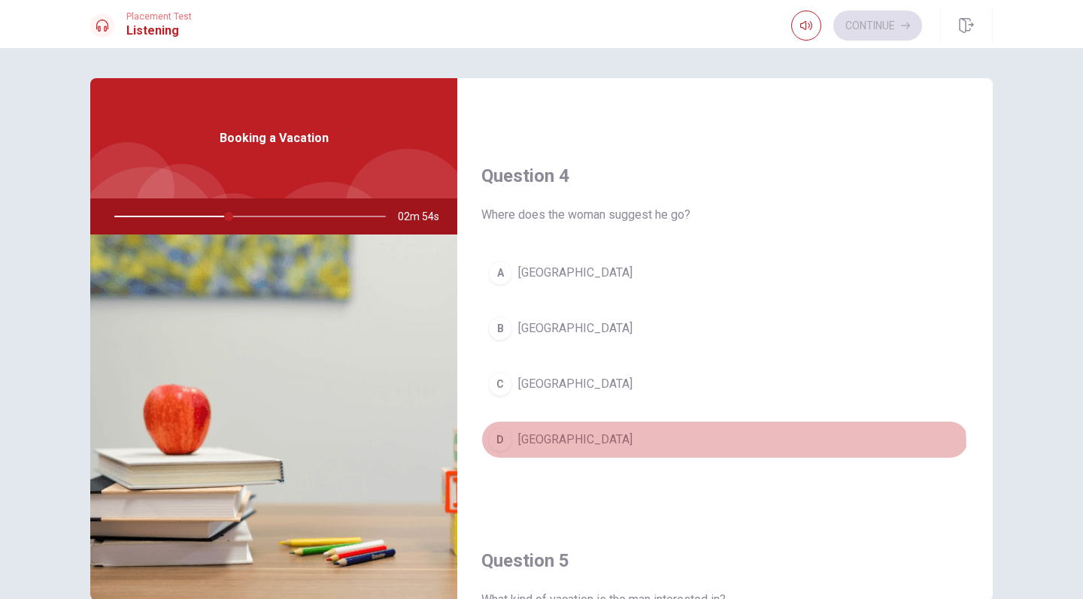
click at [535, 455] on button "D [GEOGRAPHIC_DATA]" at bounding box center [724, 440] width 487 height 38
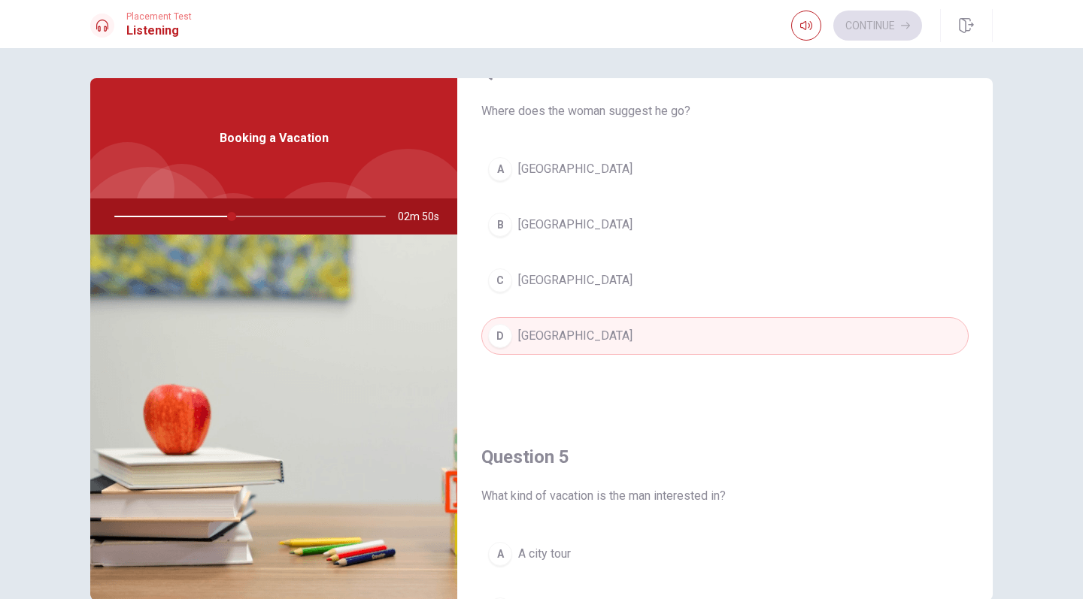
scroll to position [829, 0]
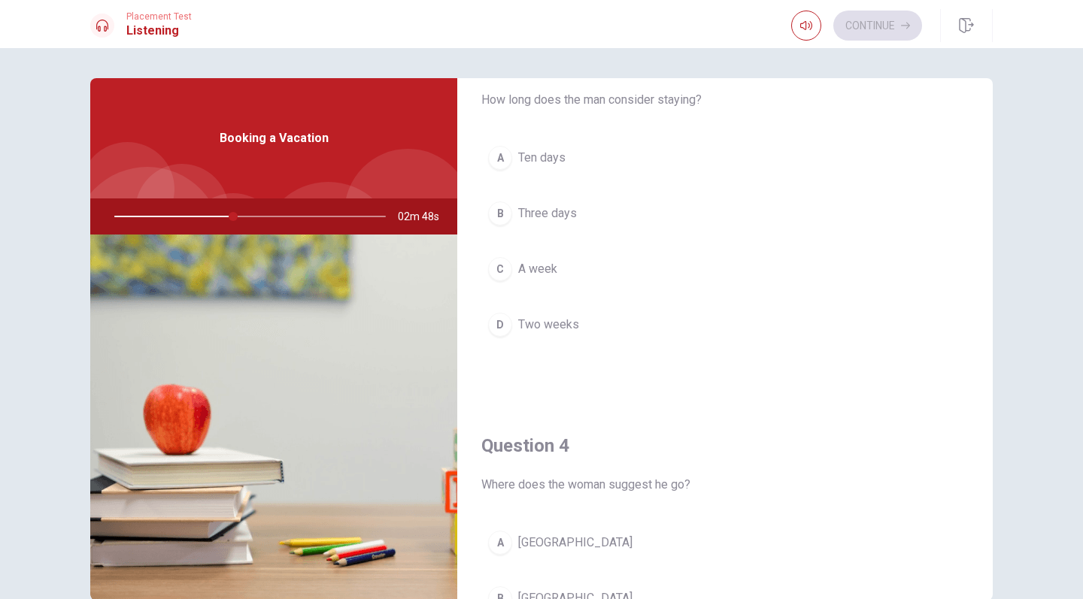
click at [556, 265] on button "C A week" at bounding box center [724, 269] width 487 height 38
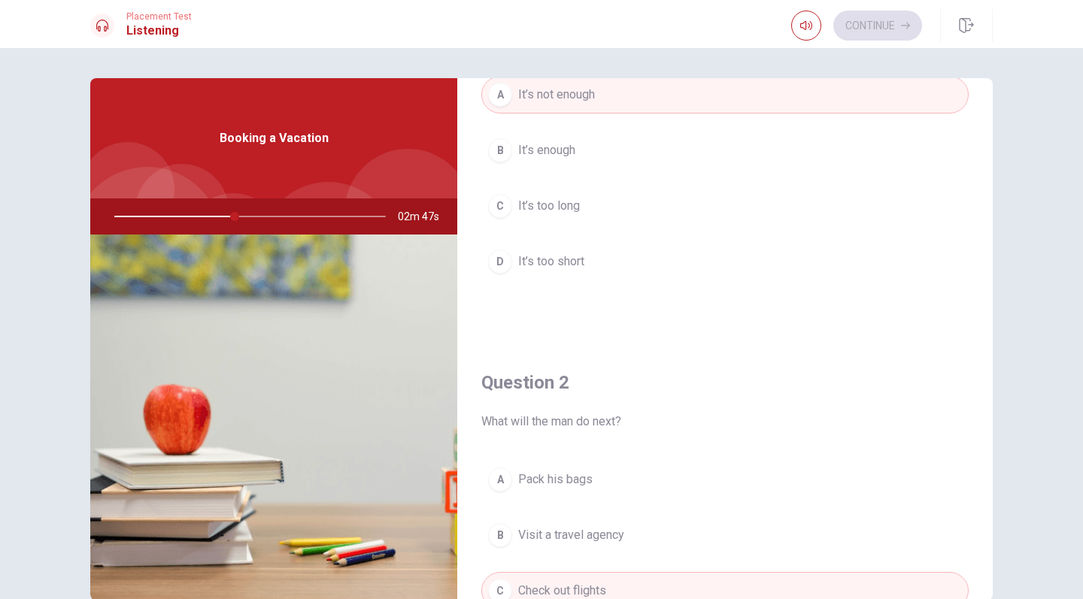
scroll to position [101, 0]
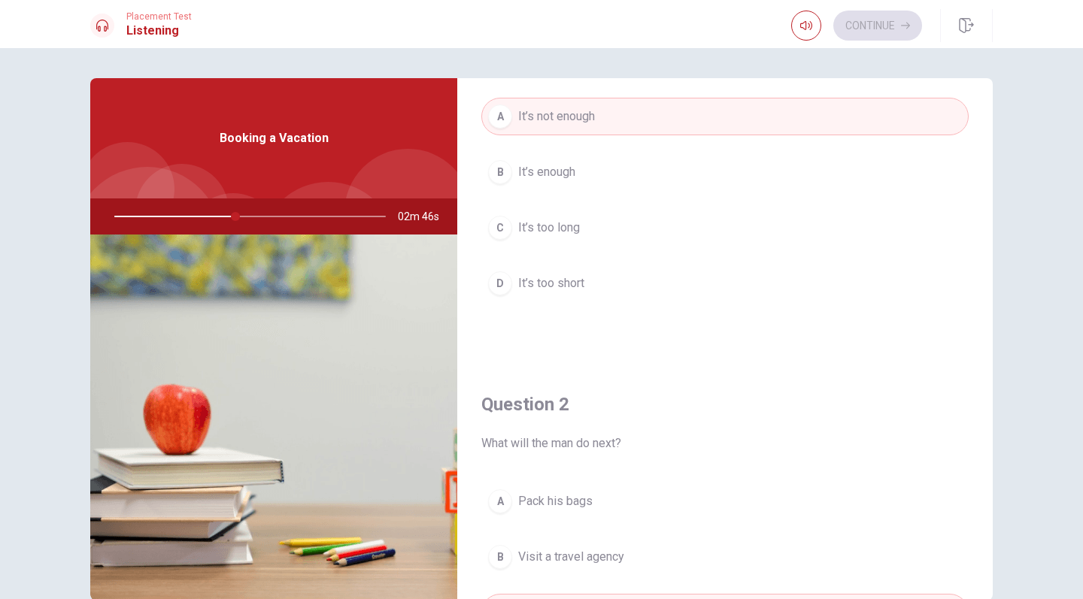
click at [567, 183] on button "B It’s enough" at bounding box center [724, 172] width 487 height 38
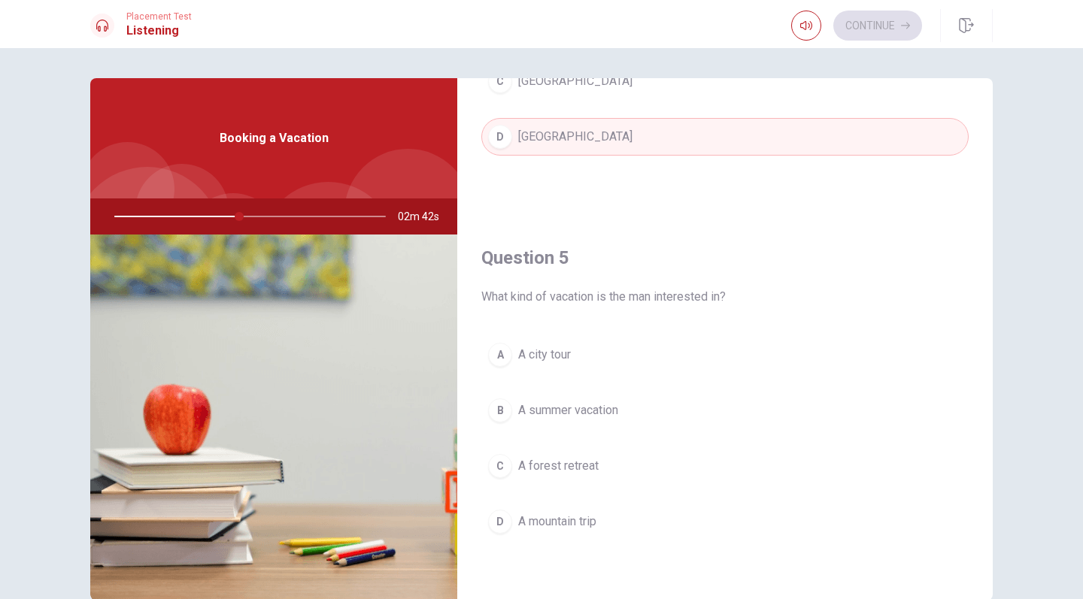
scroll to position [1402, 0]
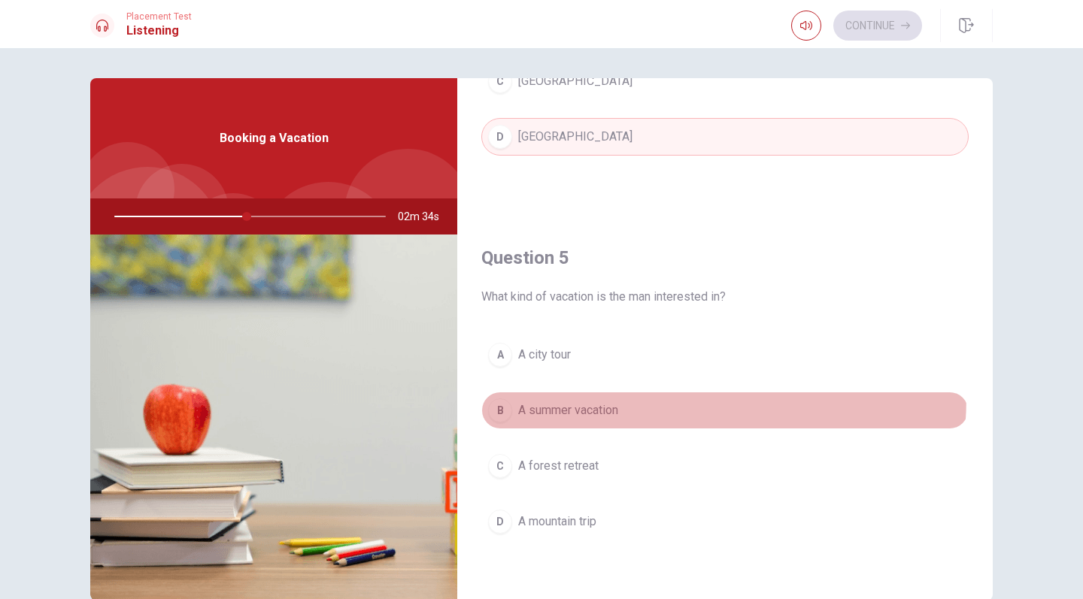
click at [583, 396] on button "B A summer vacation" at bounding box center [724, 411] width 487 height 38
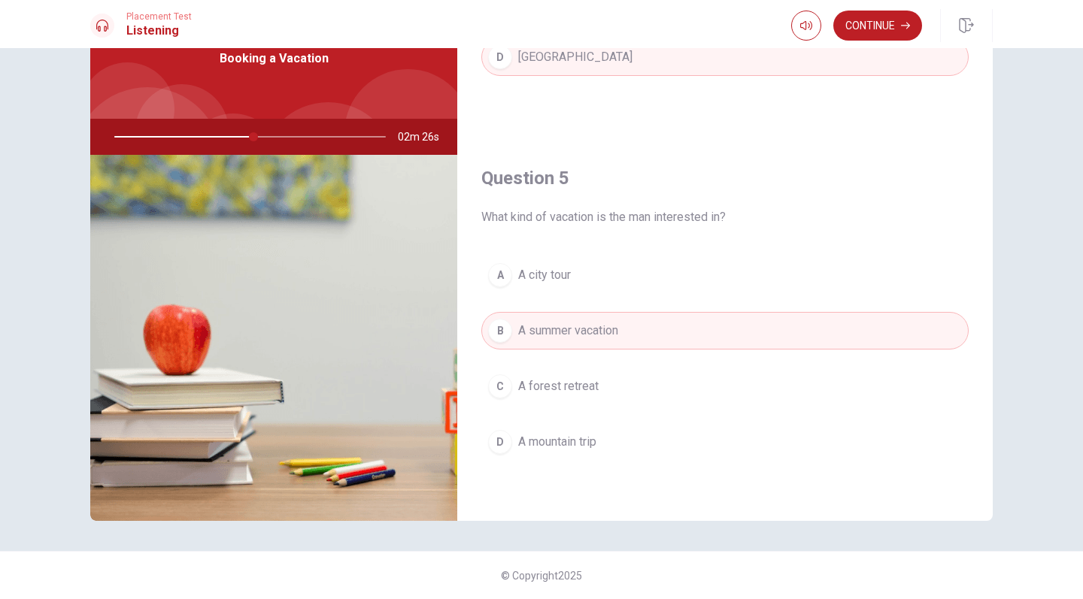
scroll to position [80, 0]
click at [874, 27] on button "Continue" at bounding box center [877, 26] width 89 height 30
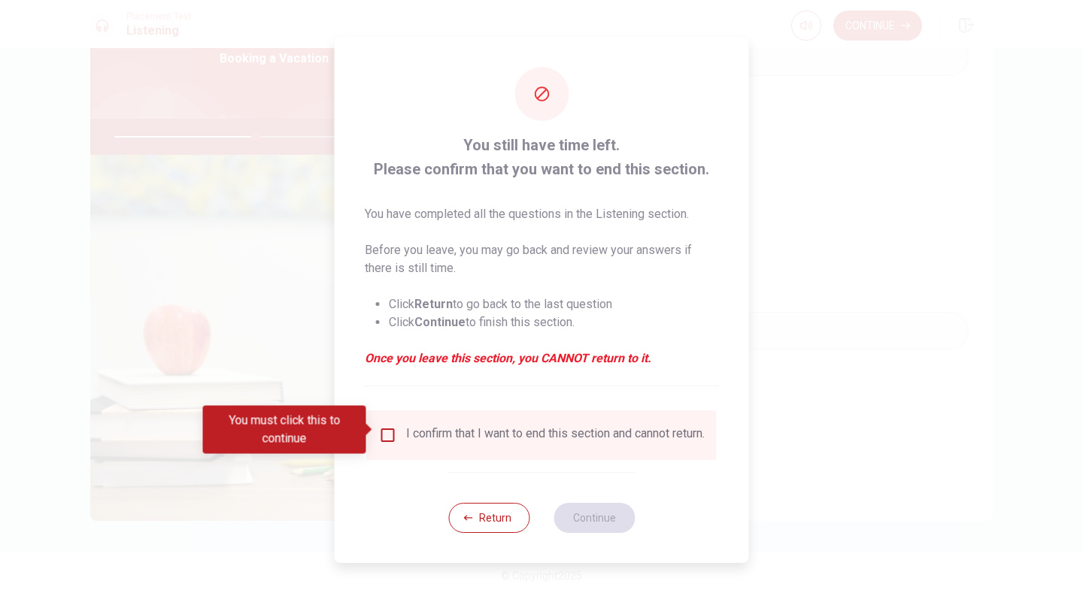
click at [386, 433] on input "You must click this to continue" at bounding box center [388, 435] width 18 height 18
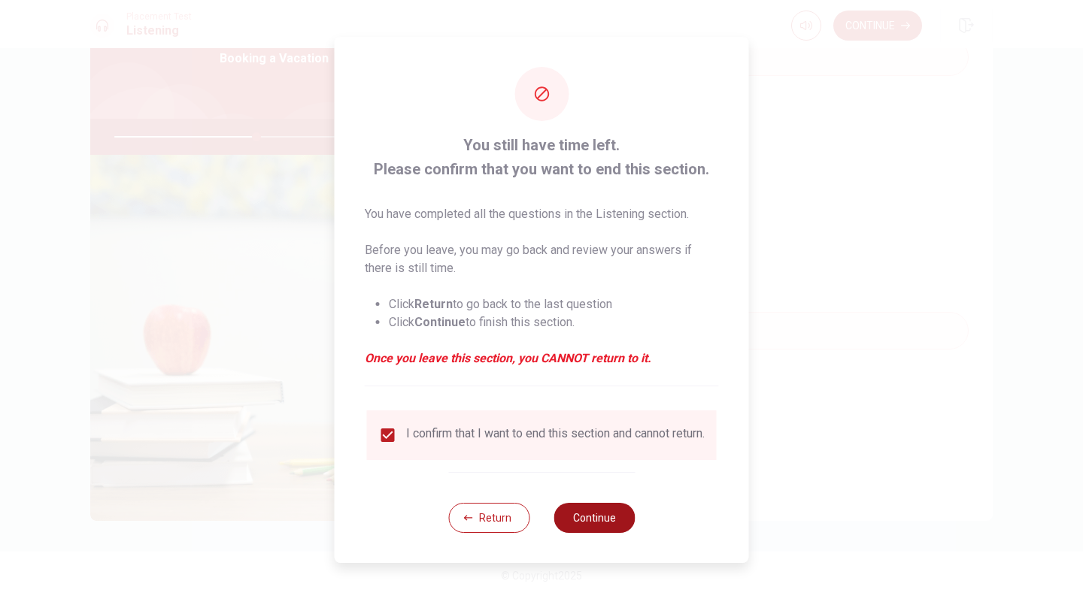
click at [569, 524] on button "Continue" at bounding box center [593, 518] width 81 height 30
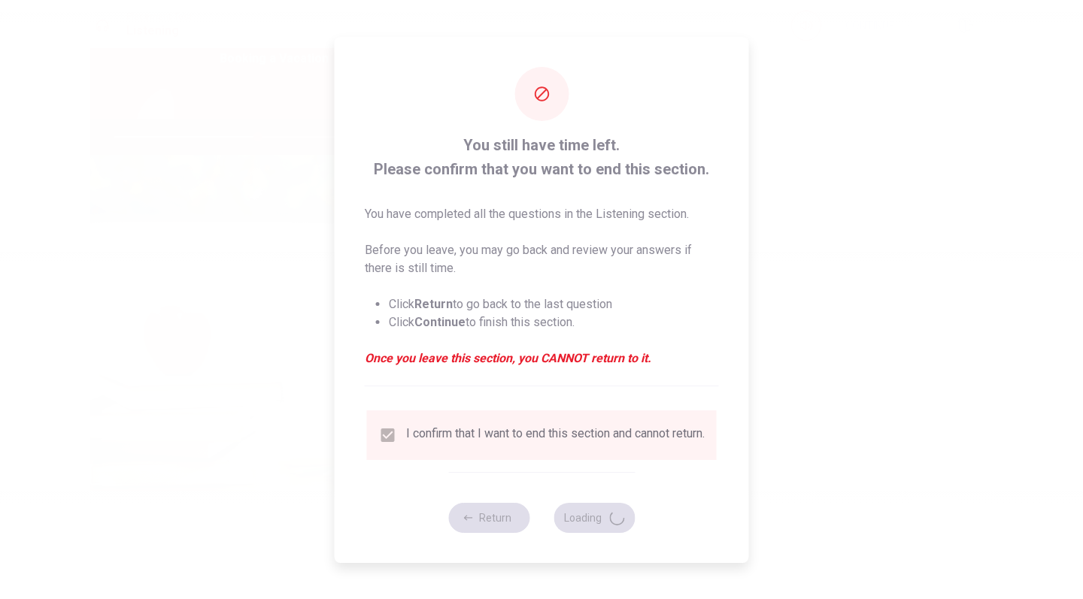
type input "53"
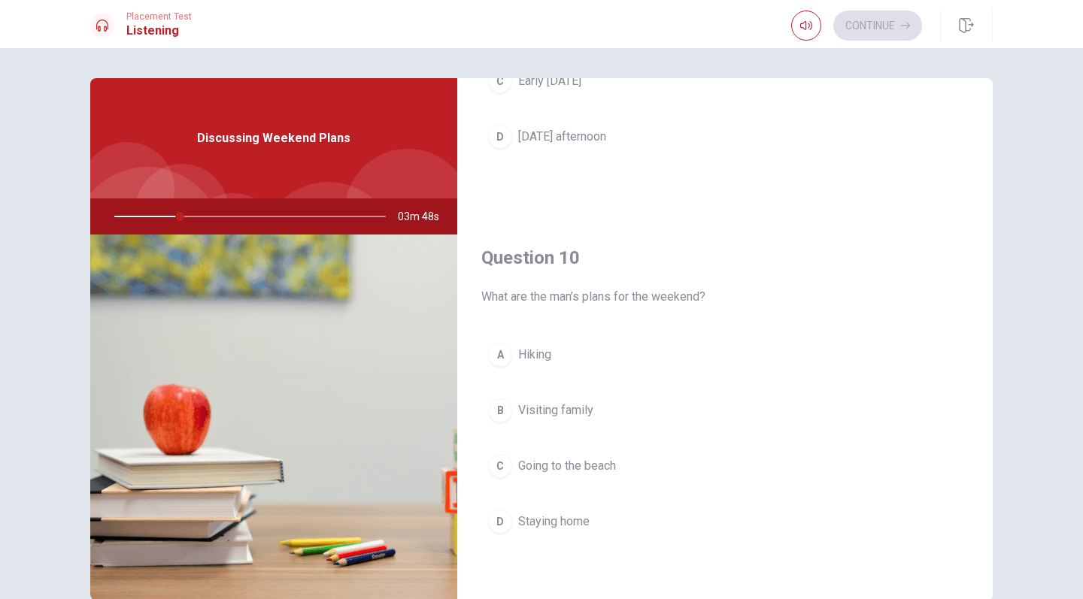
scroll to position [1402, 0]
click at [532, 361] on span "Hiking" at bounding box center [534, 355] width 33 height 18
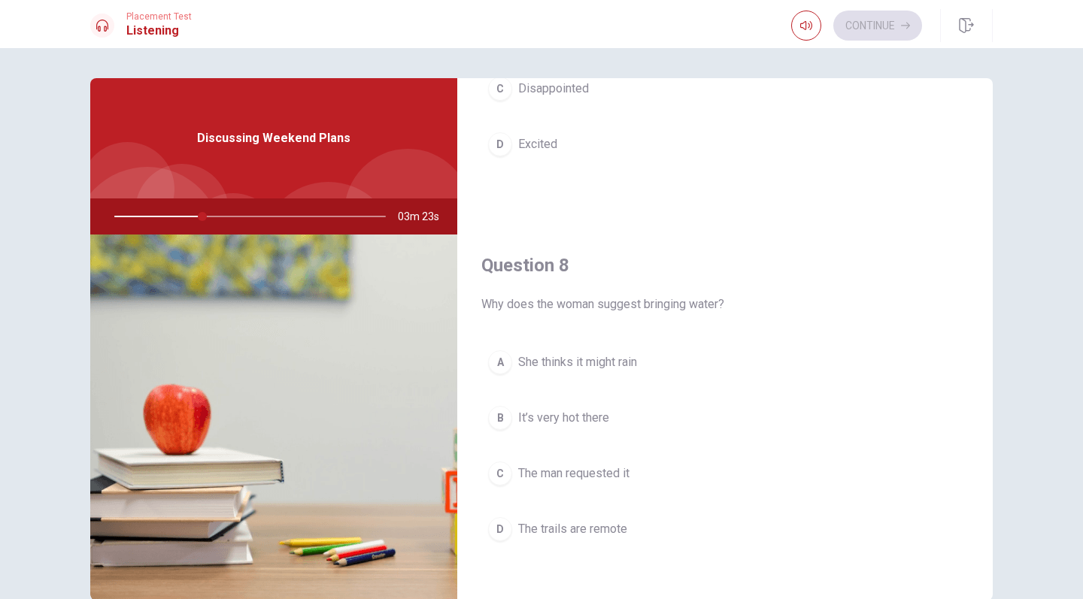
scroll to position [520, 0]
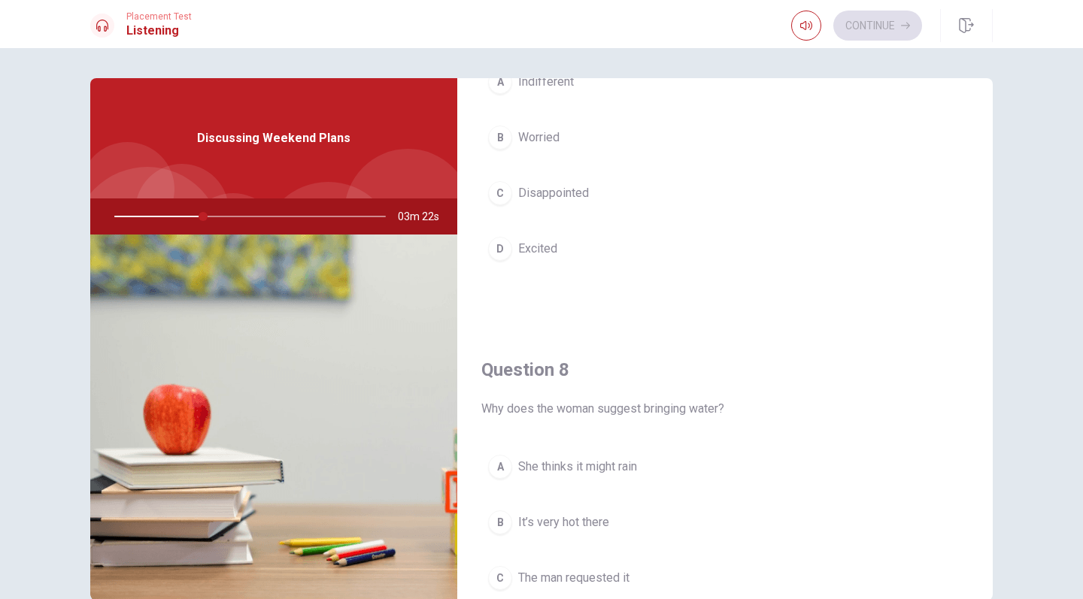
click at [536, 254] on span "Excited" at bounding box center [537, 249] width 39 height 18
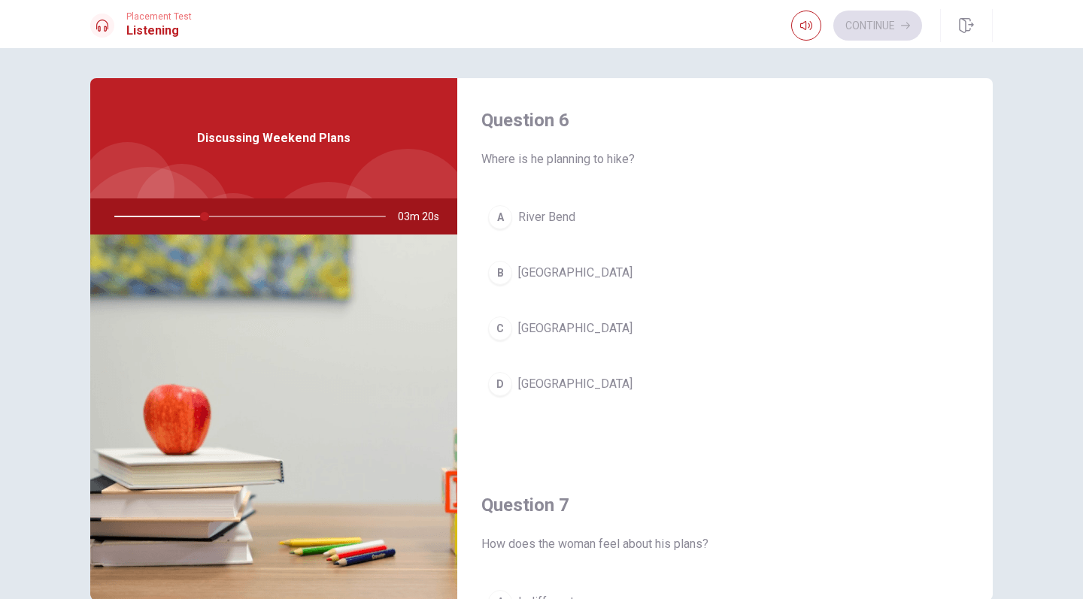
scroll to position [0, 0]
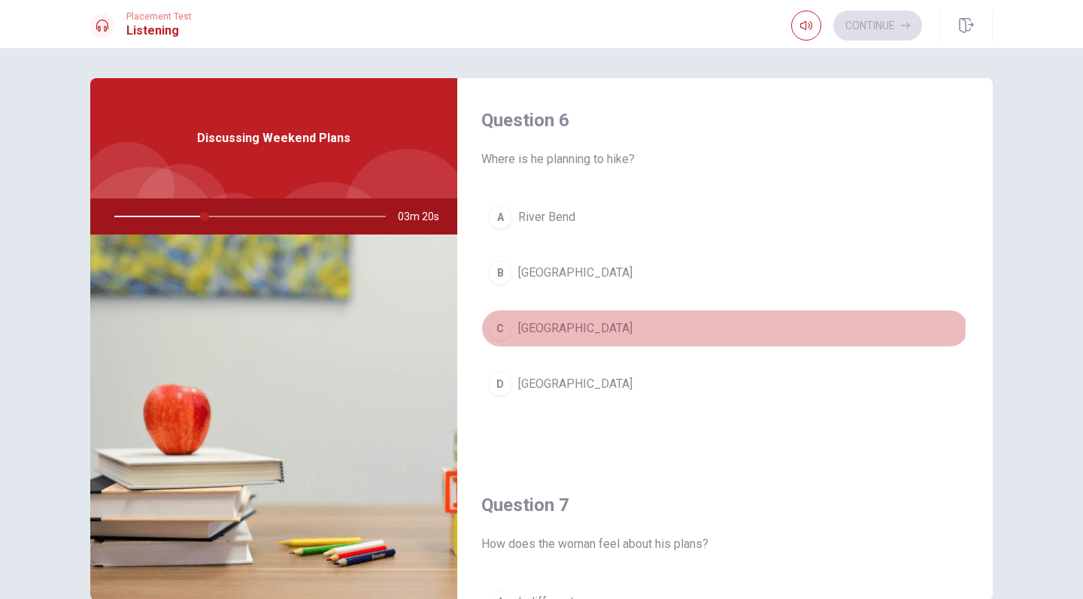
click at [555, 319] on button "C [GEOGRAPHIC_DATA]" at bounding box center [724, 329] width 487 height 38
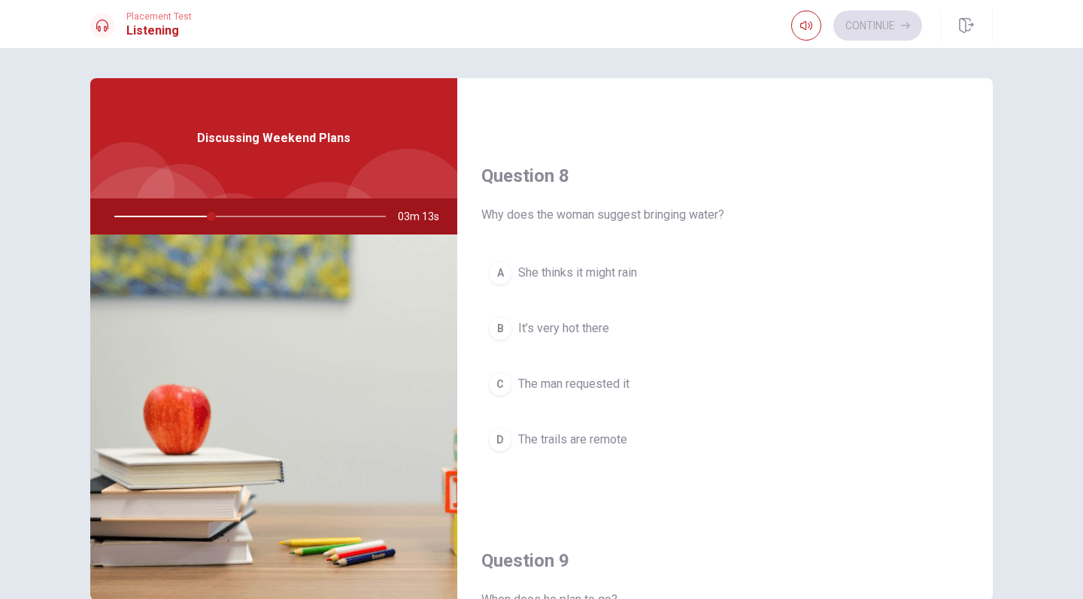
scroll to position [707, 0]
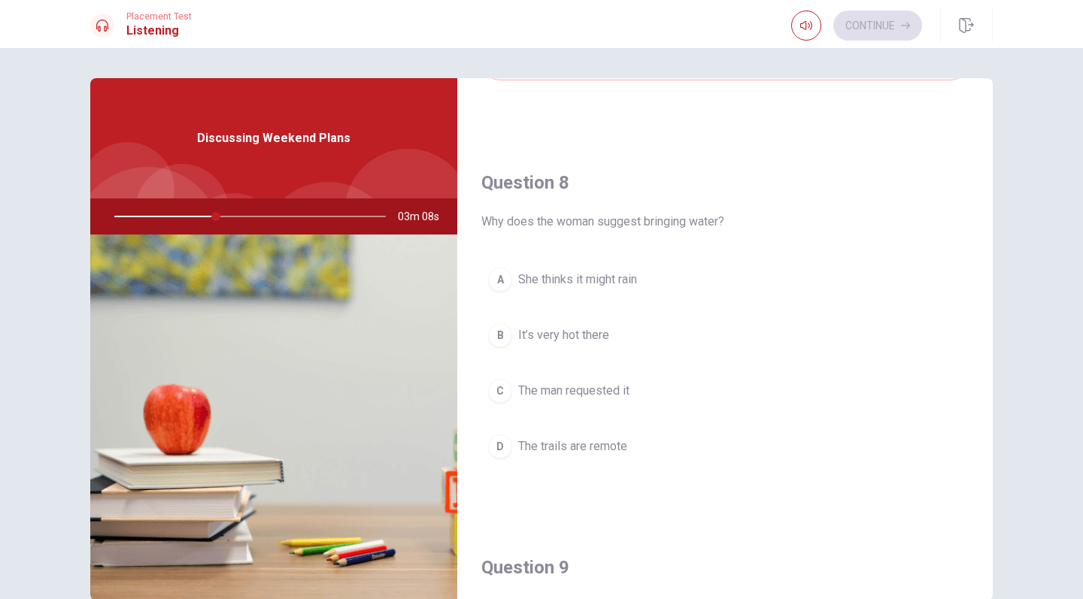
click at [623, 445] on span "The trails are remote" at bounding box center [572, 447] width 109 height 18
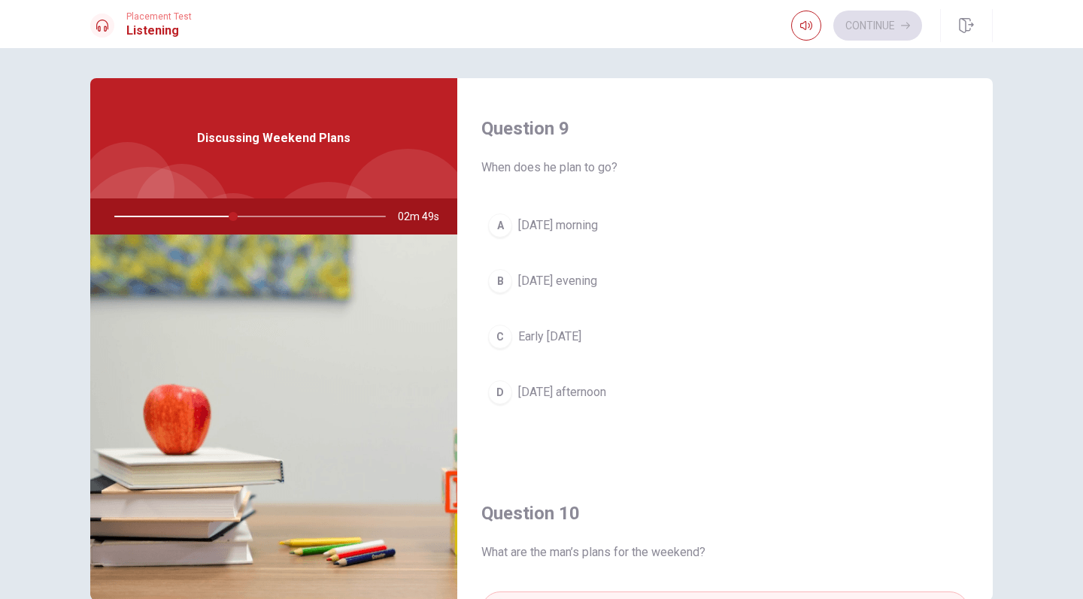
scroll to position [1146, 0]
click at [581, 344] on span "Early [DATE]" at bounding box center [549, 338] width 63 height 18
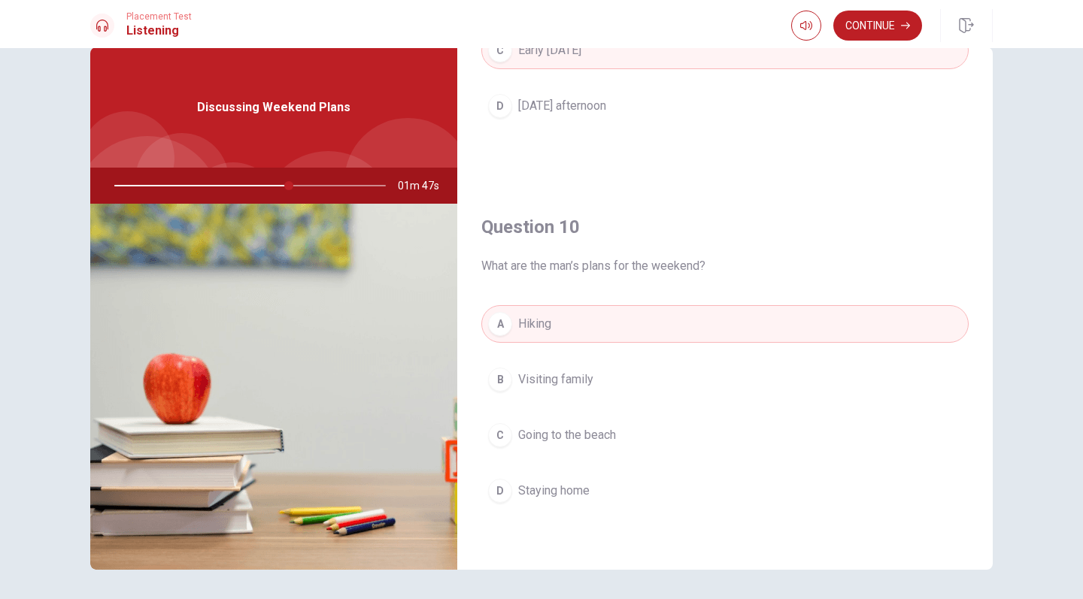
scroll to position [32, 0]
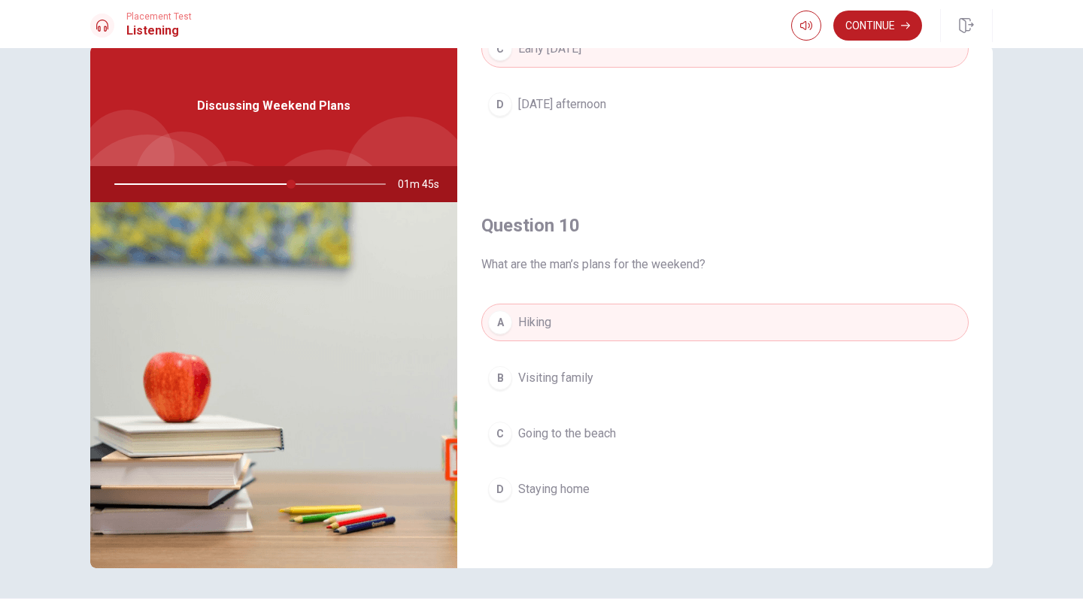
click at [853, 41] on div "Continue" at bounding box center [891, 25] width 201 height 33
click at [851, 29] on button "Continue" at bounding box center [877, 26] width 89 height 30
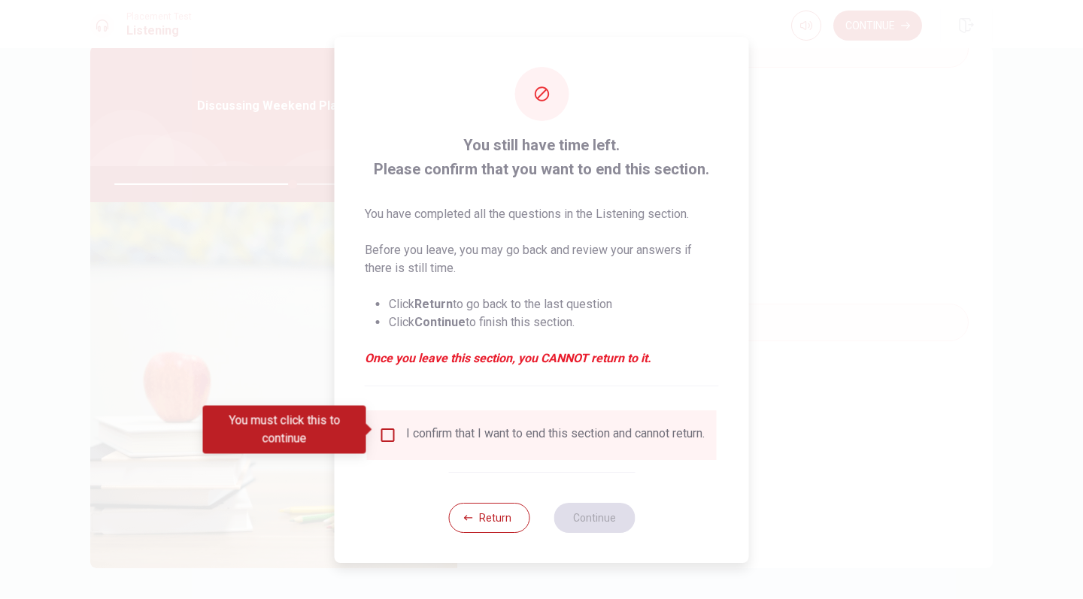
click at [368, 429] on span at bounding box center [370, 430] width 8 height 12
click at [393, 435] on input "You must click this to continue" at bounding box center [388, 435] width 18 height 18
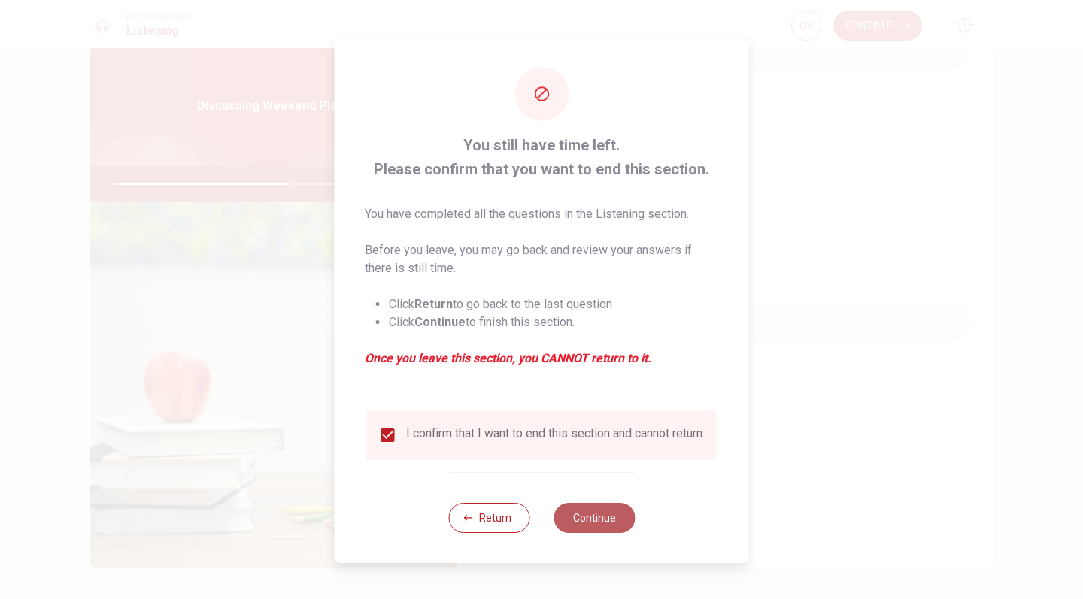
click at [610, 514] on button "Continue" at bounding box center [593, 518] width 81 height 30
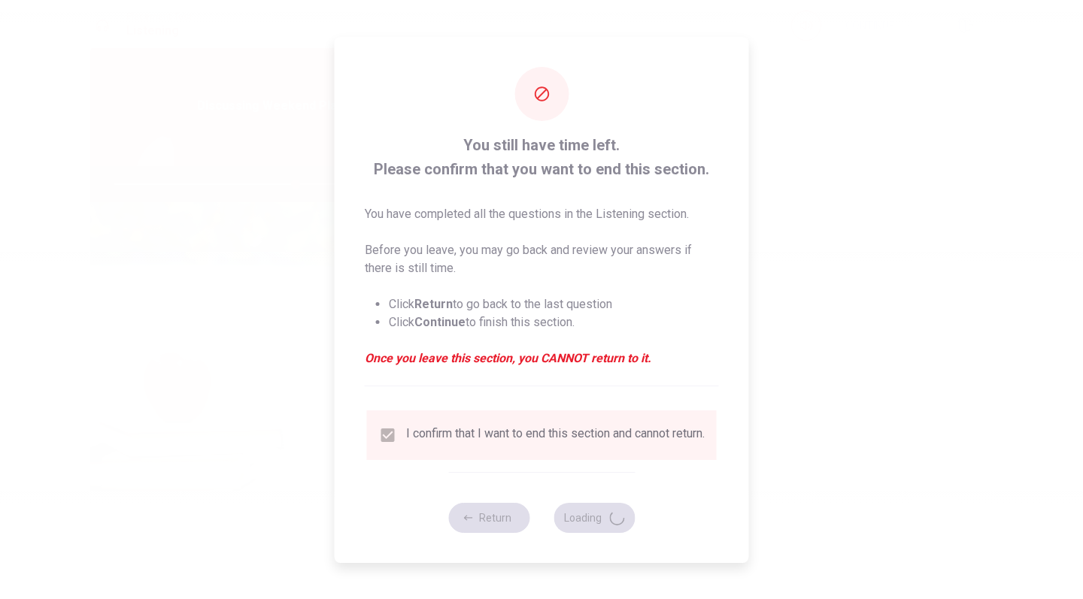
type input "67"
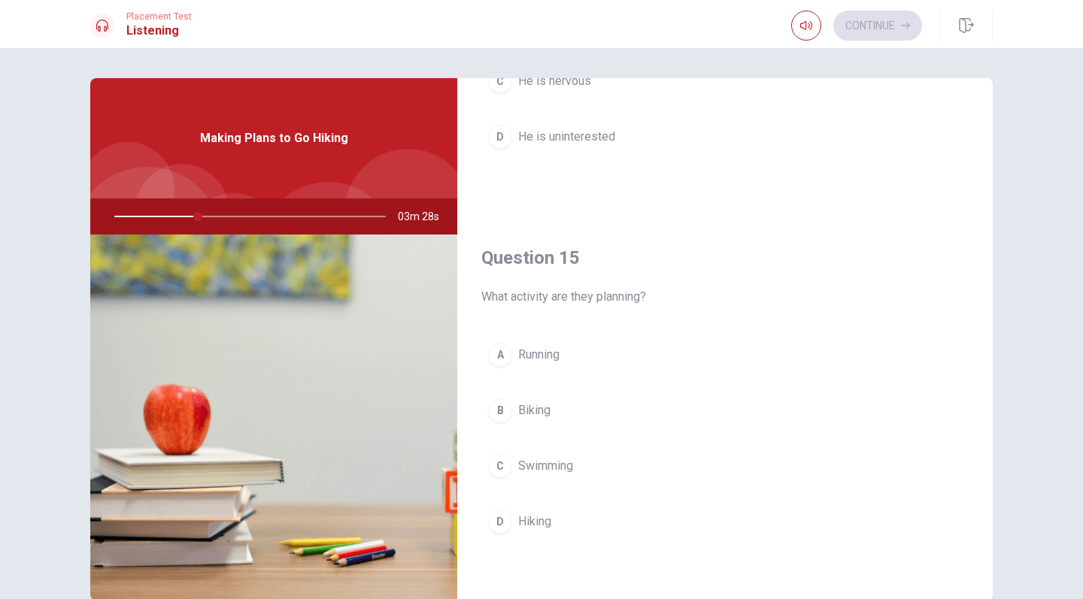
scroll to position [1402, 0]
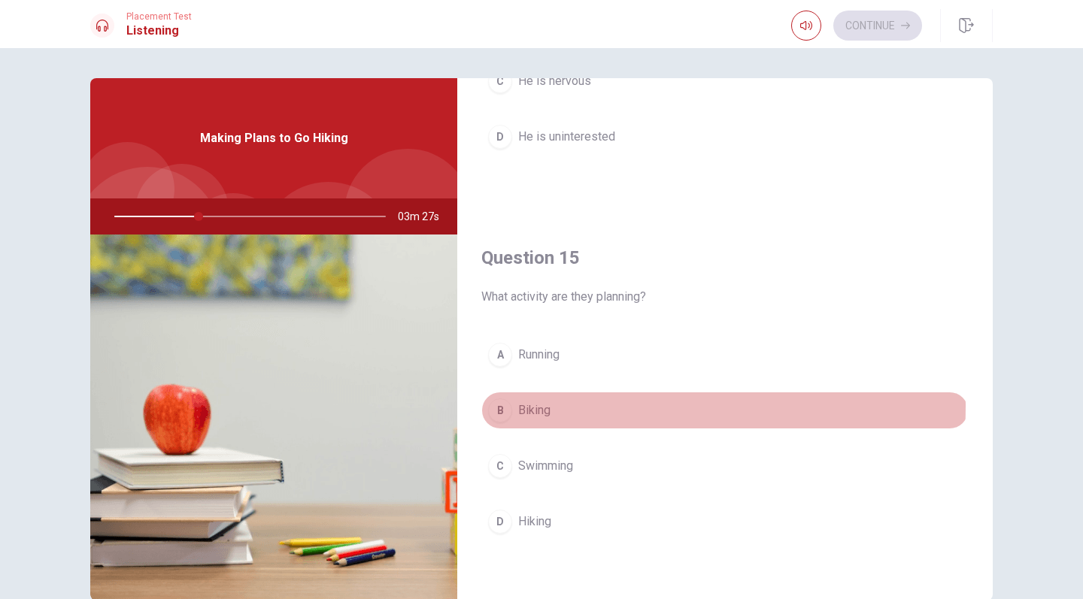
click at [541, 406] on span "Biking" at bounding box center [534, 410] width 32 height 18
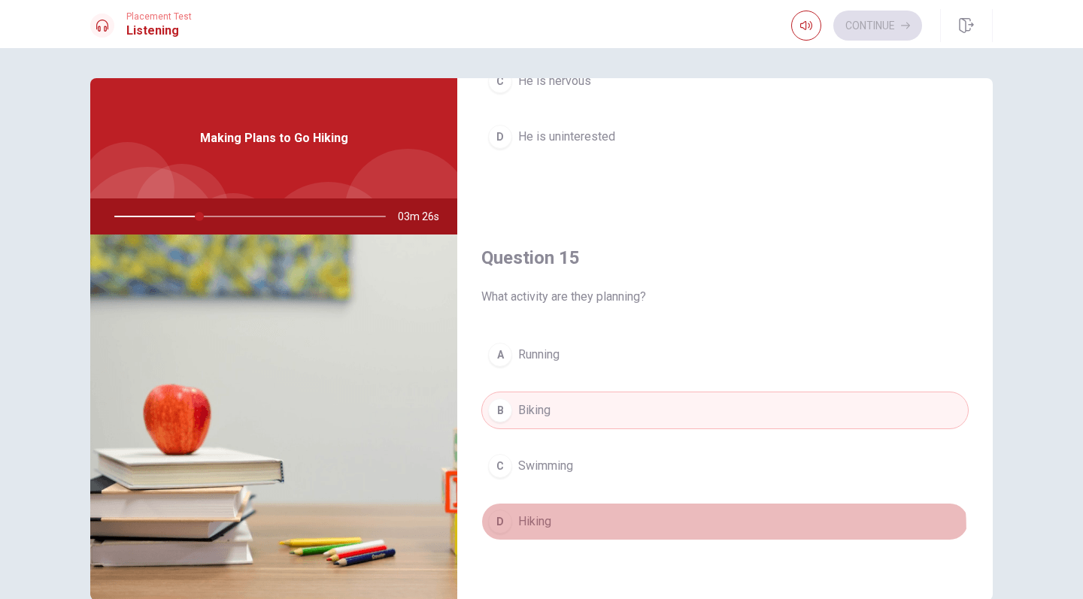
click at [553, 535] on button "D Hiking" at bounding box center [724, 522] width 487 height 38
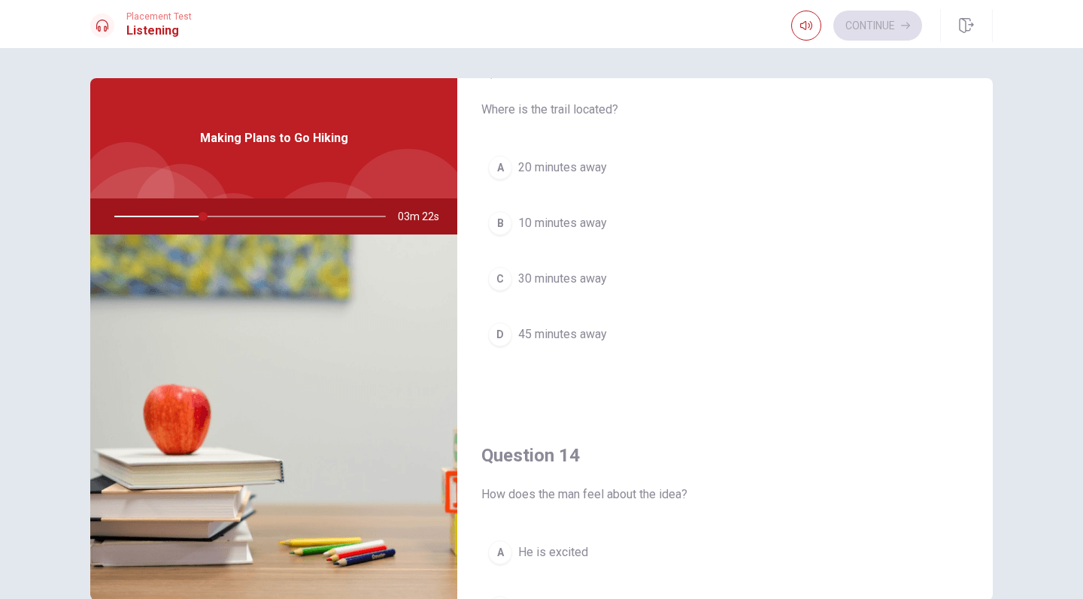
scroll to position [763, 0]
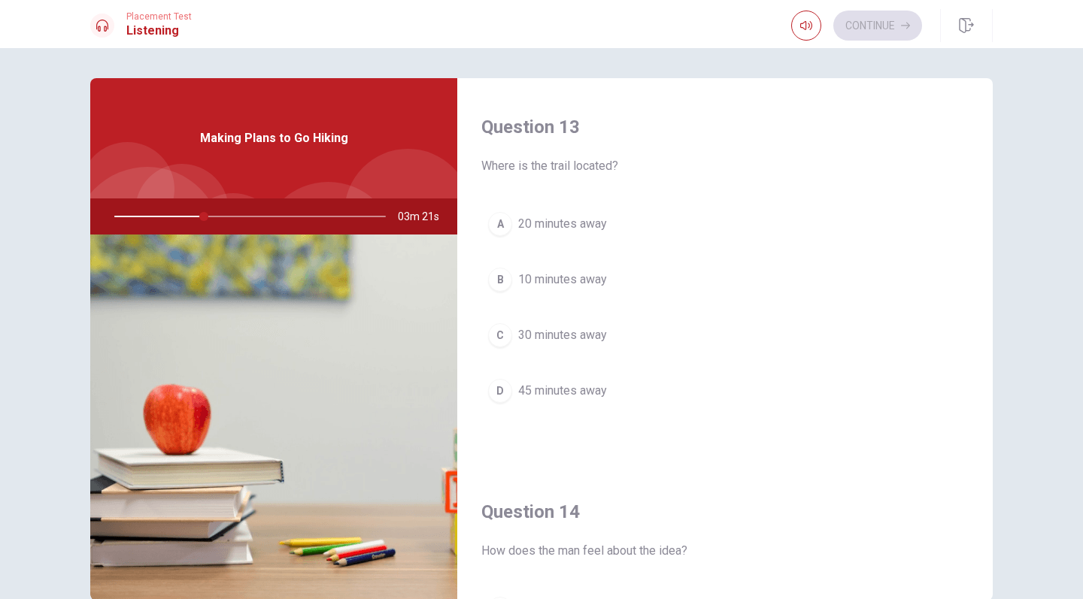
click at [573, 340] on span "30 minutes away" at bounding box center [562, 335] width 89 height 18
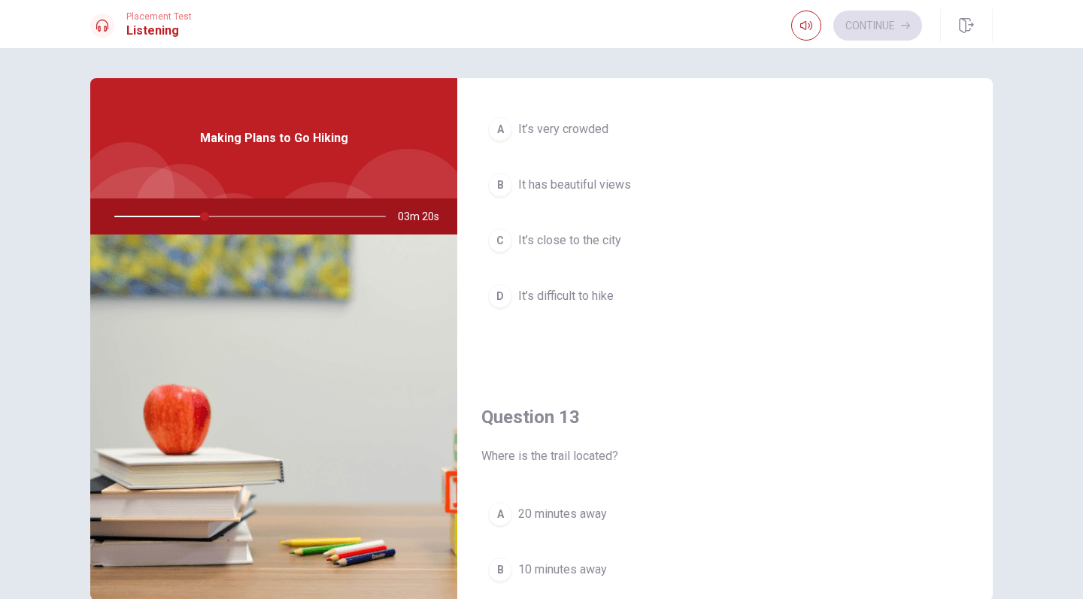
scroll to position [471, 0]
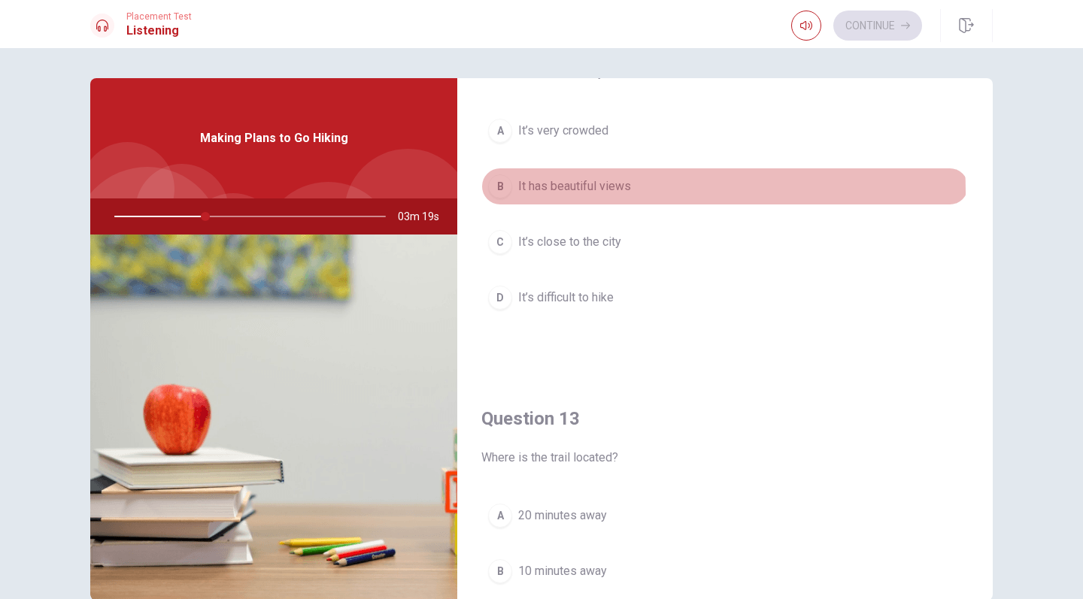
click at [592, 192] on span "It has beautiful views" at bounding box center [574, 186] width 113 height 18
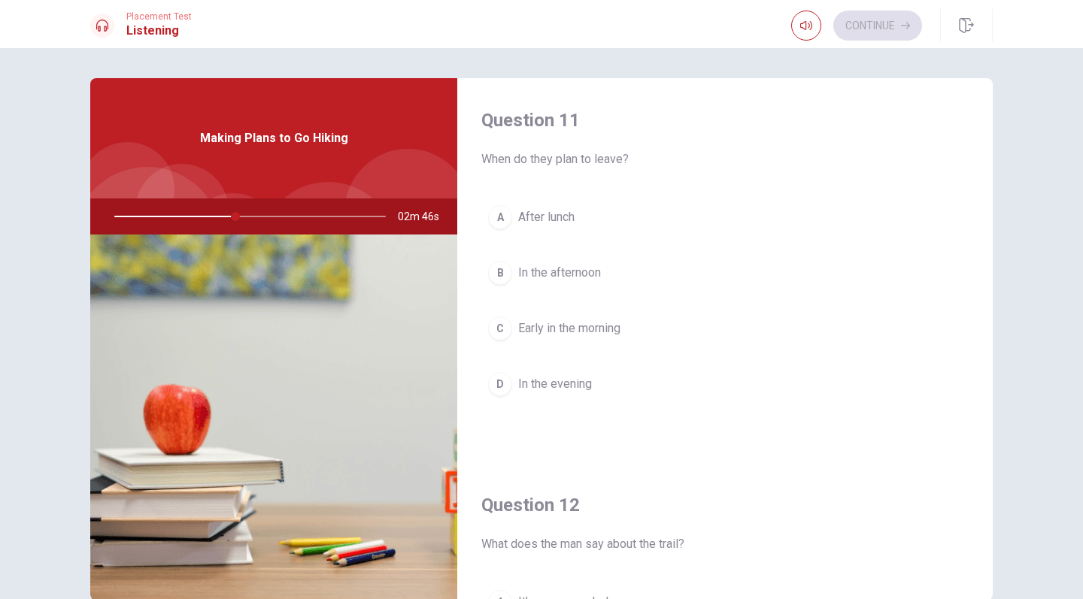
scroll to position [0, 0]
click at [569, 335] on span "Early in the morning" at bounding box center [569, 329] width 102 height 18
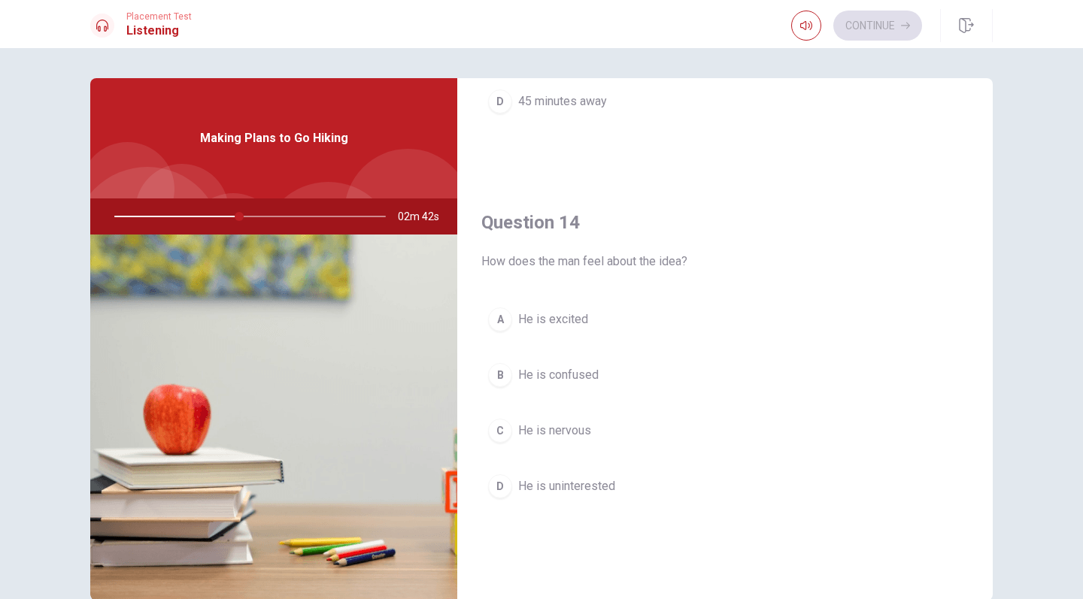
scroll to position [1116, 0]
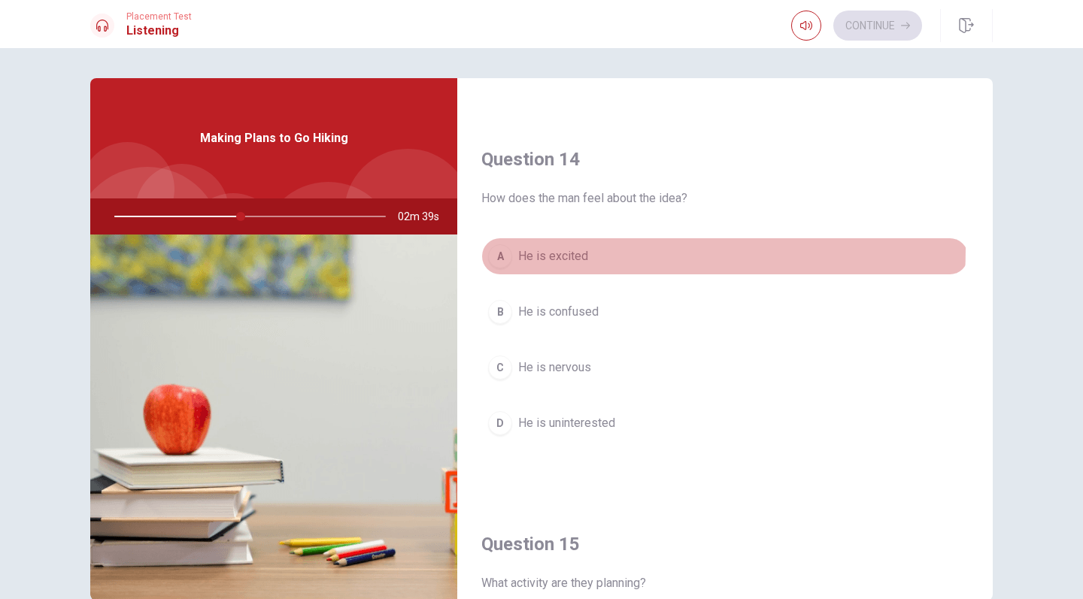
click at [552, 249] on span "He is excited" at bounding box center [553, 256] width 70 height 18
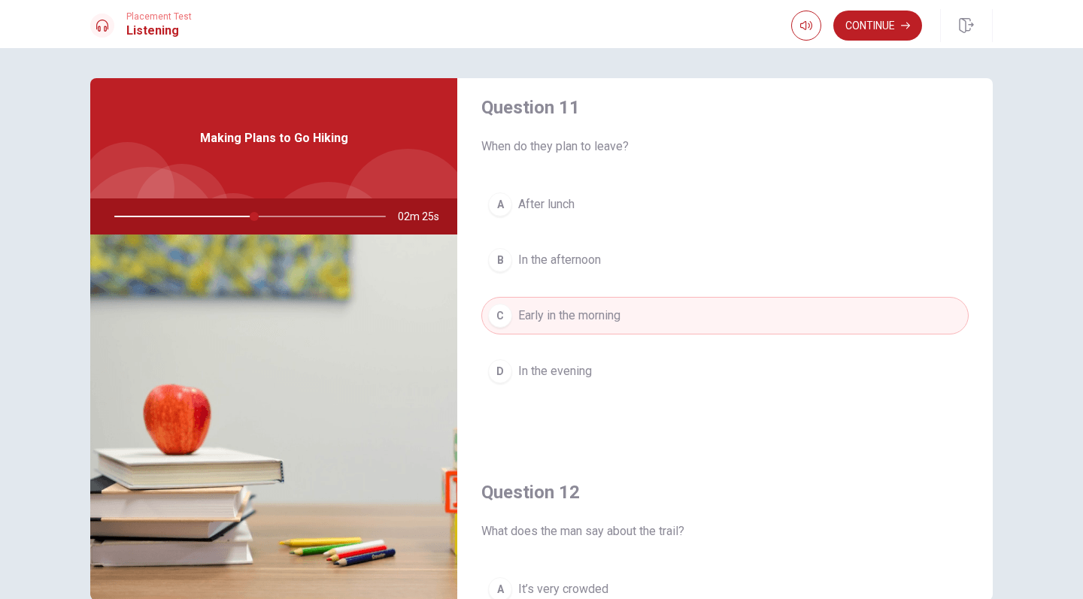
scroll to position [0, 0]
click at [241, 213] on div at bounding box center [246, 216] width 301 height 36
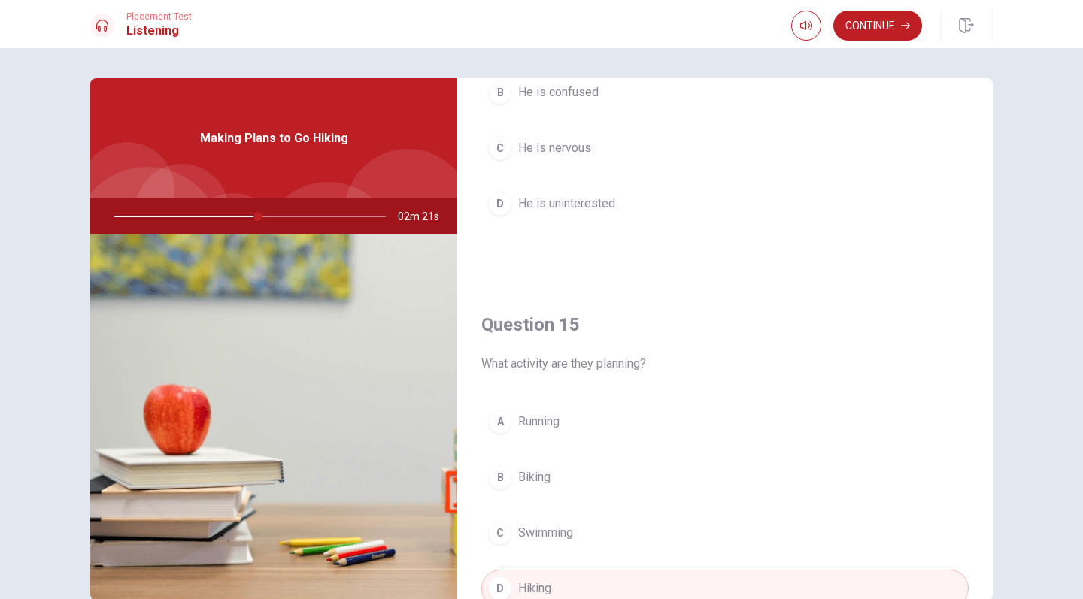
scroll to position [1329, 0]
click at [874, 28] on button "Continue" at bounding box center [877, 26] width 89 height 30
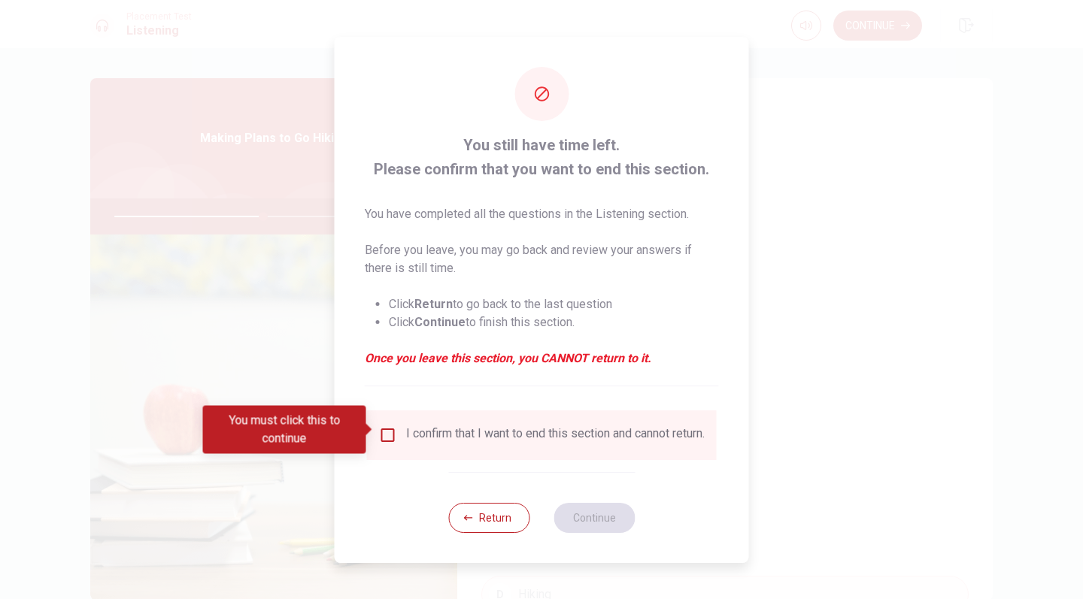
click at [386, 432] on input "You must click this to continue" at bounding box center [388, 435] width 18 height 18
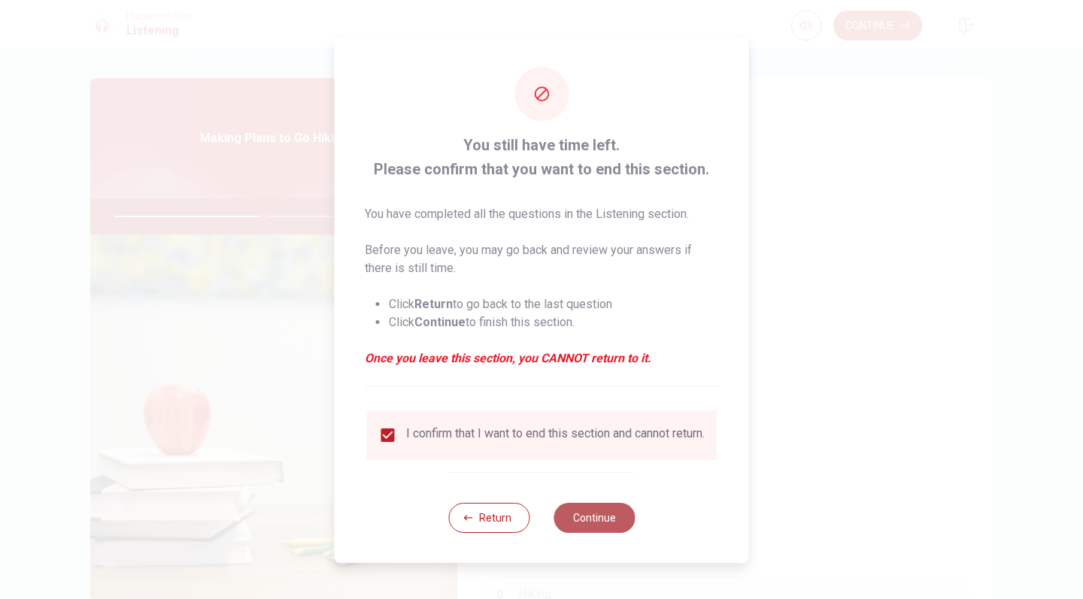
click at [590, 515] on button "Continue" at bounding box center [593, 518] width 81 height 30
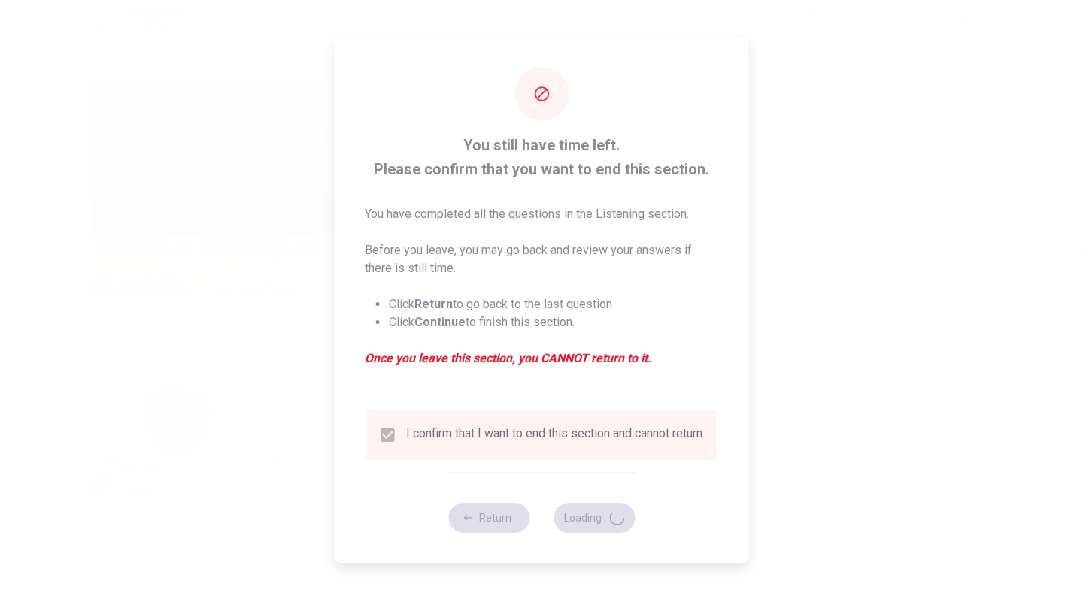
type input "56"
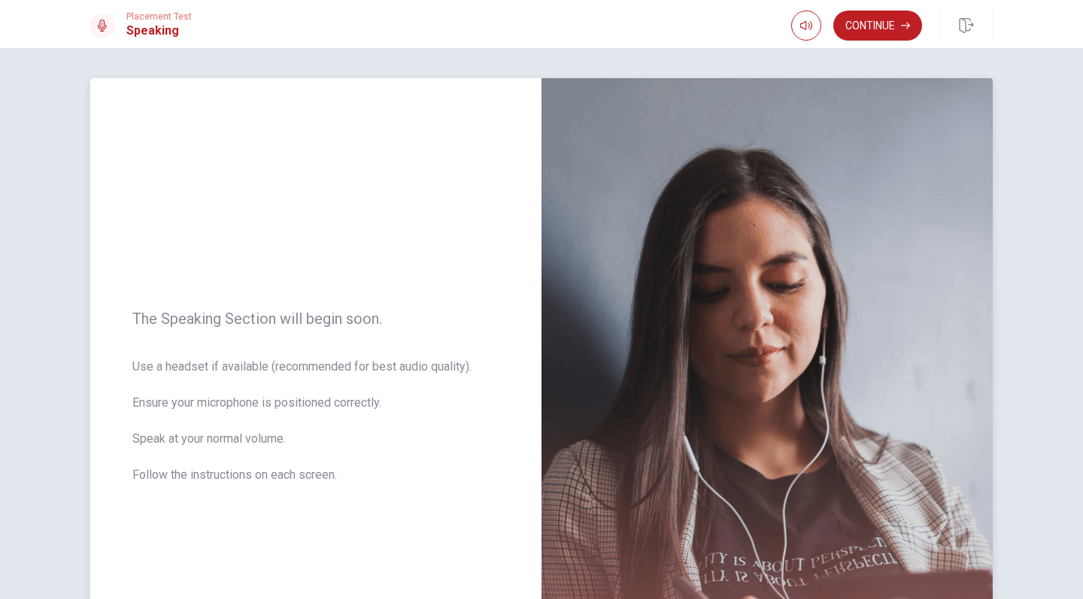
scroll to position [0, 0]
click at [878, 27] on button "Continue" at bounding box center [877, 26] width 89 height 30
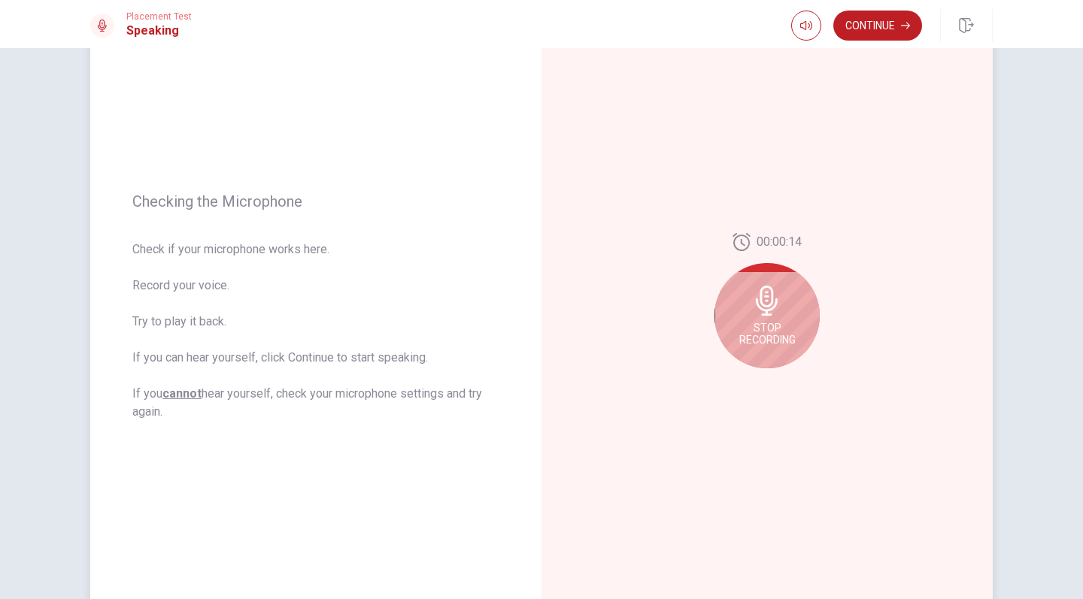
scroll to position [97, 0]
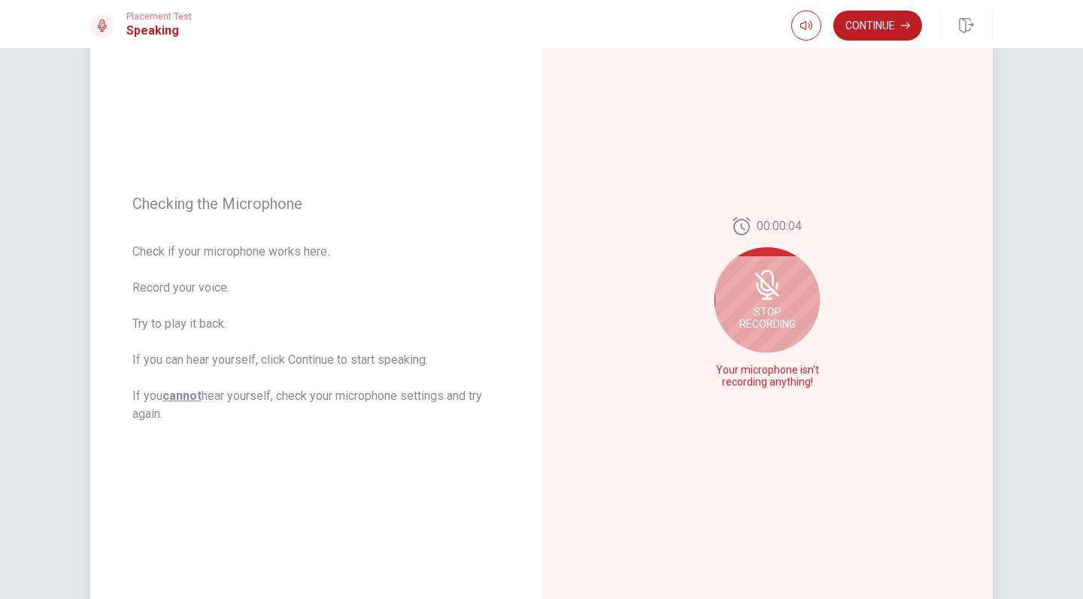
click at [749, 286] on div "Stop Recording" at bounding box center [766, 299] width 105 height 105
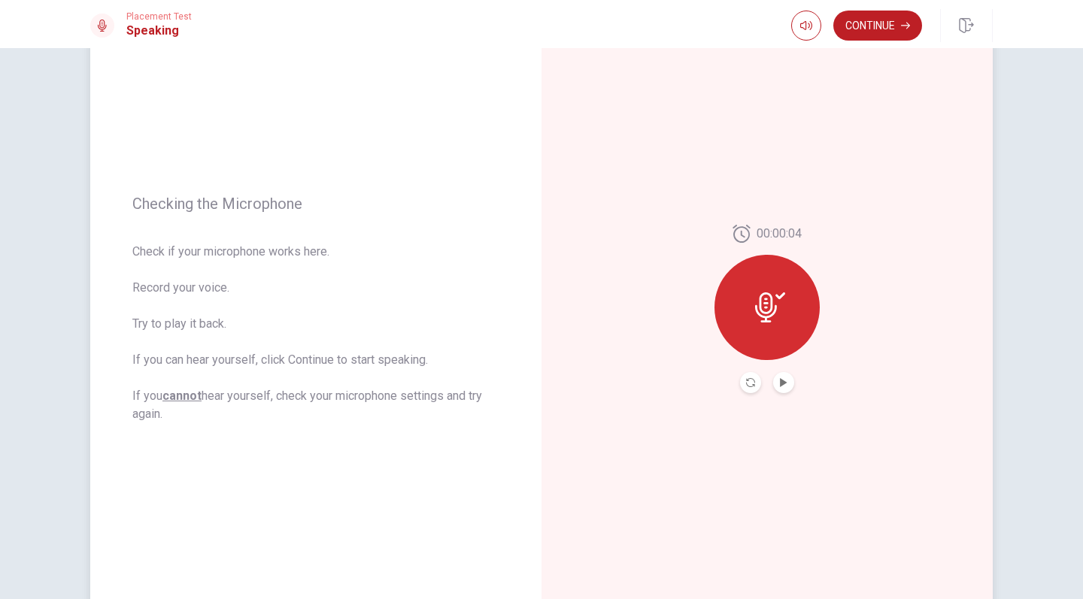
click at [779, 308] on icon at bounding box center [770, 307] width 30 height 30
click at [762, 307] on icon at bounding box center [770, 307] width 30 height 30
click at [783, 388] on button "Play Audio" at bounding box center [783, 382] width 21 height 21
click at [761, 308] on icon at bounding box center [770, 307] width 30 height 30
click at [760, 306] on icon at bounding box center [770, 307] width 30 height 30
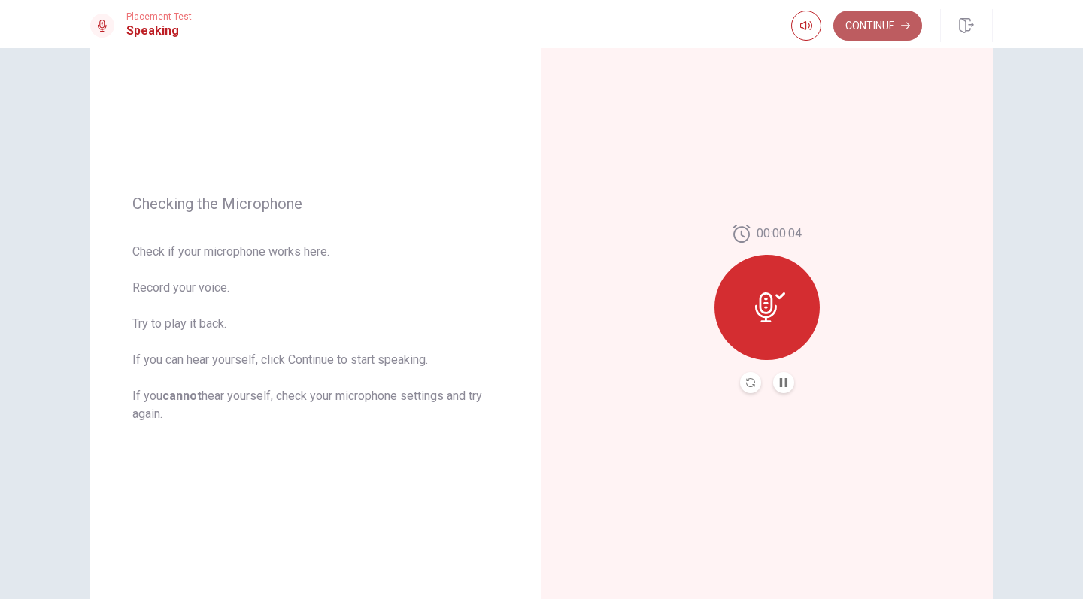
click at [871, 25] on button "Continue" at bounding box center [877, 26] width 89 height 30
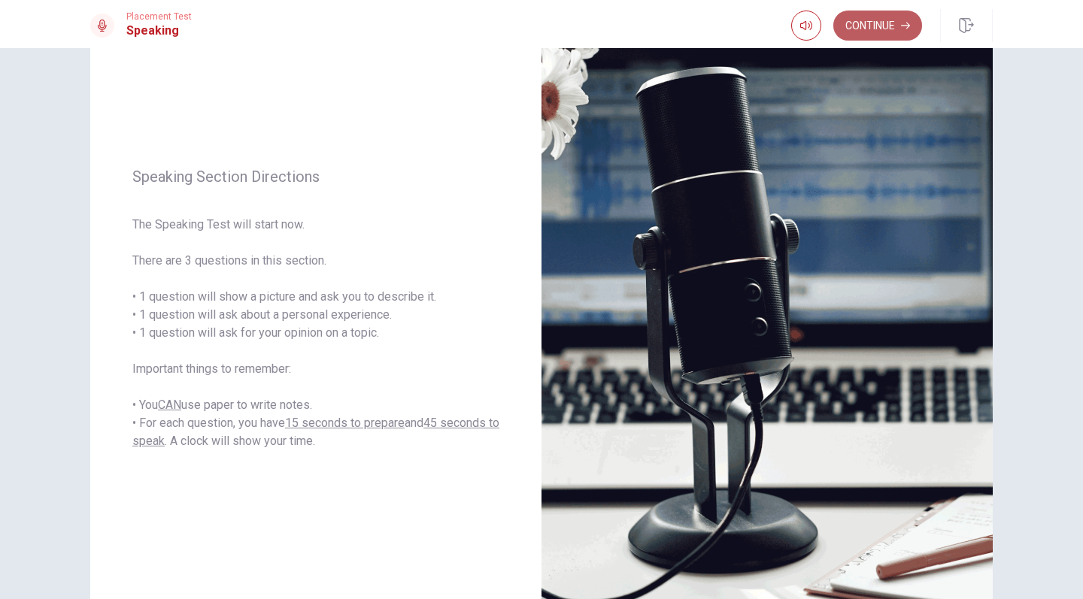
click at [859, 32] on button "Continue" at bounding box center [877, 26] width 89 height 30
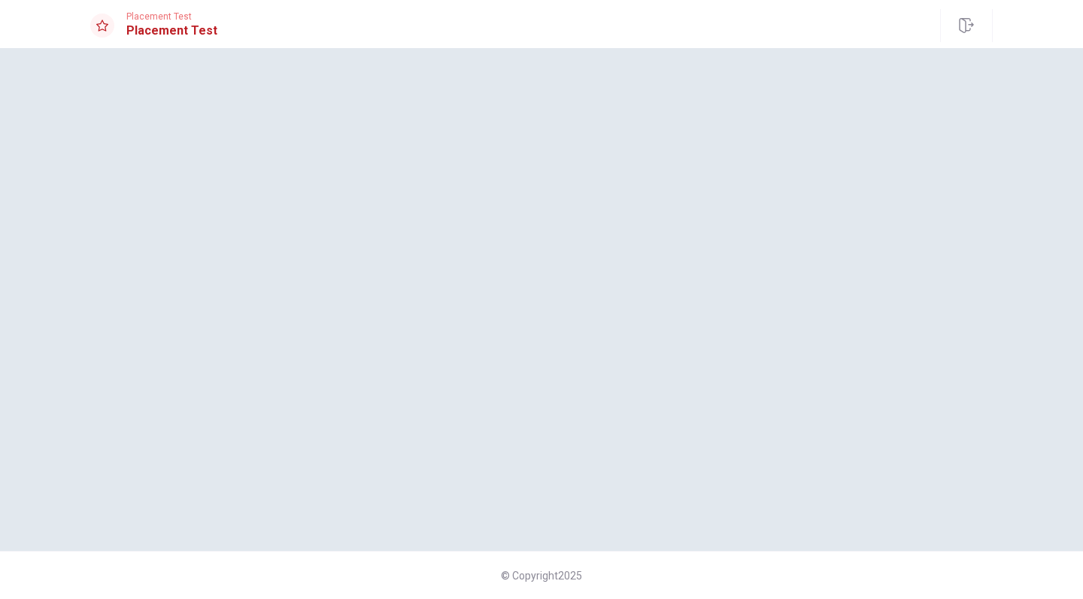
scroll to position [0, 0]
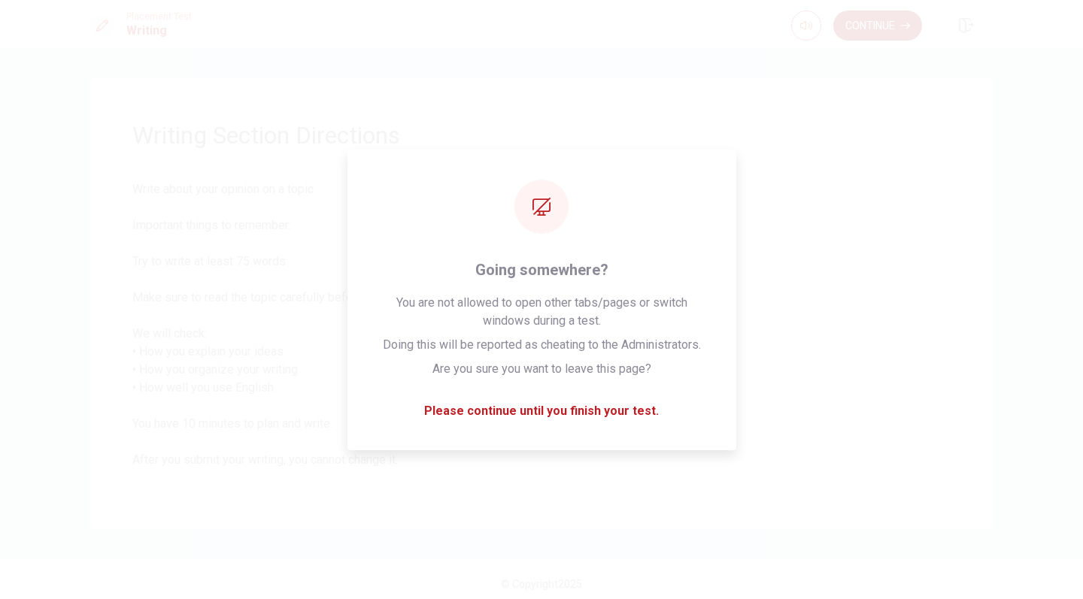
click at [869, 29] on button "Continue" at bounding box center [877, 26] width 89 height 30
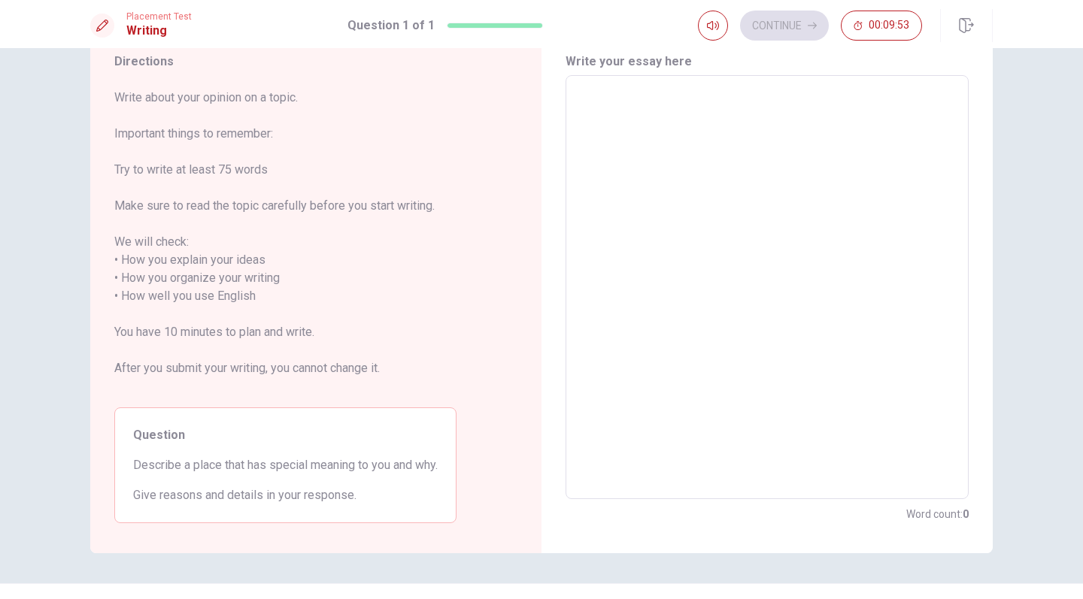
scroll to position [57, 0]
click at [634, 335] on textarea at bounding box center [767, 285] width 382 height 399
type textarea "i"
type textarea "x"
type textarea "i"
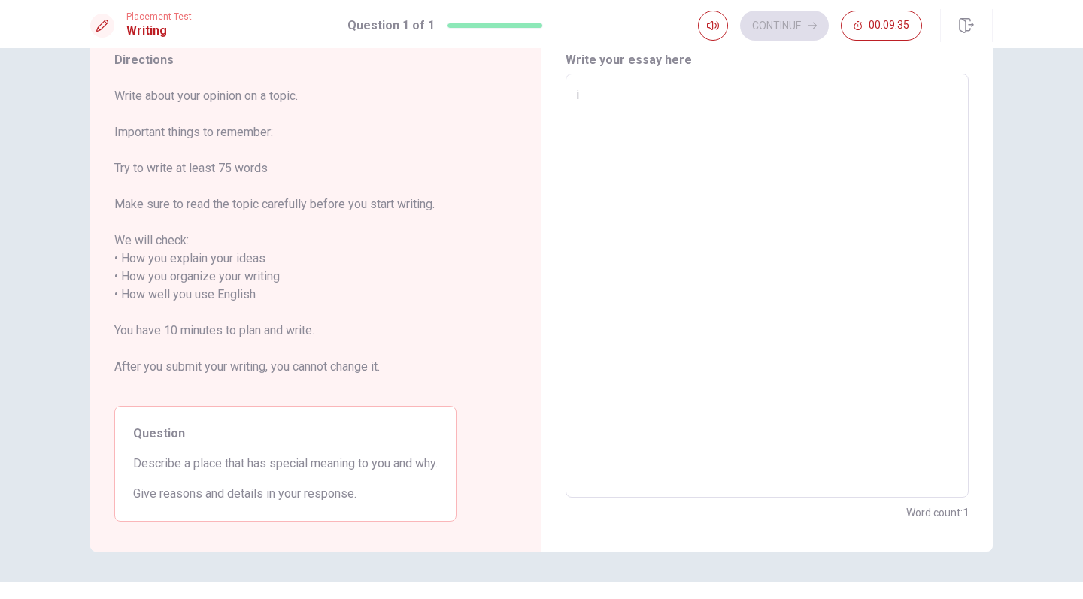
type textarea "x"
type textarea "i"
type textarea "x"
type textarea "Ｍ"
type textarea "x"
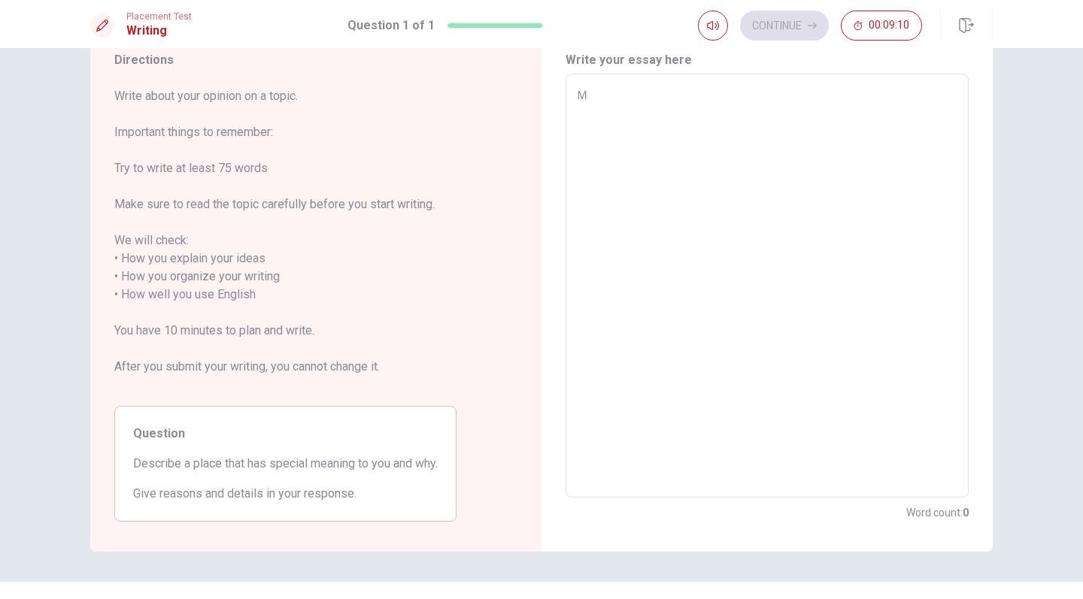
type textarea "Ｍㄧ"
type textarea "x"
type textarea "Ｍ"
type textarea "x"
type textarea "Ｍㄗ"
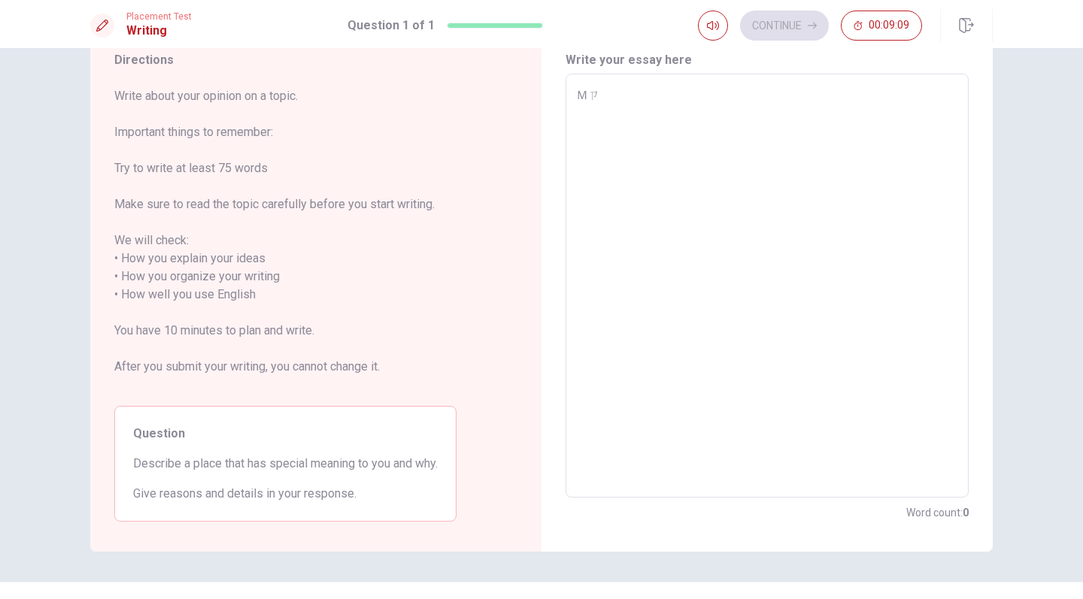
type textarea "x"
type textarea "Ｍ"
type textarea "x"
type textarea "Ｍㄗ"
type textarea "x"
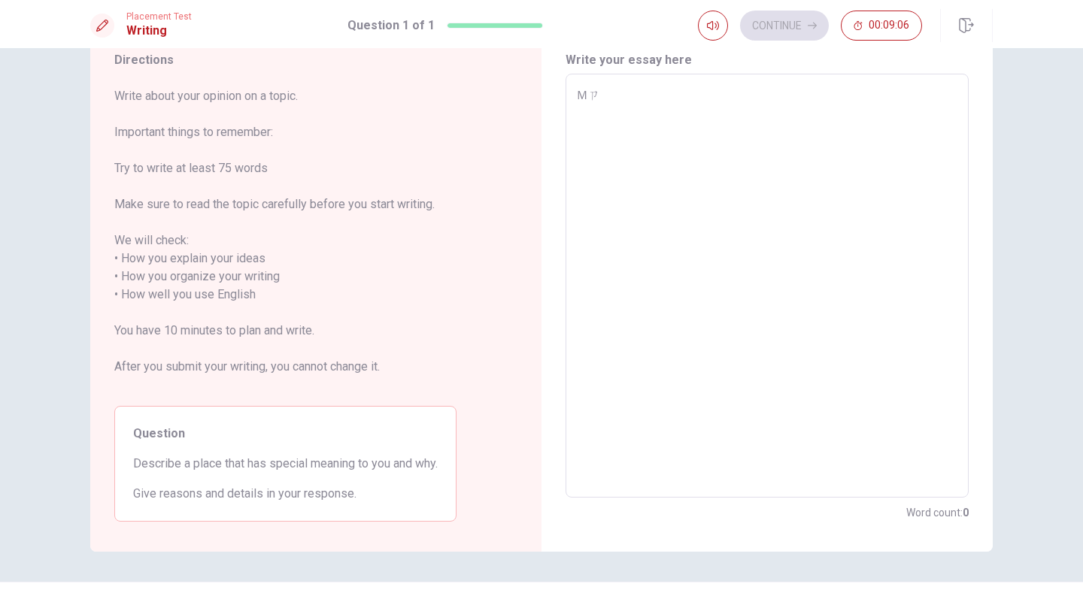
type textarea "Ｍ"
type textarea "x"
type textarea "Ｍㄗ"
type textarea "x"
type textarea "Ｍ"
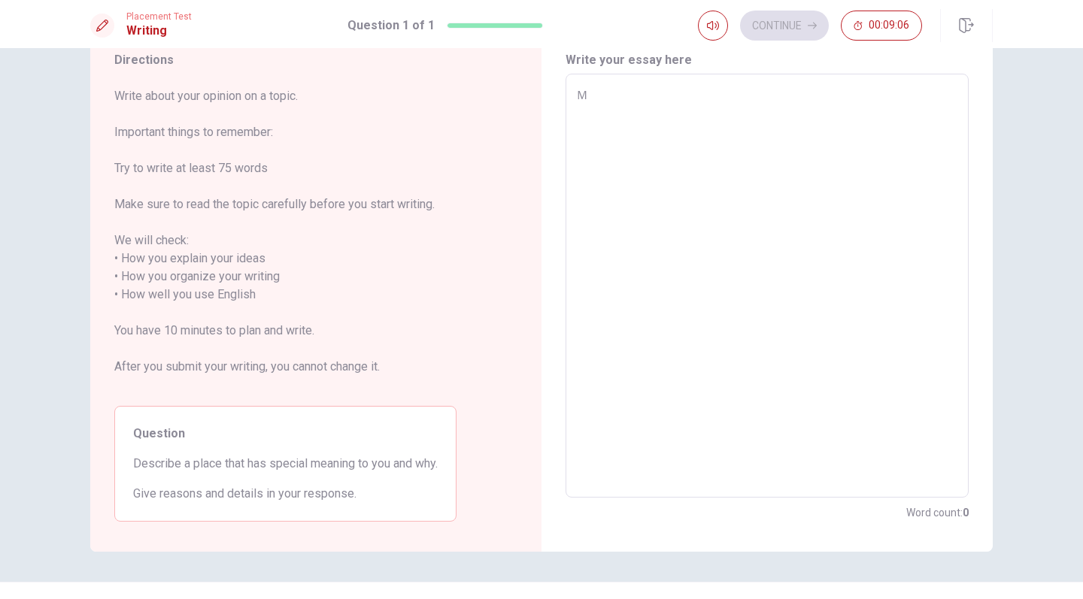
type textarea "x"
type textarea "Ｍy"
type textarea "x"
type textarea "Ｍy"
type textarea "x"
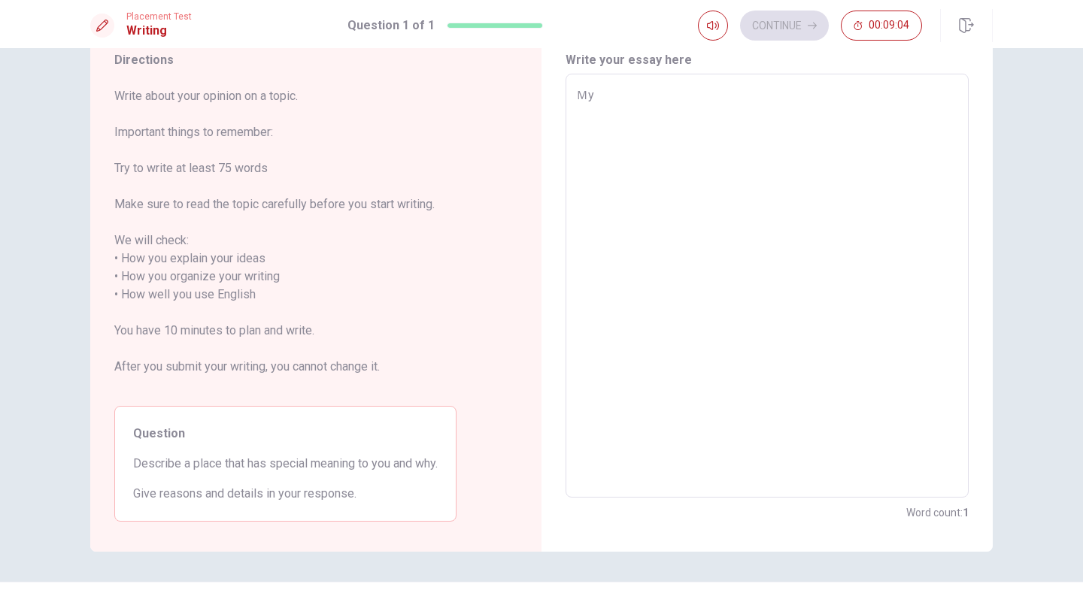
type textarea "Ｍy d"
type textarea "x"
type textarea "Ｍy"
type textarea "x"
type textarea "Ｍy f"
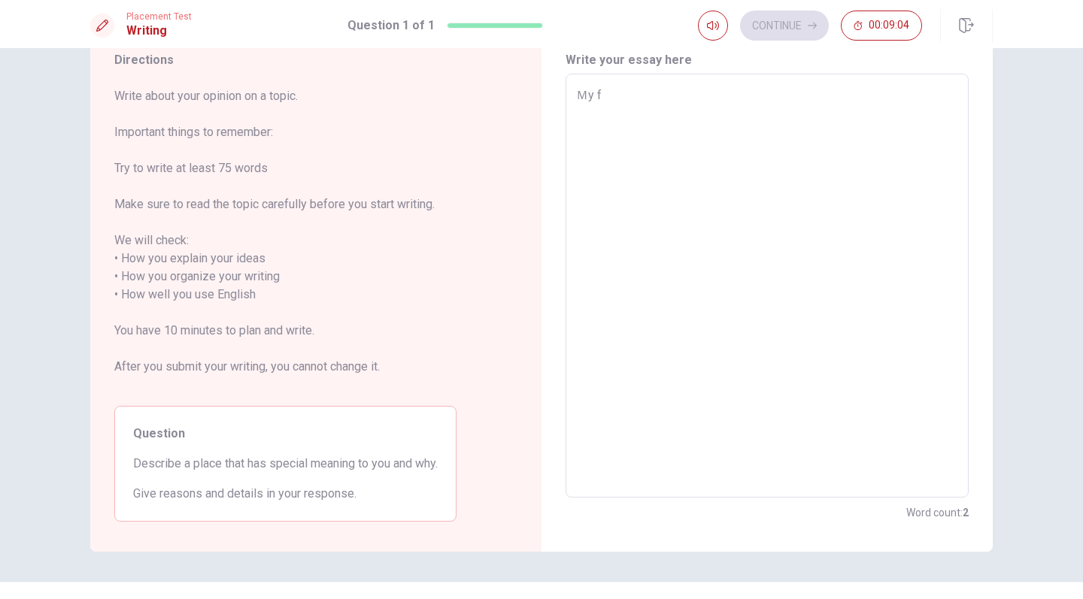
type textarea "x"
type textarea "Ｍy fa"
type textarea "x"
type textarea "Ｍy fav"
type textarea "x"
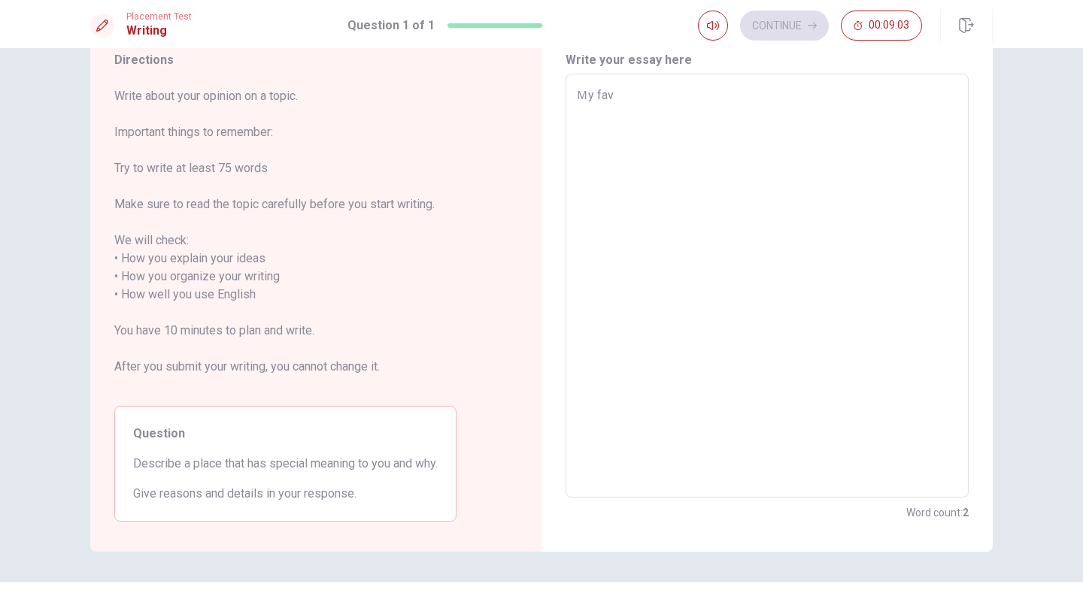
type textarea "Ｍy favi"
type textarea "x"
type textarea "Ｍy fav"
type textarea "x"
type textarea "Ｍy favo"
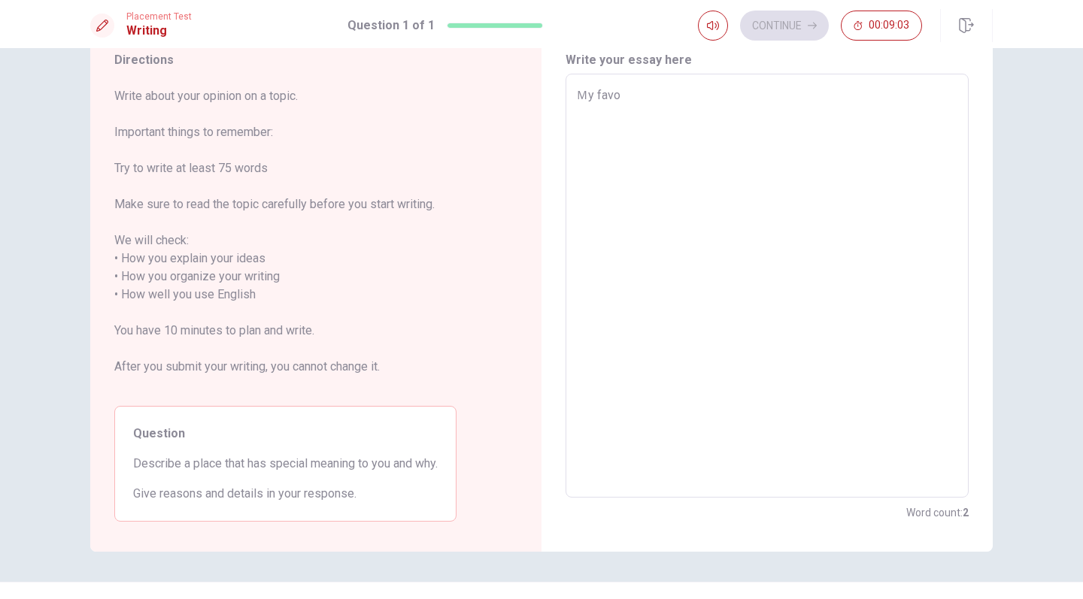
type textarea "x"
type textarea "Ｍy favor"
type textarea "x"
type textarea "Ｍy favori"
type textarea "x"
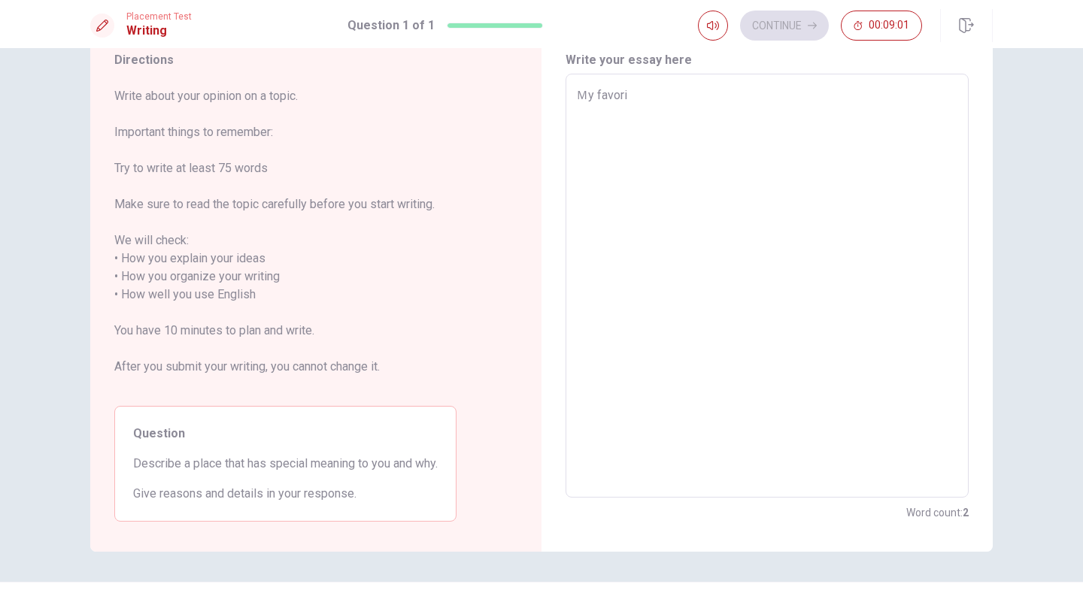
type textarea "Ｍy favorit"
type textarea "x"
type textarea "Ｍy favorit"
type textarea "x"
type textarea "Ｍy favorit"
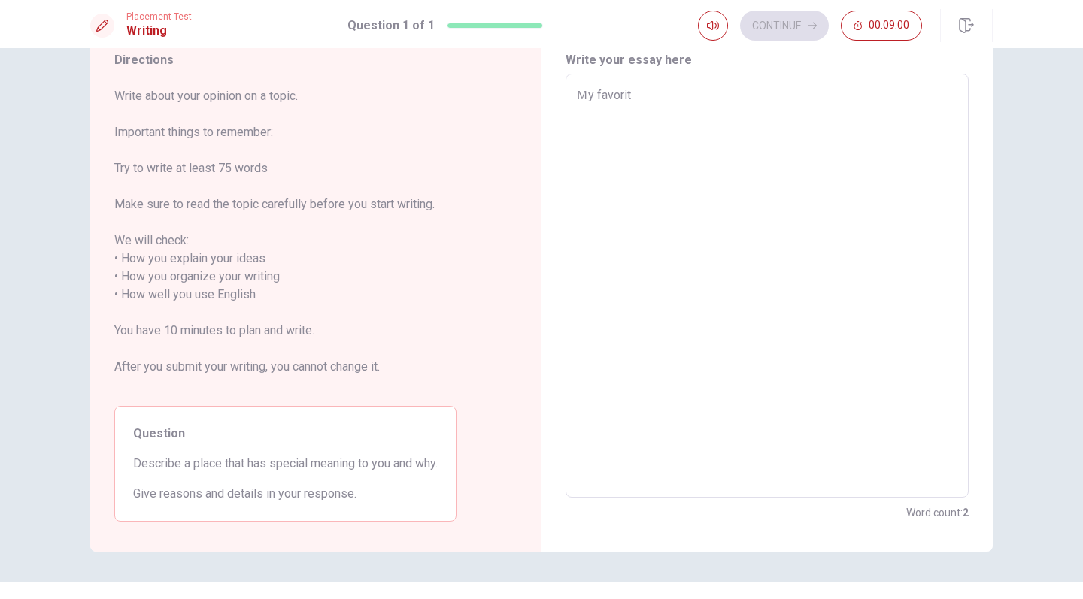
type textarea "x"
type textarea "Ｍy favorite"
type textarea "x"
type textarea "Ｍy favorite"
type textarea "x"
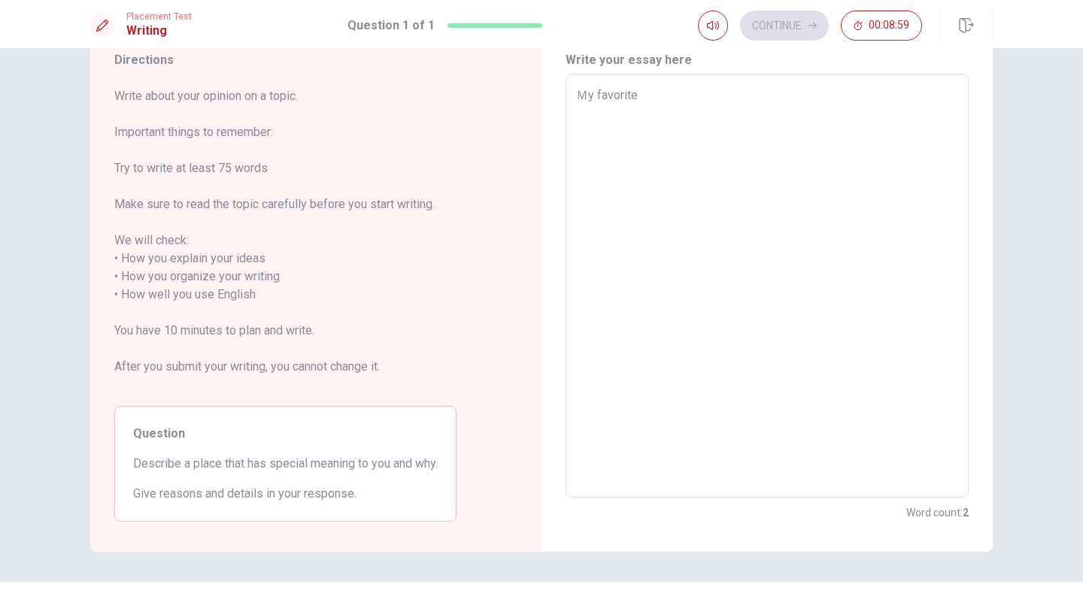
type textarea "Ｍy favorite p"
type textarea "x"
type textarea "Ｍy favorite pl"
type textarea "x"
type textarea "Ｍy favorite pla"
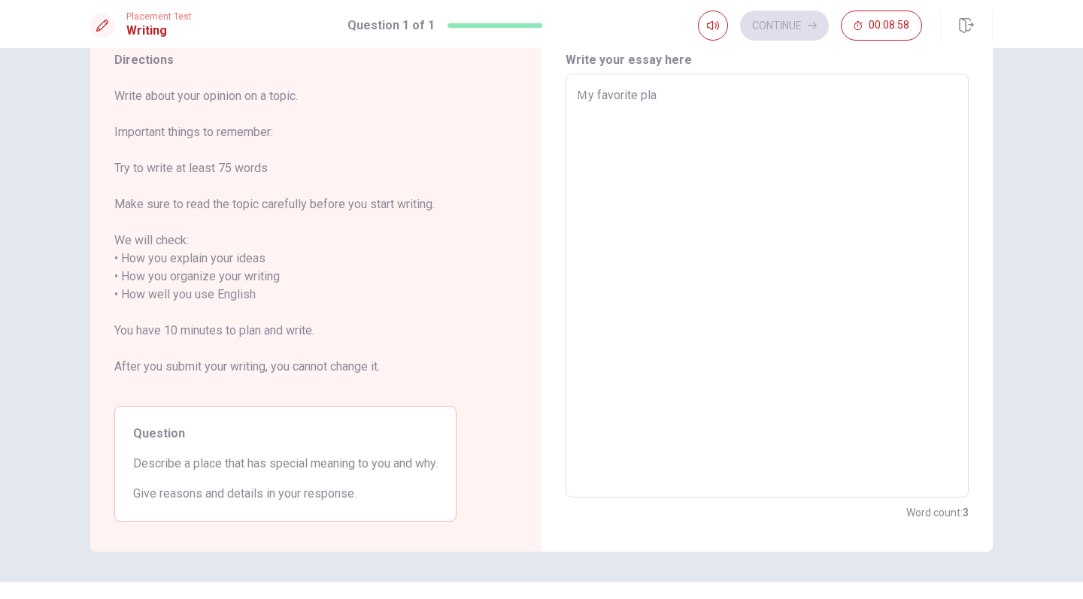
type textarea "x"
type textarea "Ｍy favorite plac"
type textarea "x"
type textarea "Ｍy favorite place"
type textarea "x"
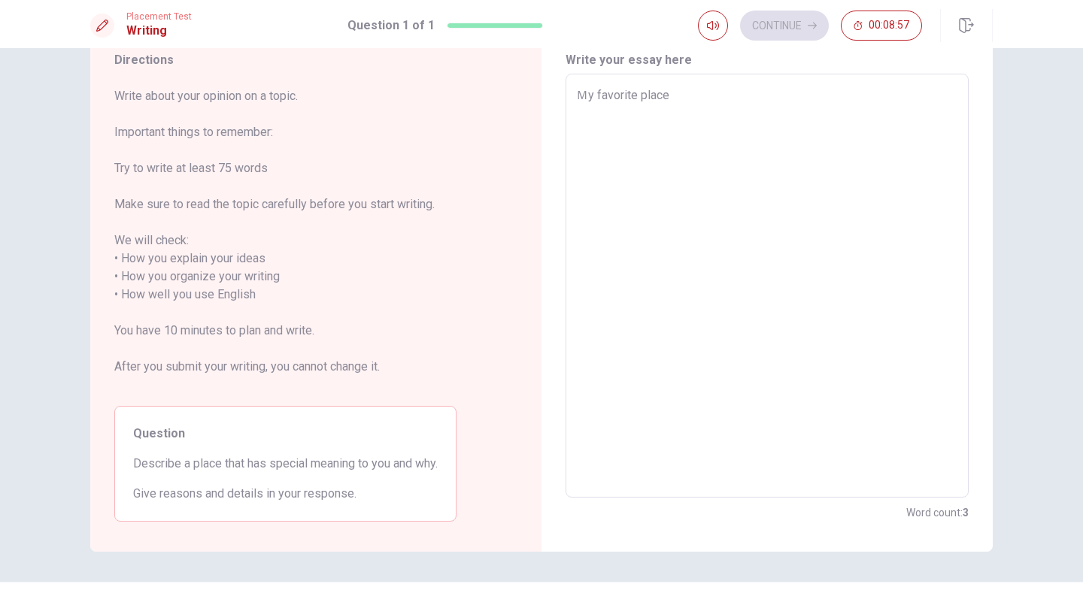
type textarea "Ｍy favorite place"
type textarea "x"
type textarea "Ｍy favorite place i"
type textarea "x"
type textarea "Ｍy favorite place is"
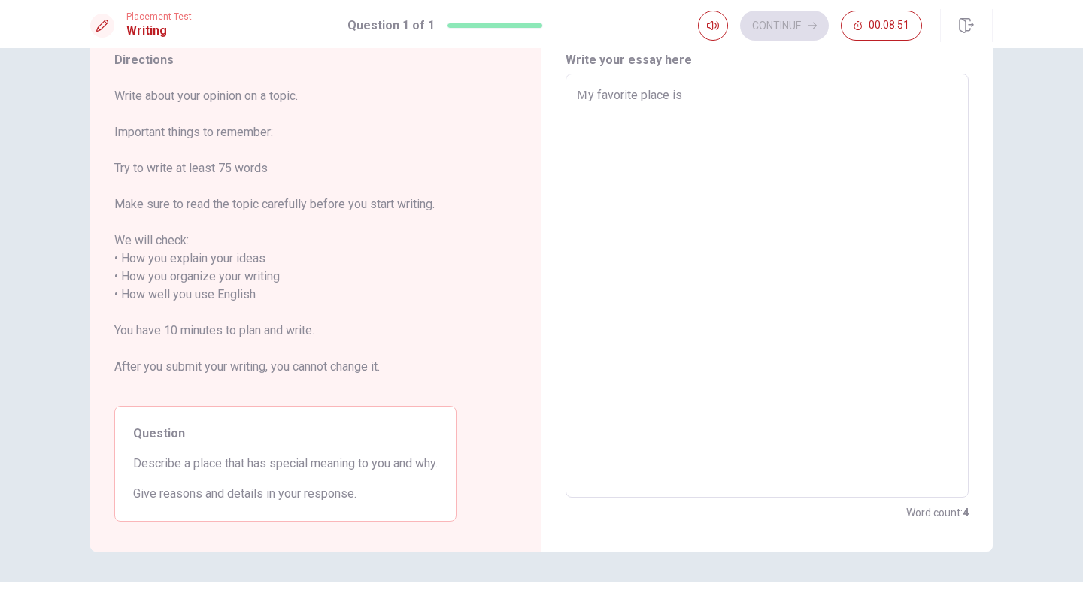
type textarea "x"
type textarea "Ｍy favorite place ism"
type textarea "x"
type textarea "Ｍy favorite place ismy"
type textarea "x"
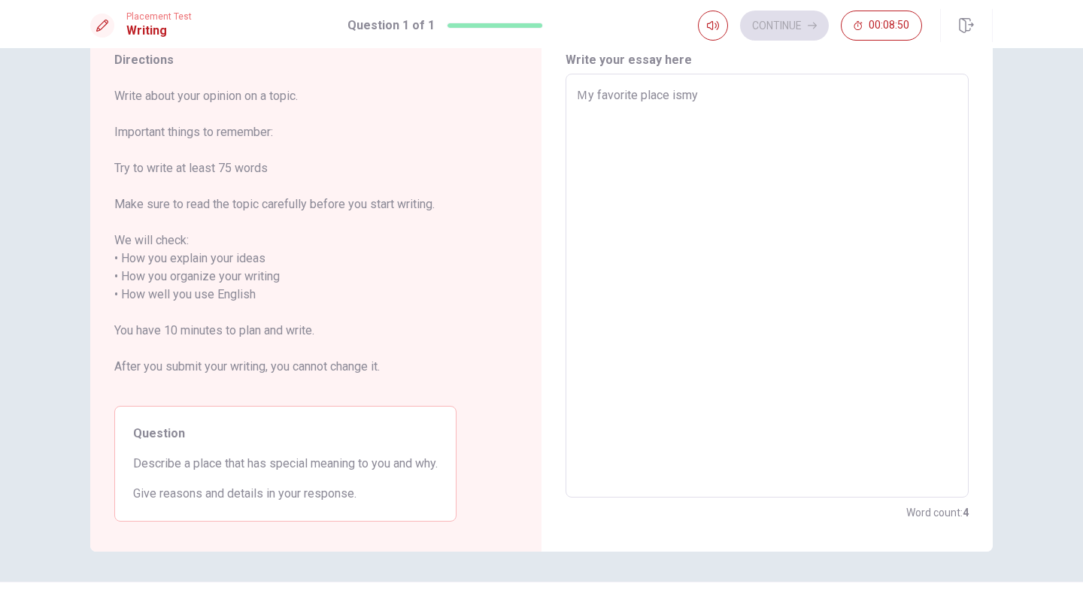
type textarea "Ｍy favorite place ismy"
type textarea "x"
type textarea "Ｍy favorite place ismy"
type textarea "x"
type textarea "Ｍy favorite place ism"
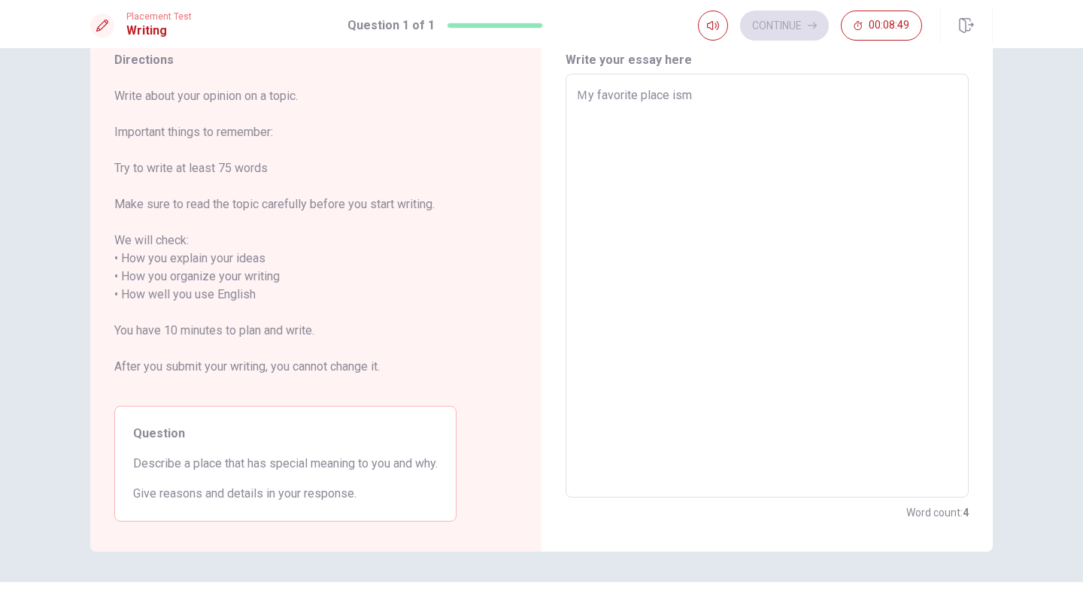
type textarea "x"
type textarea "Ｍy favorite place is"
type textarea "x"
type textarea "Ｍy favorite place is"
type textarea "x"
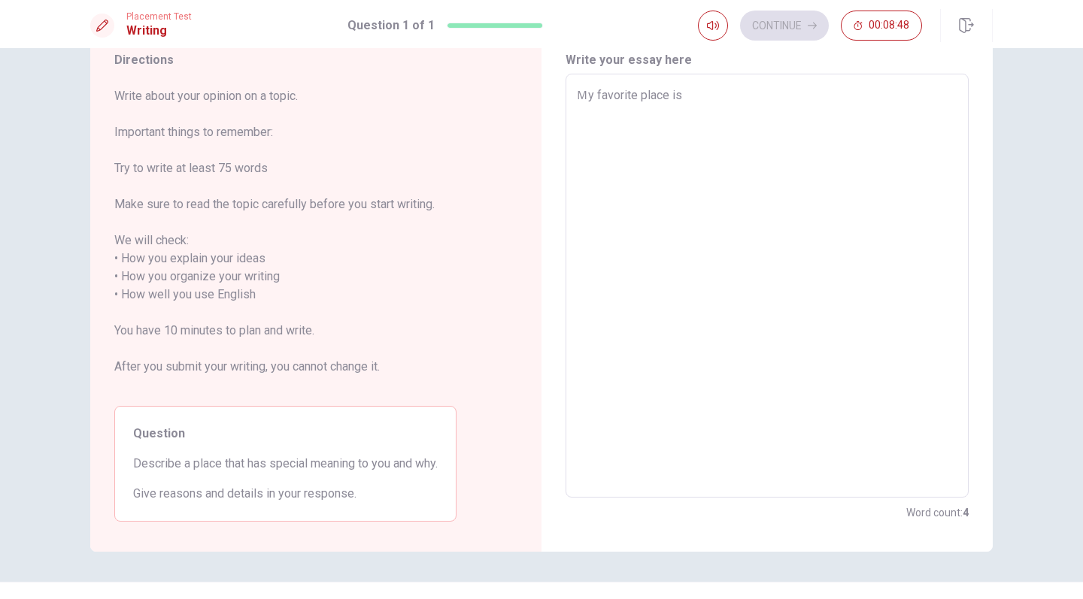
type textarea "Ｍy favorite place is m"
type textarea "x"
type textarea "Ｍy favorite place is my"
type textarea "x"
type textarea "Ｍy favorite place is my"
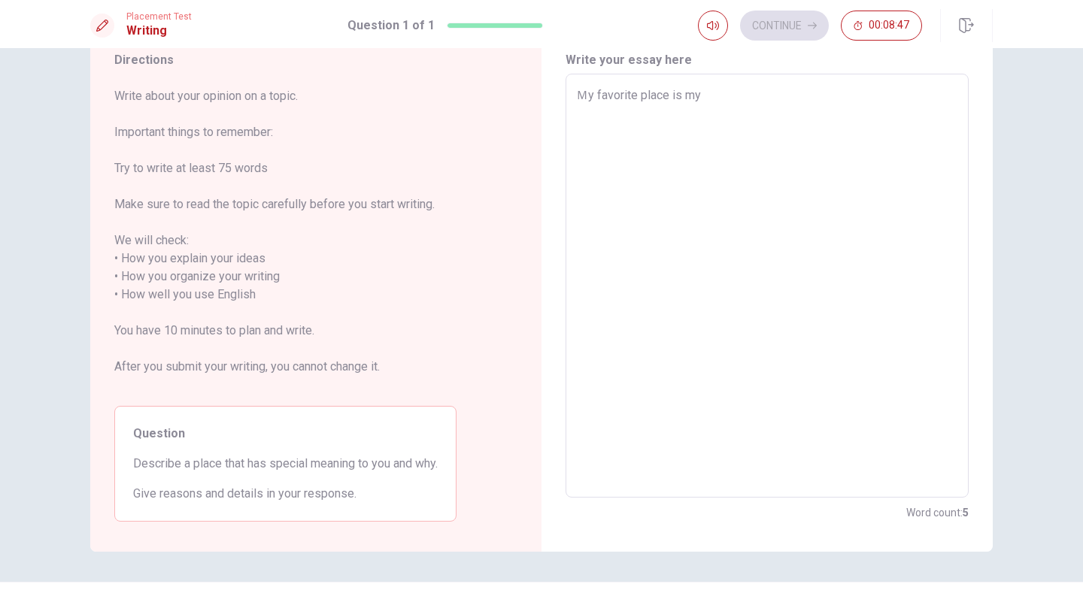
type textarea "x"
type textarea "Ｍy favorite place is my G"
type textarea "x"
type textarea "Ｍy favorite place is my"
type textarea "x"
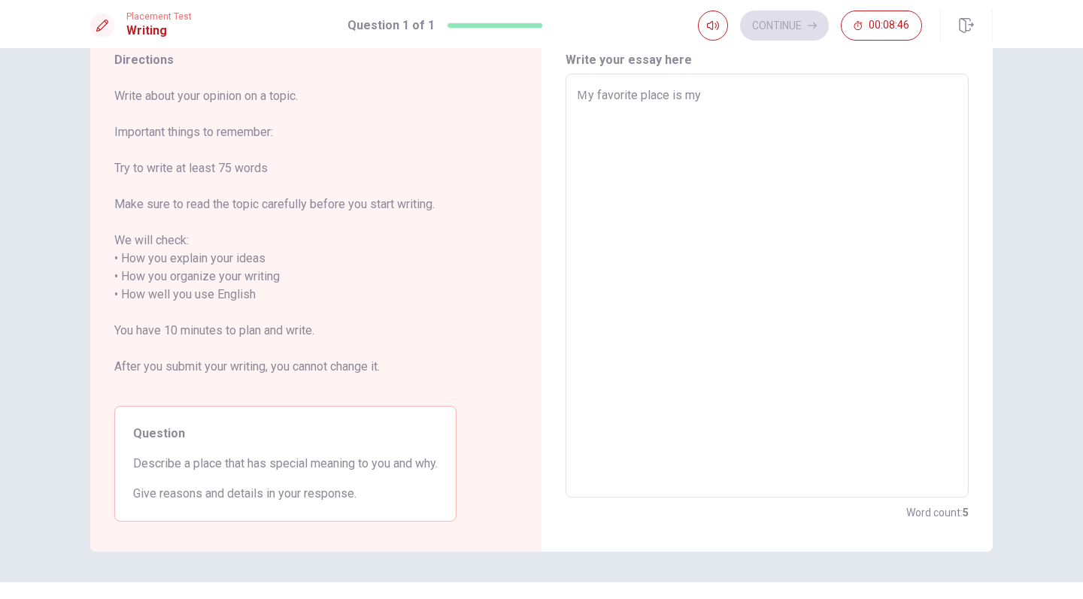
type textarea "Ｍy favorite place is my g"
type textarea "x"
type textarea "Ｍy favorite place is my gr"
type textarea "x"
type textarea "Ｍy favorite place is my gra"
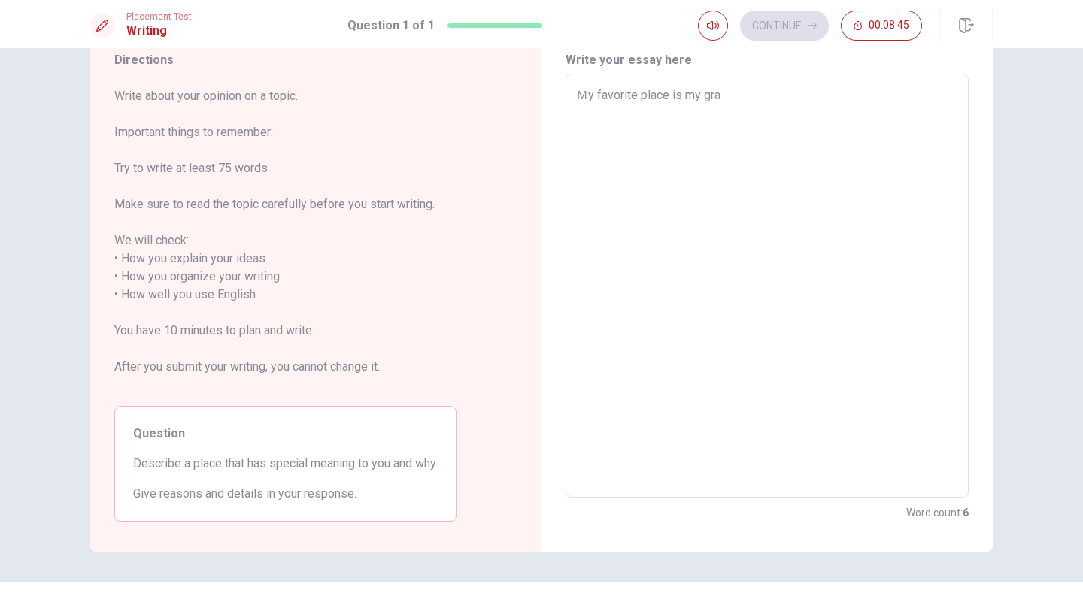
type textarea "x"
type textarea "Ｍy favorite place is my gran"
type textarea "x"
type textarea "Ｍy favorite place is my grand"
type textarea "x"
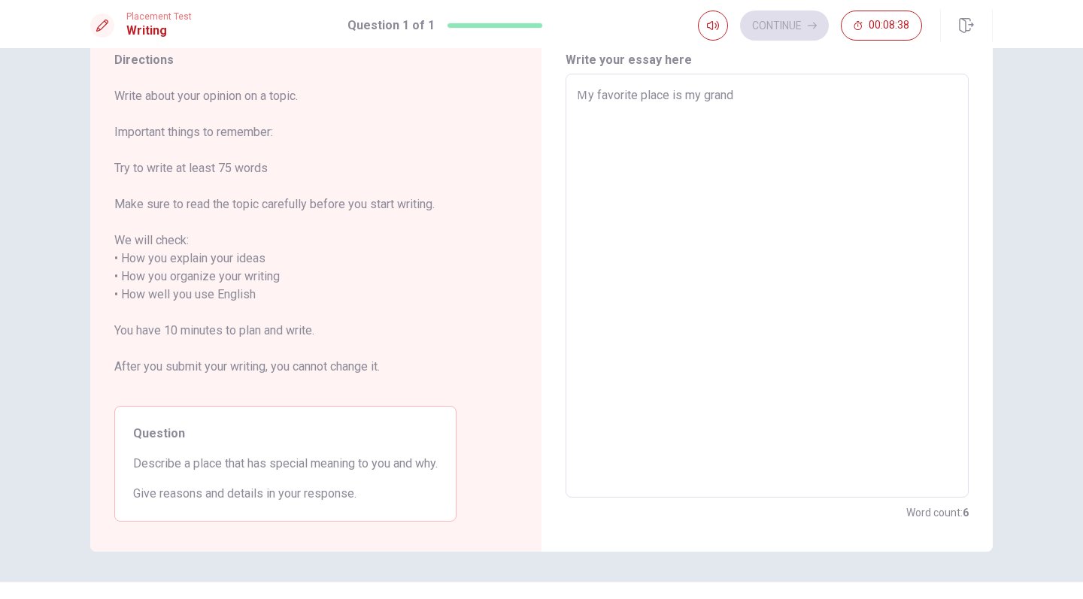
type textarea "Ｍy favorite place is my grandm"
type textarea "x"
type textarea "Ｍy favorite place is my grandma"
type textarea "x"
type textarea "Ｍy favorite place is my grandma/"
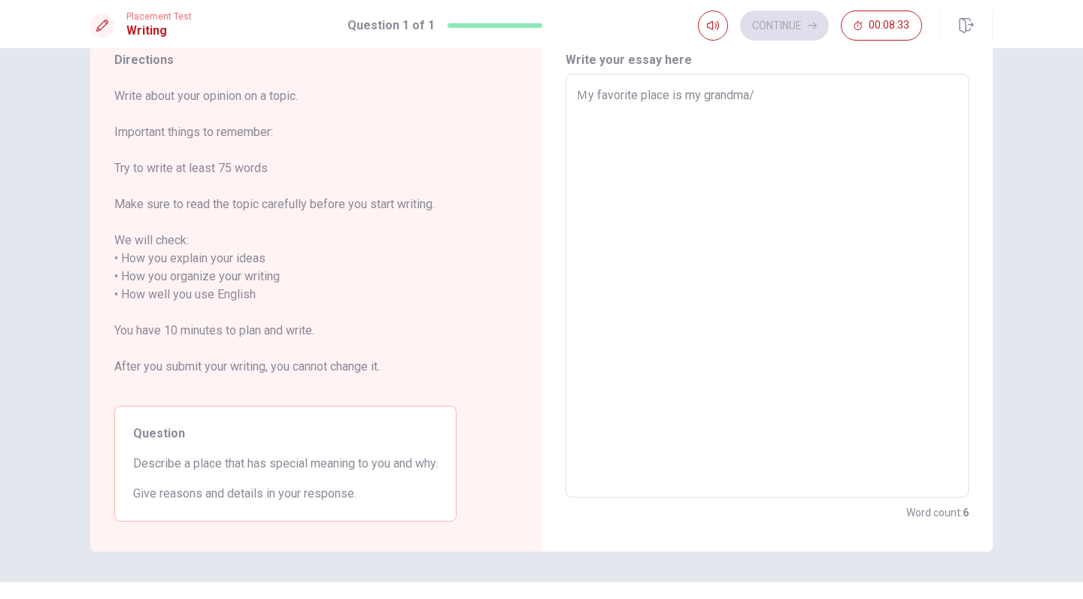
type textarea "x"
type textarea "Ｍy favorite place is my grandma/s"
type textarea "x"
type textarea "Ｍy favorite place is my grandma/"
type textarea "x"
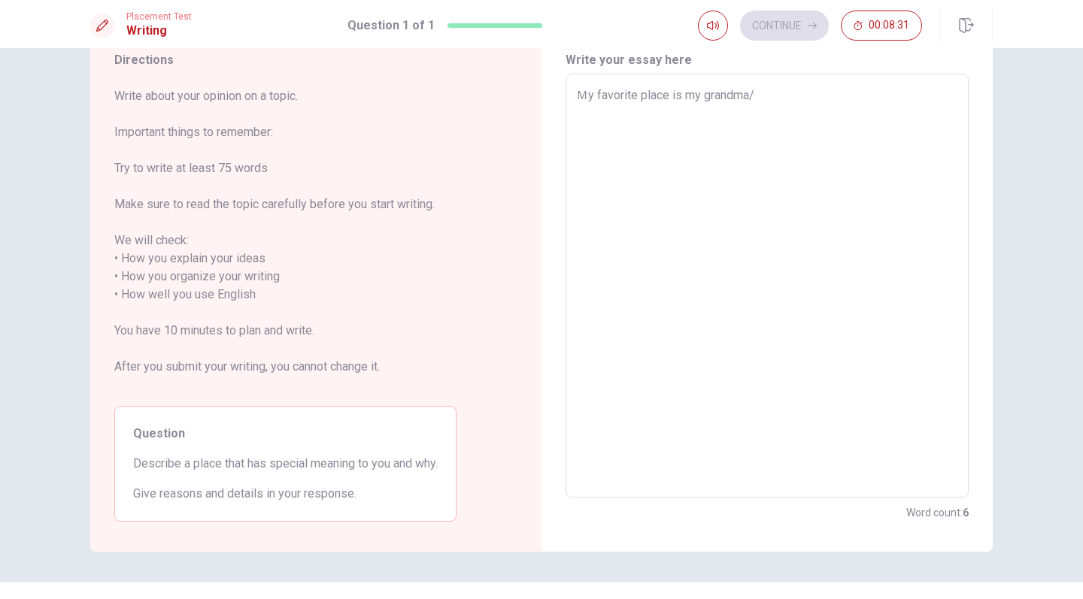
type textarea "Ｍy favorite place is my grandma/'"
type textarea "x"
type textarea "Ｍy favorite place is my grandma/"
type textarea "x"
type textarea "Ｍy favorite place is my grandma"
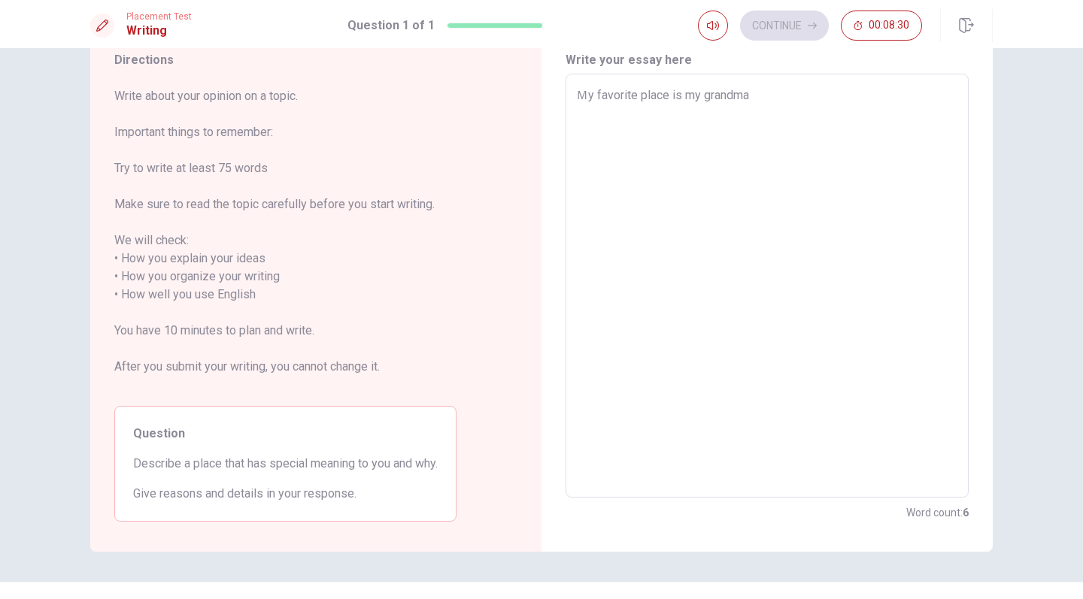
type textarea "x"
type textarea "Ｍy favorite place is my grandma'"
type textarea "x"
type textarea "Ｍy favorite place is my grandma's"
type textarea "x"
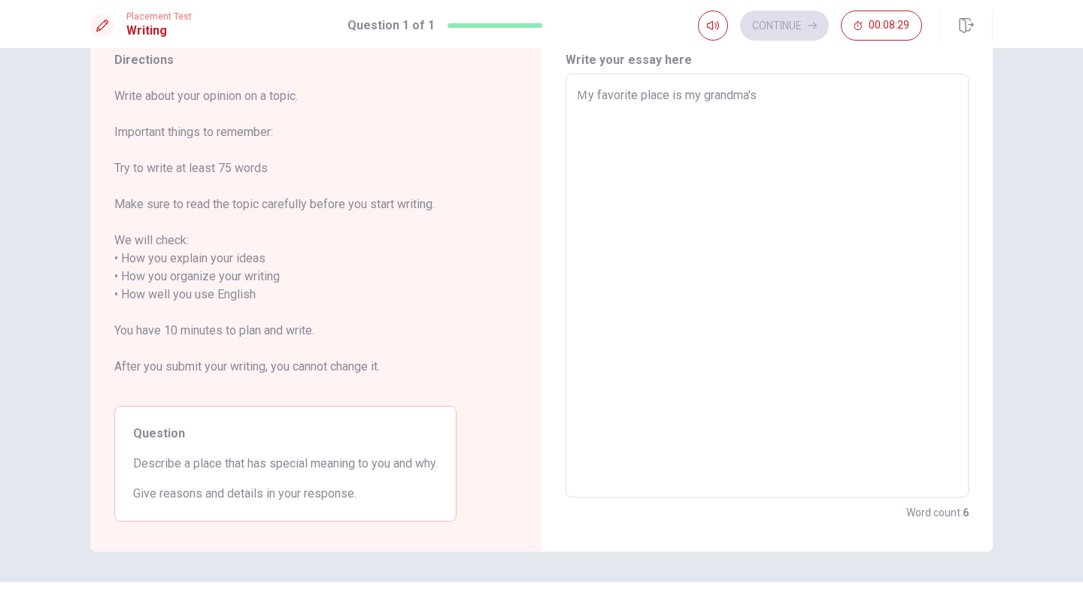
type textarea "Ｍy favorite place is my grandma's"
type textarea "x"
type textarea "Ｍy favorite place is my grandma's h"
type textarea "x"
type textarea "Ｍy favorite place is my grandma's ho"
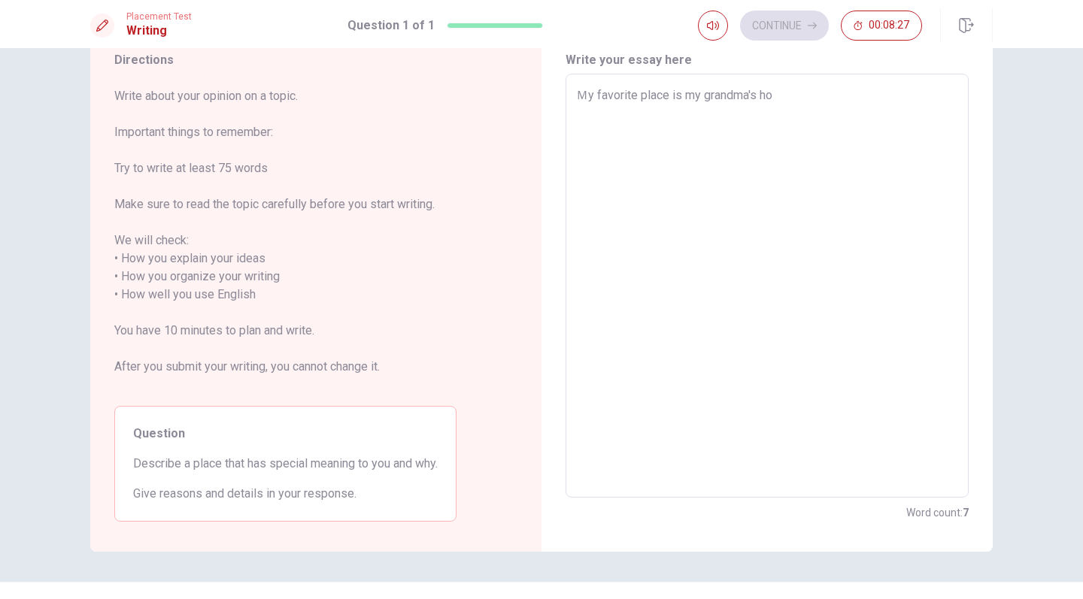
type textarea "x"
type textarea "Ｍy favorite place is my grandma's hou"
type textarea "x"
type textarea "Ｍy favorite place is my grandma's hous"
type textarea "x"
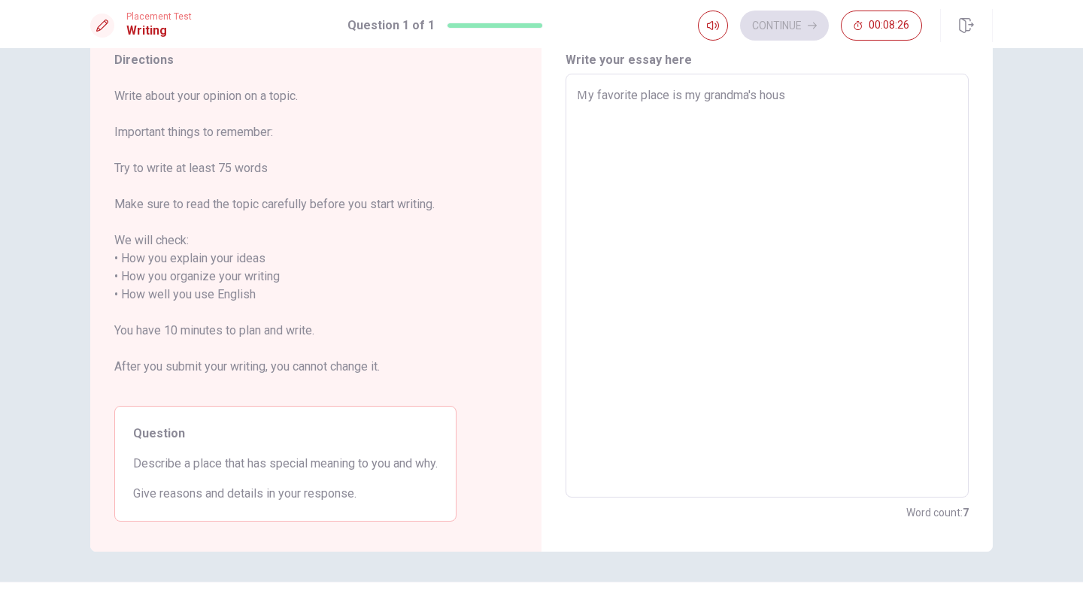
type textarea "Ｍy favorite place is my grandma's house"
type textarea "x"
type textarea "Ｍy favorite place is my grandma's house."
type textarea "x"
type textarea "Ｍy favorite place is my grandma's house.t"
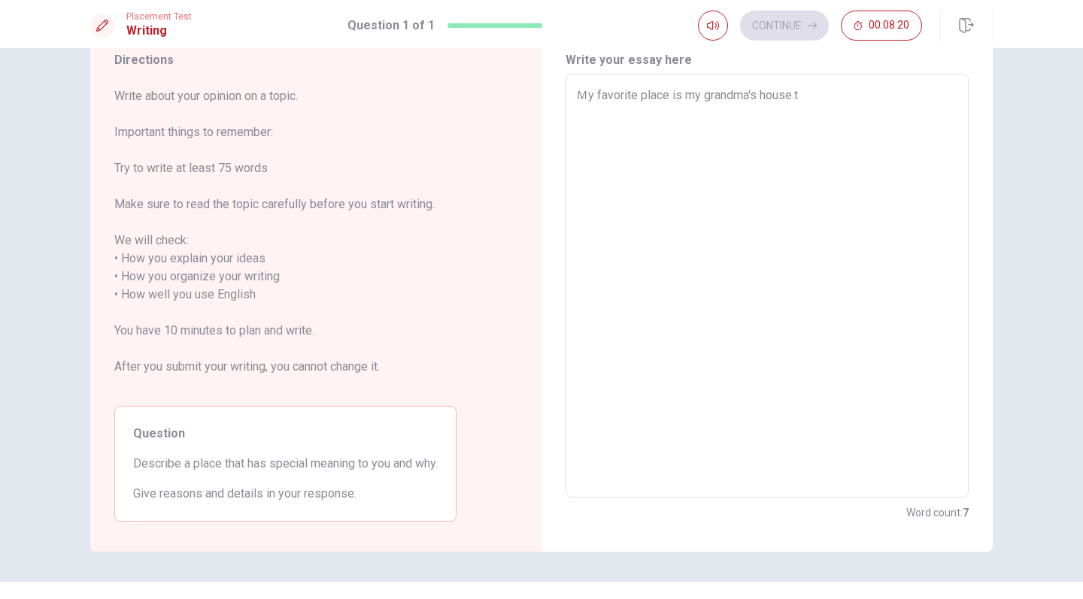
type textarea "x"
type textarea "Ｍy favorite place is my grandma's house."
type textarea "x"
type textarea "Ｍy favorite place is my grandma's house.T"
type textarea "x"
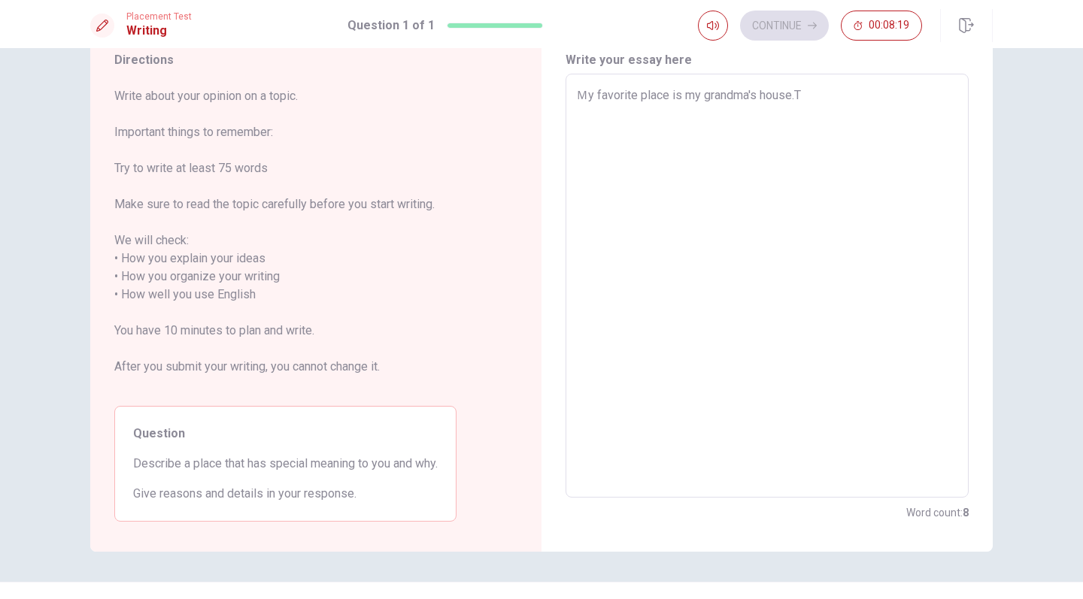
type textarea "Ｍy favorite place is my grandma's [DOMAIN_NAME]"
type textarea "x"
type textarea "Ｍy favorite place is my grandma's house.The"
type textarea "x"
type textarea "Ｍy favorite place is my grandma's house.Ther"
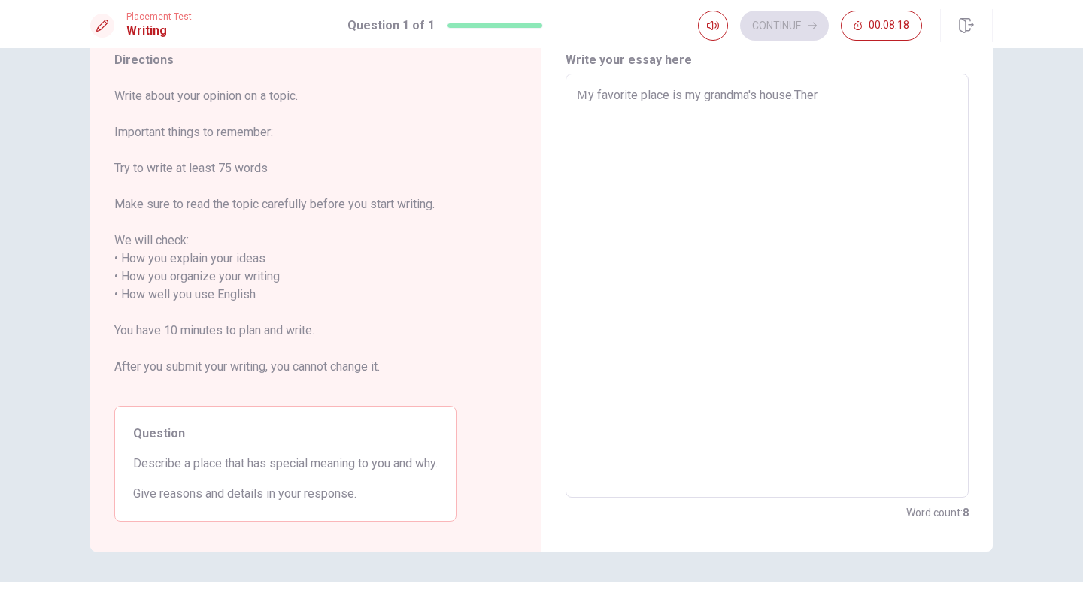
type textarea "x"
type textarea "Ｍy favorite place is my grandma's house.There"
type textarea "x"
type textarea "Ｍy favorite place is my grandma's house.There"
type textarea "x"
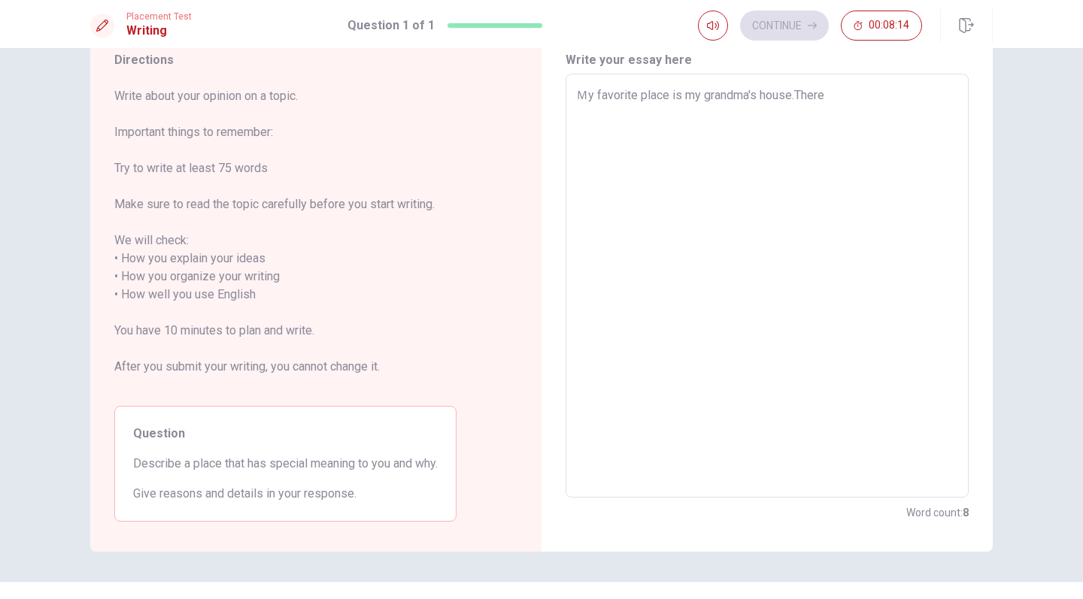
type textarea "Ｍy favorite place is my grandma's house.There i"
type textarea "x"
type textarea "Ｍy favorite place is my grandma's house.There i"
type textarea "x"
type textarea "Ｍy favorite place is my grandma's house.There i s"
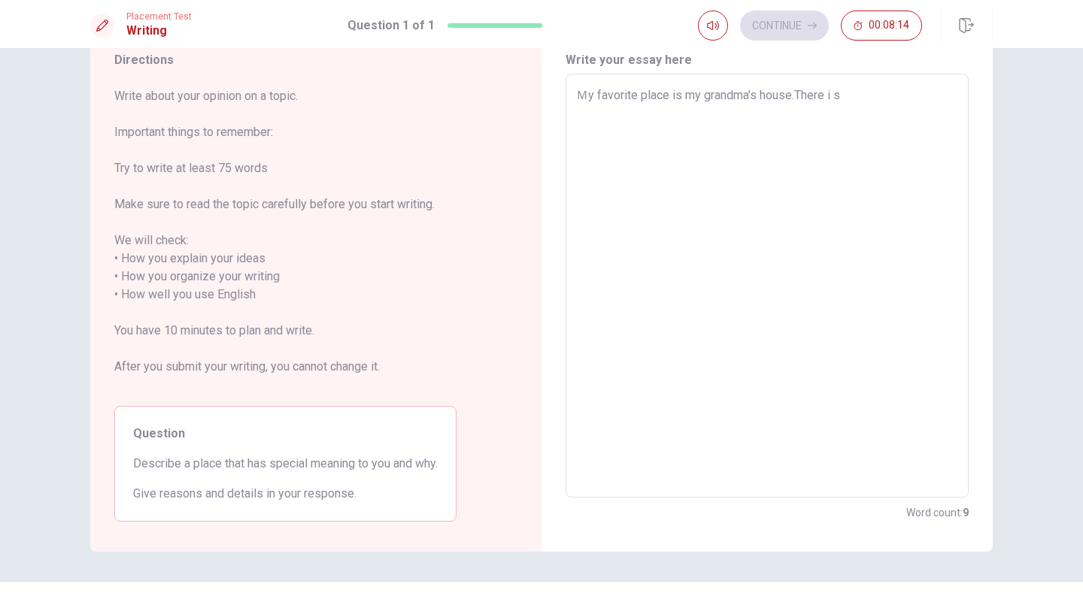
type textarea "x"
type textarea "Ｍy favorite place is my grandma's house.There i s"
type textarea "x"
type textarea "Ｍy favorite place is my grandma's house.There i s m"
type textarea "x"
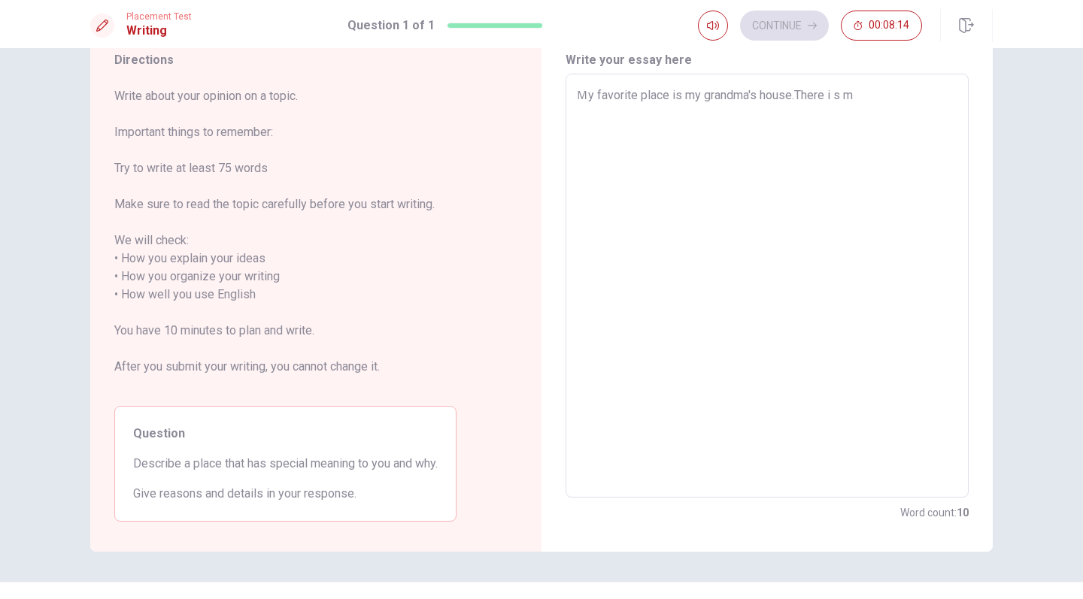
type textarea "Ｍy favorite place is my grandma's house.There i s mo"
type textarea "x"
type textarea "Ｍy favorite place is my grandma's house.There i s mor"
type textarea "x"
type textarea "Ｍy favorite place is my grandma's house.There i s more"
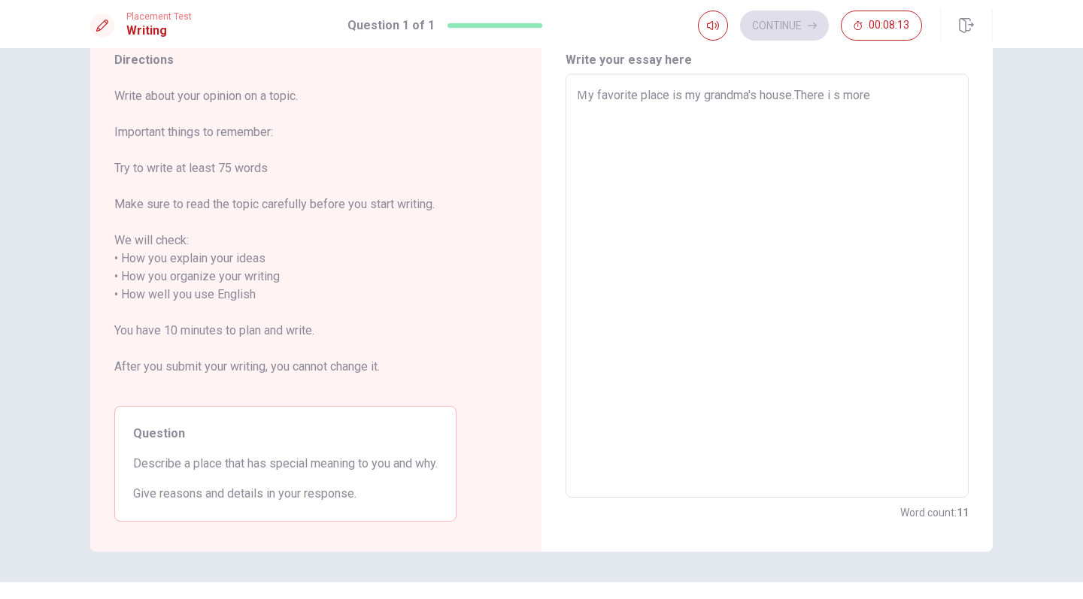
type textarea "x"
type textarea "Ｍy favorite place is my grandma's house.There i s more"
type textarea "x"
type textarea "Ｍy favorite place is my grandma's house.There i s more t"
type textarea "x"
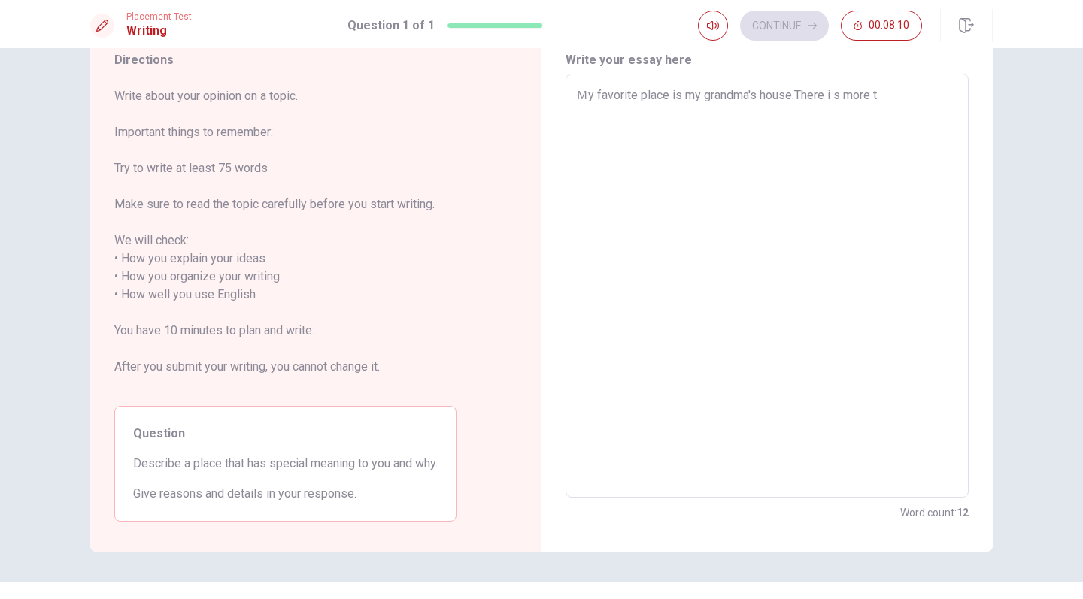
type textarea "Ｍy favorite place is my grandma's house.There i s more th"
type textarea "x"
type textarea "Ｍy favorite place is my grandma's house.There i s more tha"
type textarea "x"
type textarea "Ｍy favorite place is my grandma's house.There i s more than"
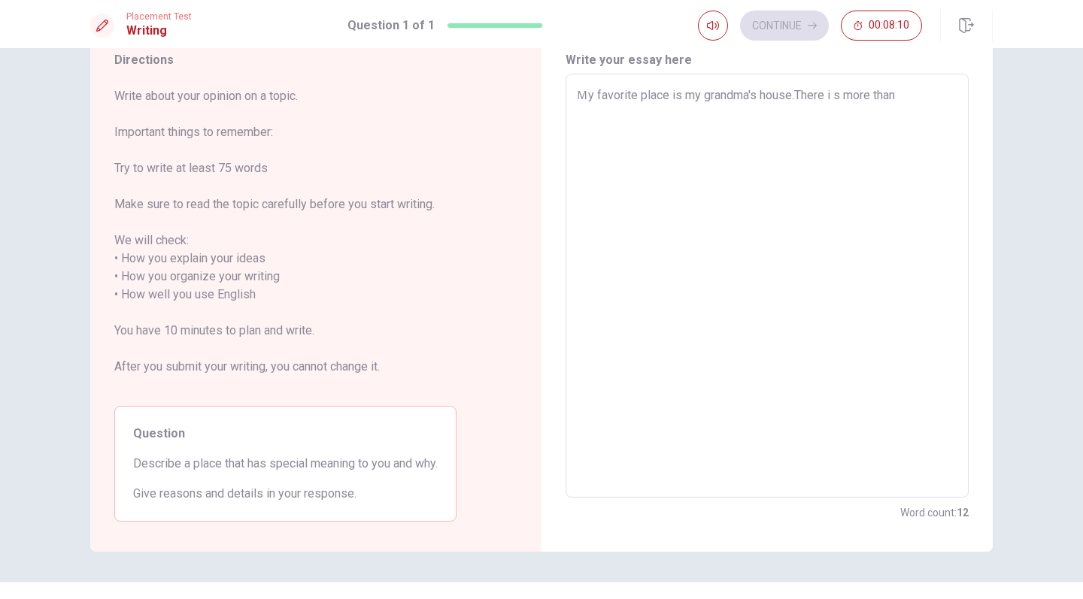
type textarea "x"
type textarea "Ｍy favorite place is my grandma's house.There i s more than"
type textarea "x"
type textarea "Ｍy favorite place is my grandma's house.There i s more than j"
type textarea "x"
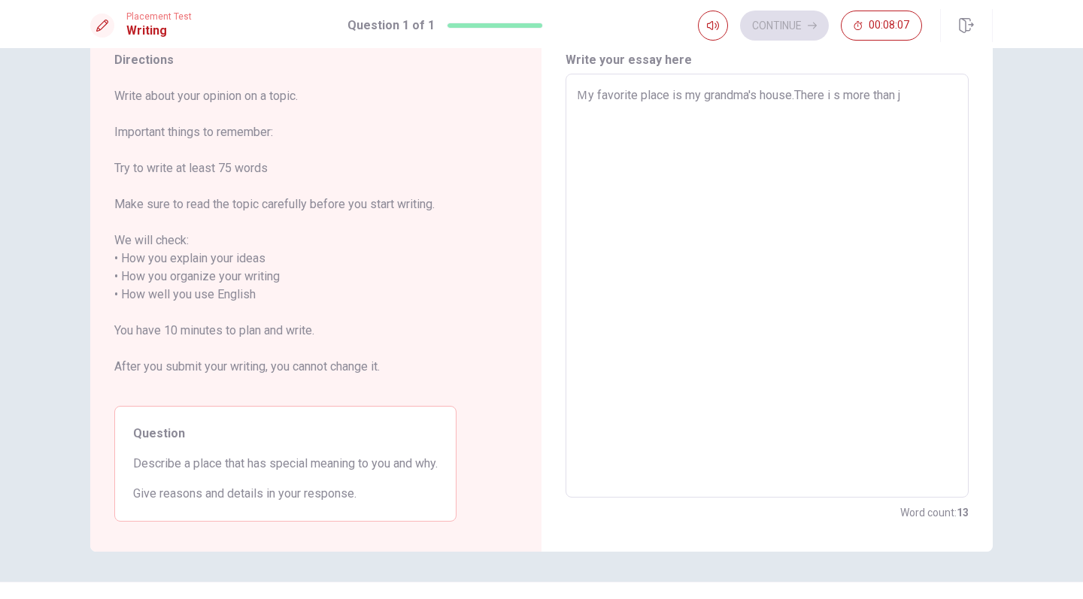
type textarea "Ｍy favorite place is my grandma's house.There i s more than ju"
type textarea "x"
type textarea "Ｍy favorite place is my grandma's house.There i s more than jus"
type textarea "x"
type textarea "Ｍy favorite place is my grandma's house.There i s more than just"
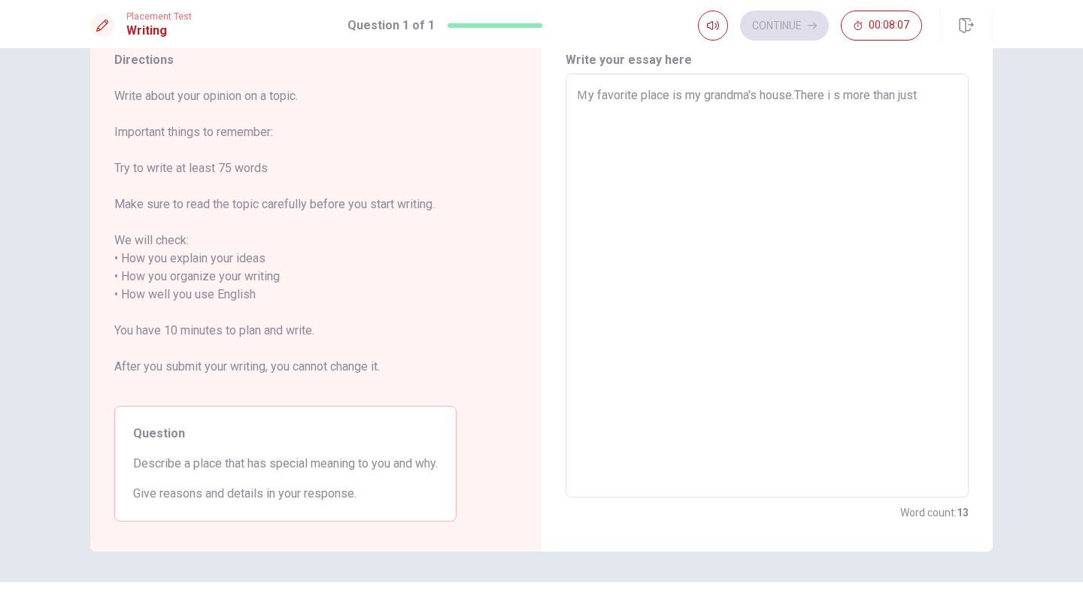
type textarea "x"
type textarea "Ｍy favorite place is my grandma's house.There i s more than just"
type textarea "x"
type textarea "Ｍy favorite place is my grandma's house.There i s more than just a"
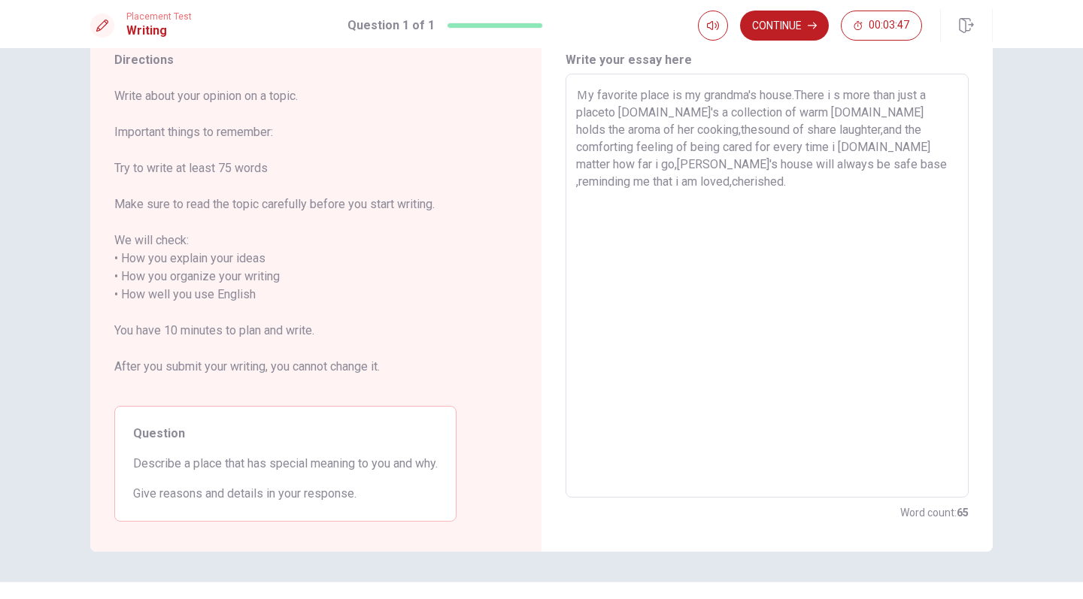
click at [797, 95] on textarea "Ｍy favorite place is my grandma's house.There i s more than just a placeto [DOM…" at bounding box center [767, 285] width 382 height 399
click at [817, 113] on textarea "Ｍy favorite place is my grandma's house.i live there when i was born to [DEMOGR…" at bounding box center [767, 285] width 382 height 399
click at [857, 135] on textarea "Ｍy favorite place is my grandma's house.i live there when i was born to [DEMOGR…" at bounding box center [767, 285] width 382 height 399
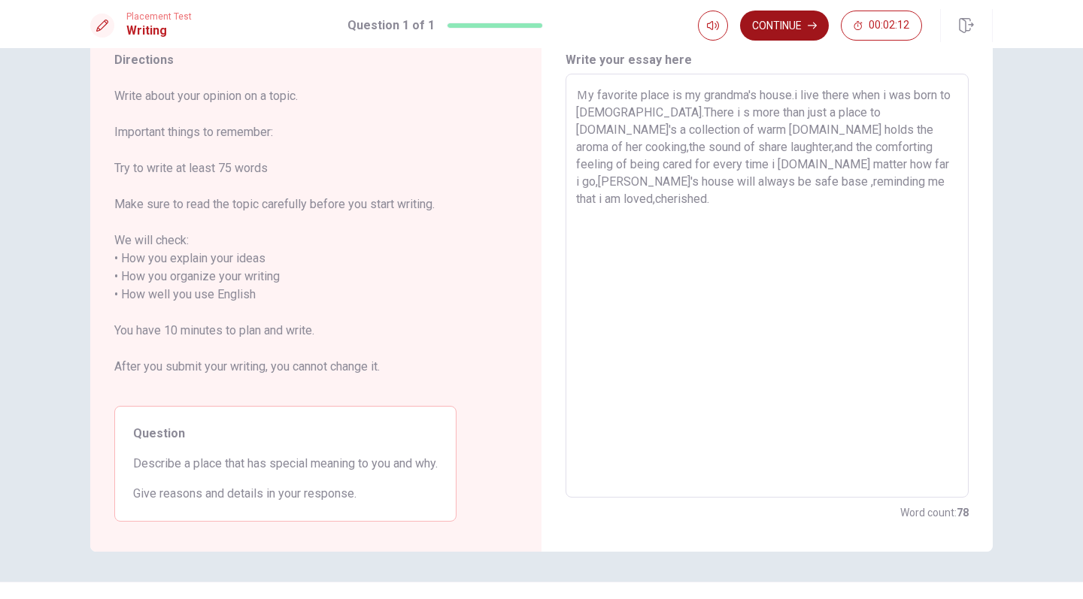
click at [766, 19] on button "Continue" at bounding box center [784, 26] width 89 height 30
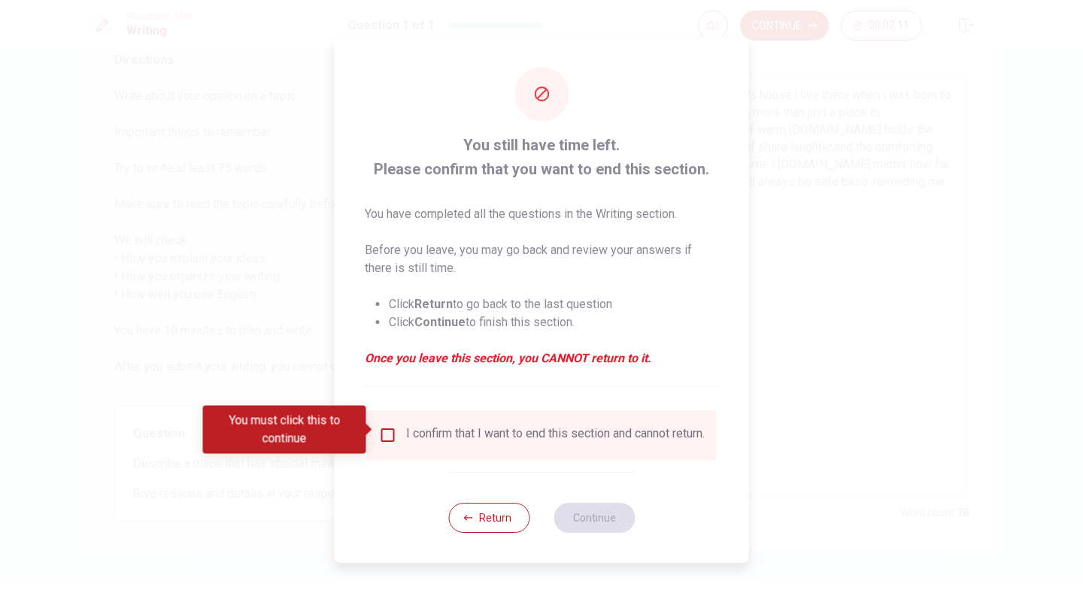
click at [383, 426] on input "You must click this to continue" at bounding box center [388, 435] width 18 height 18
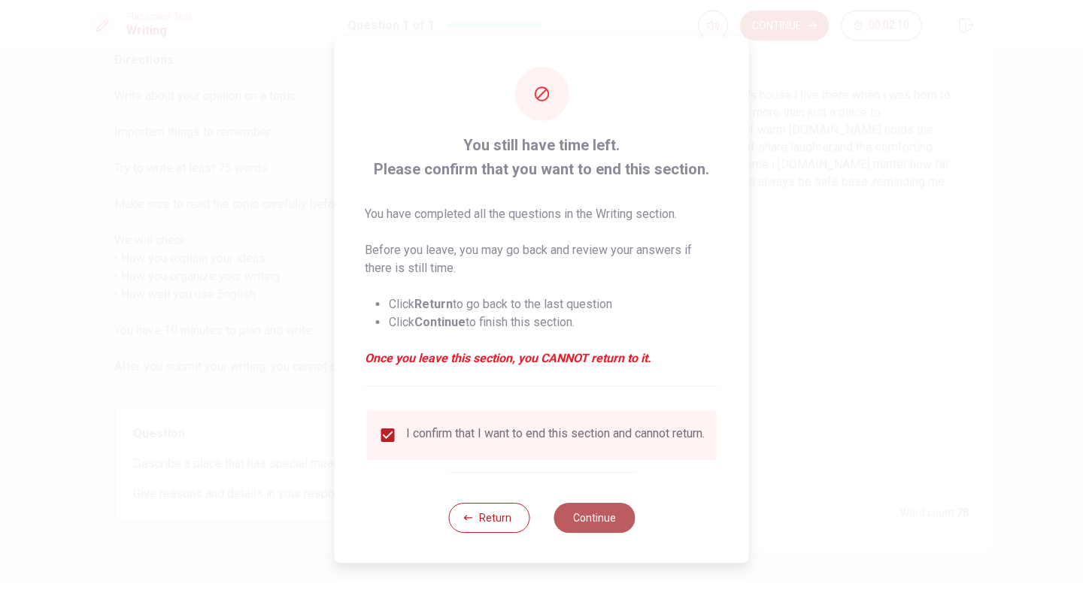
click at [577, 519] on button "Continue" at bounding box center [593, 518] width 81 height 30
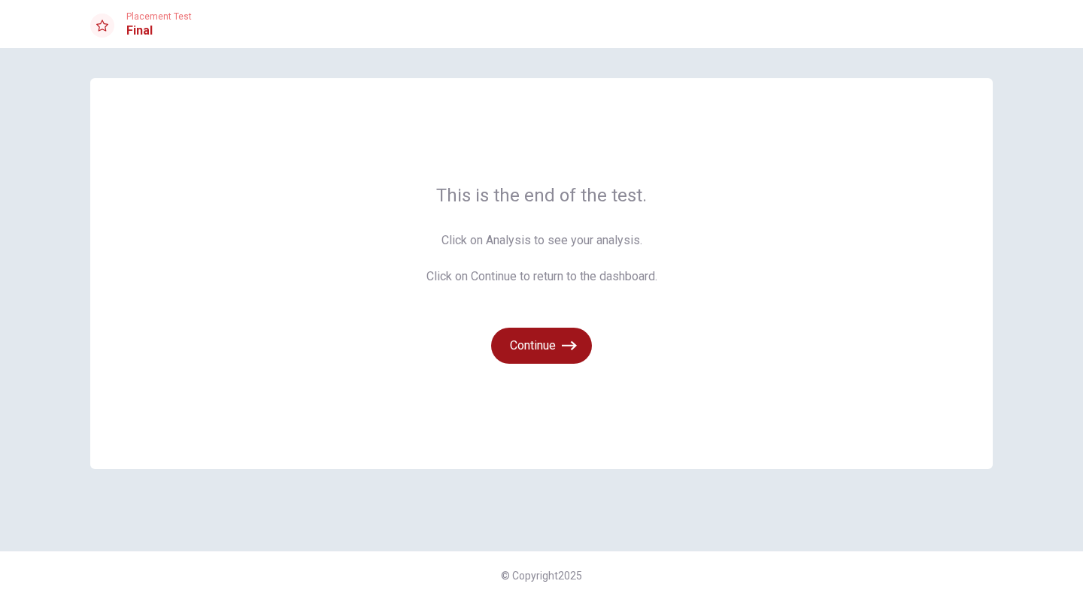
click at [573, 348] on icon "button" at bounding box center [569, 345] width 15 height 9
